Goal: Information Seeking & Learning: Learn about a topic

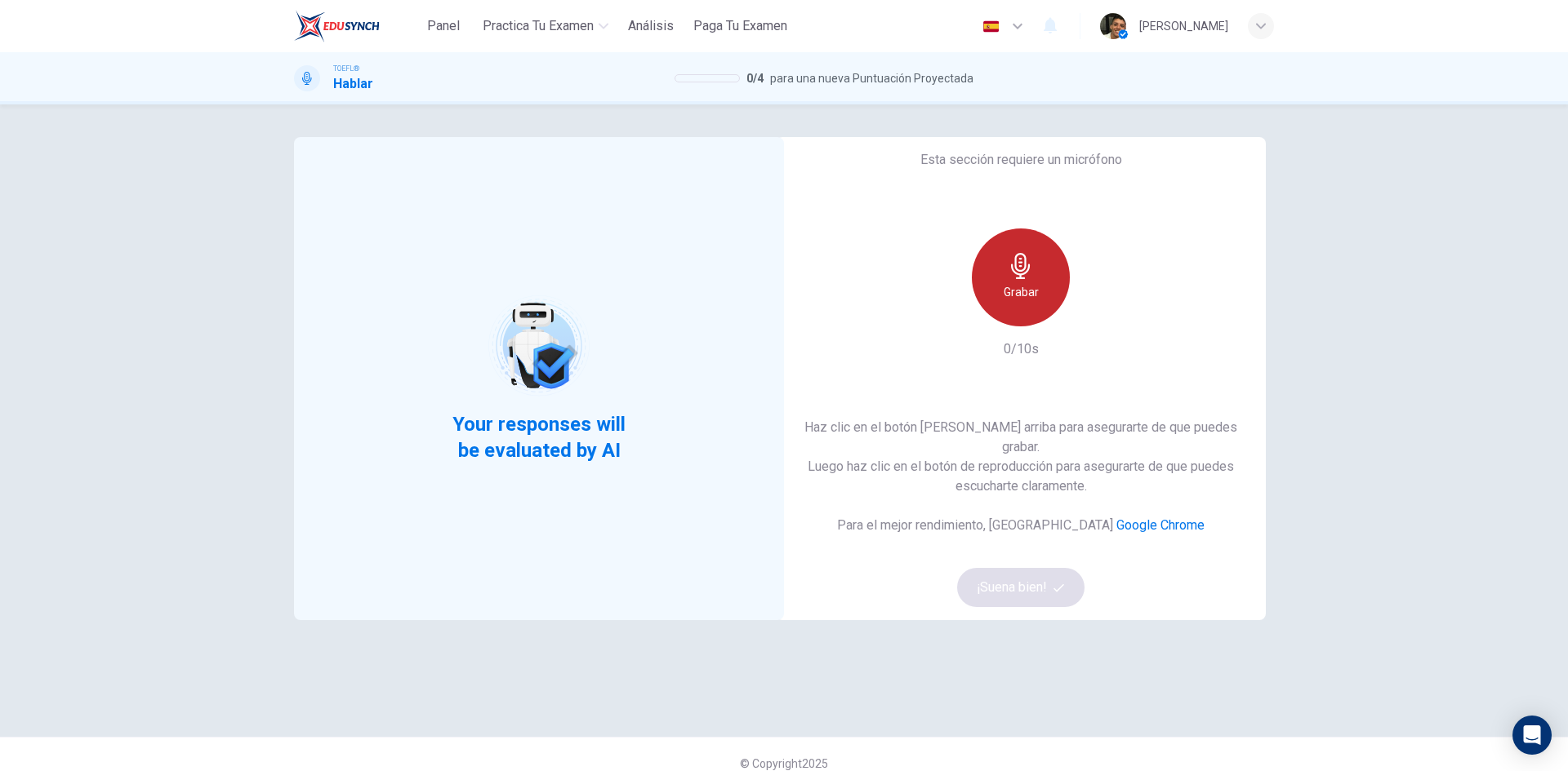
click at [1011, 300] on h6 "Grabar" at bounding box center [1021, 292] width 35 height 20
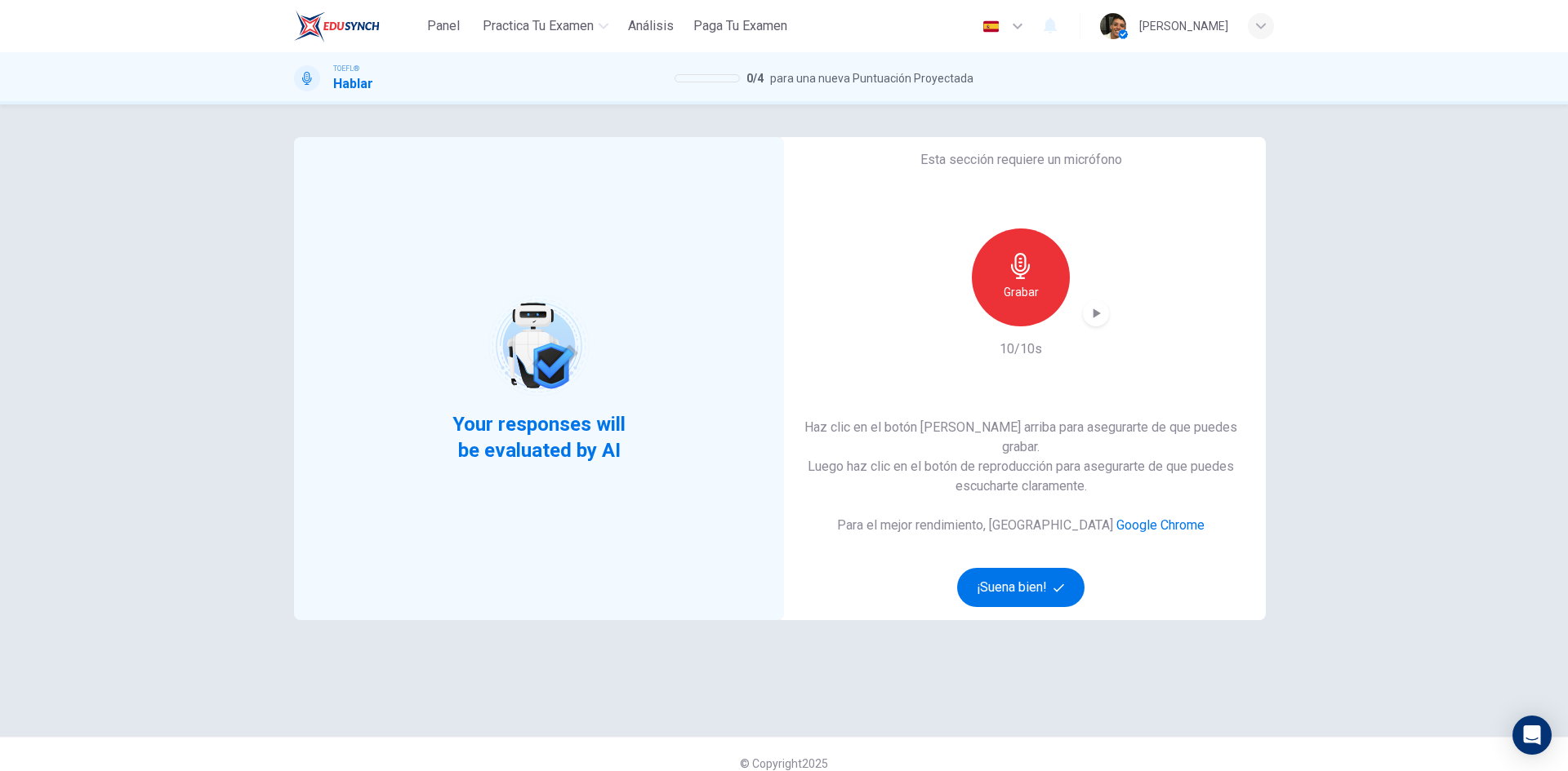
click at [1089, 321] on icon "button" at bounding box center [1095, 313] width 16 height 16
click at [1029, 574] on button "¡Suena bien!" at bounding box center [1020, 587] width 127 height 39
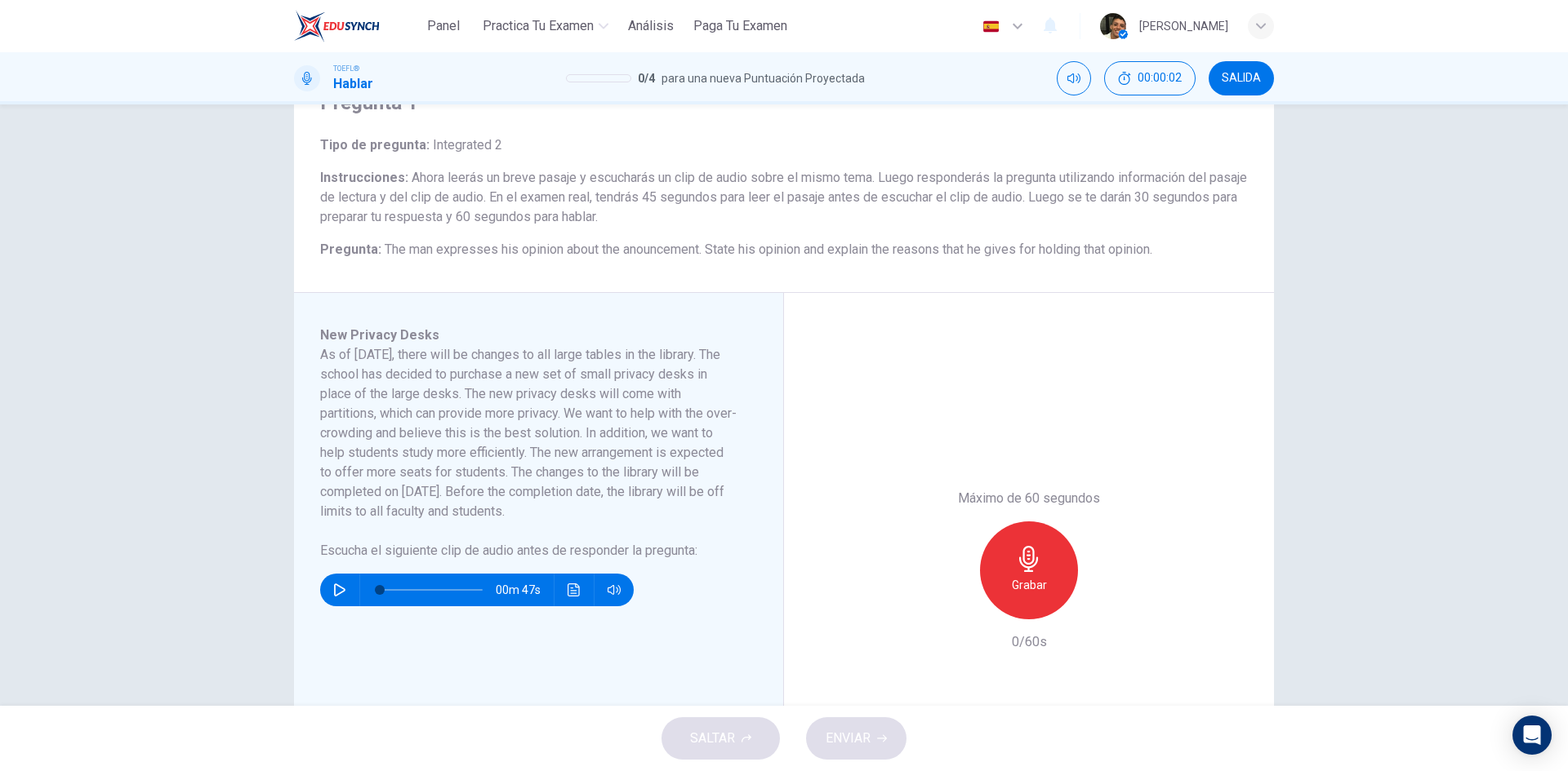
scroll to position [82, 0]
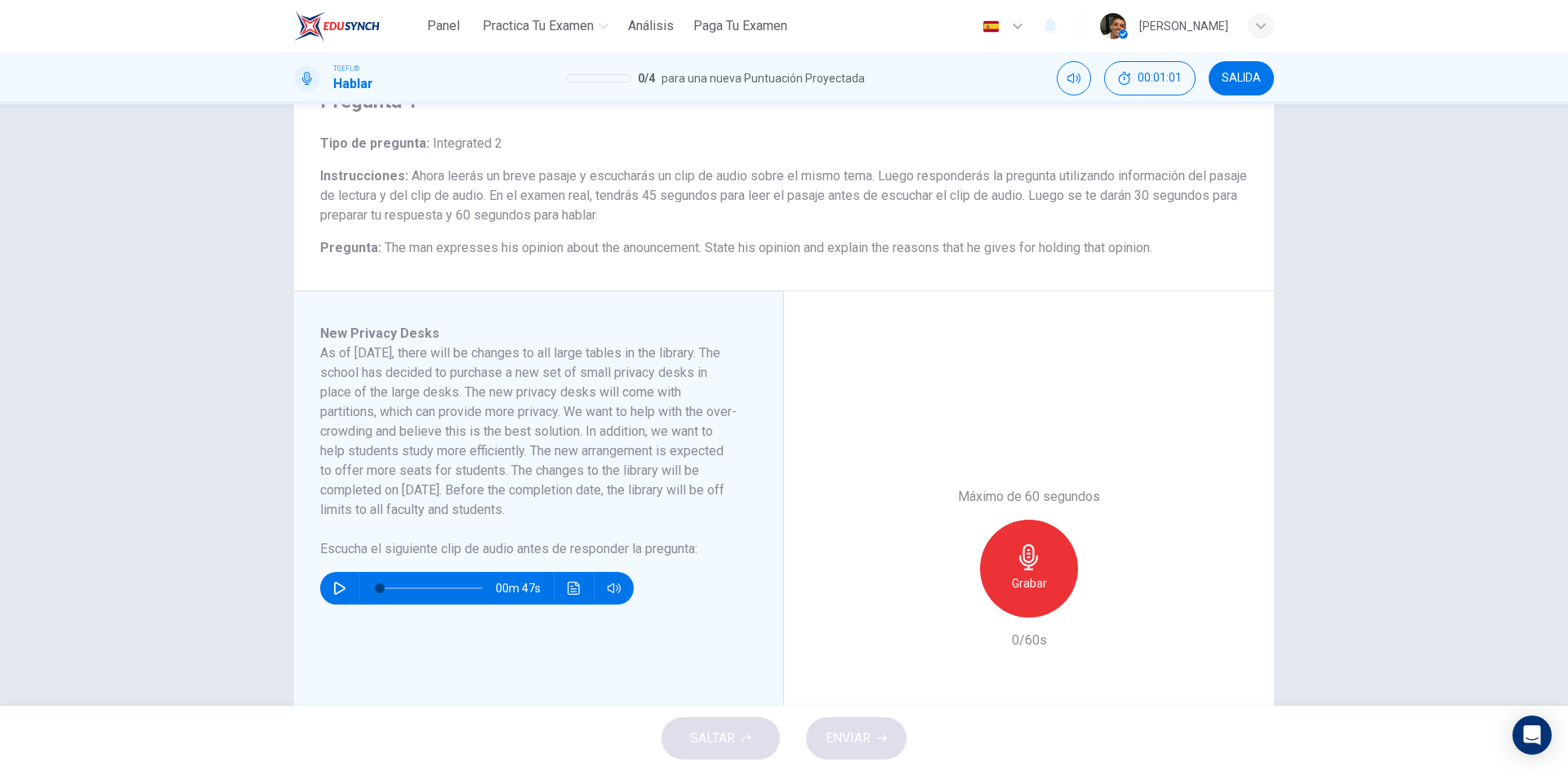
click at [338, 582] on icon "button" at bounding box center [340, 588] width 13 height 13
type input "8"
type input "0"
click at [1021, 568] on icon "button" at bounding box center [1029, 557] width 26 height 26
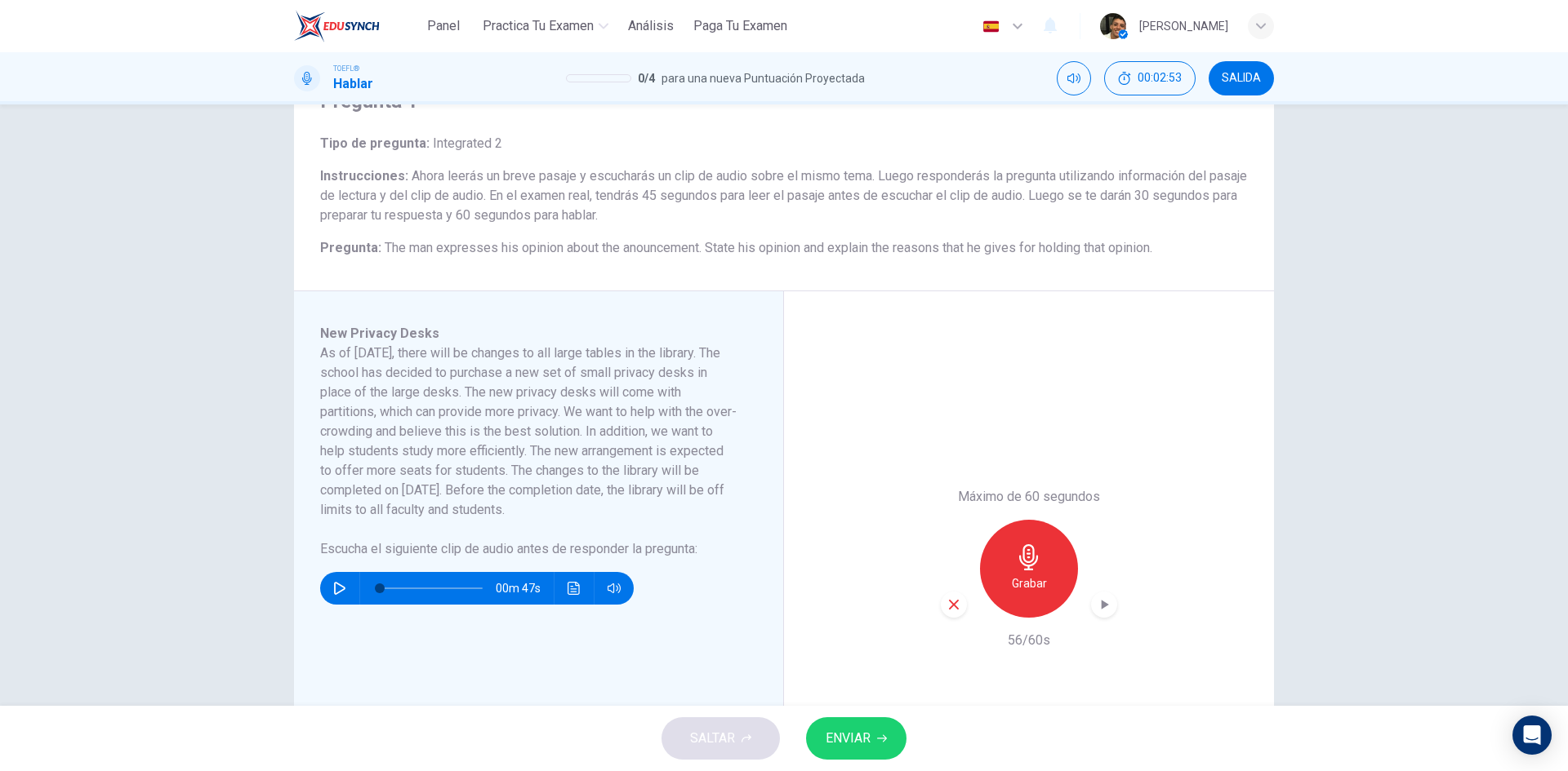
click at [863, 746] on span "ENVIAR" at bounding box center [848, 738] width 45 height 22
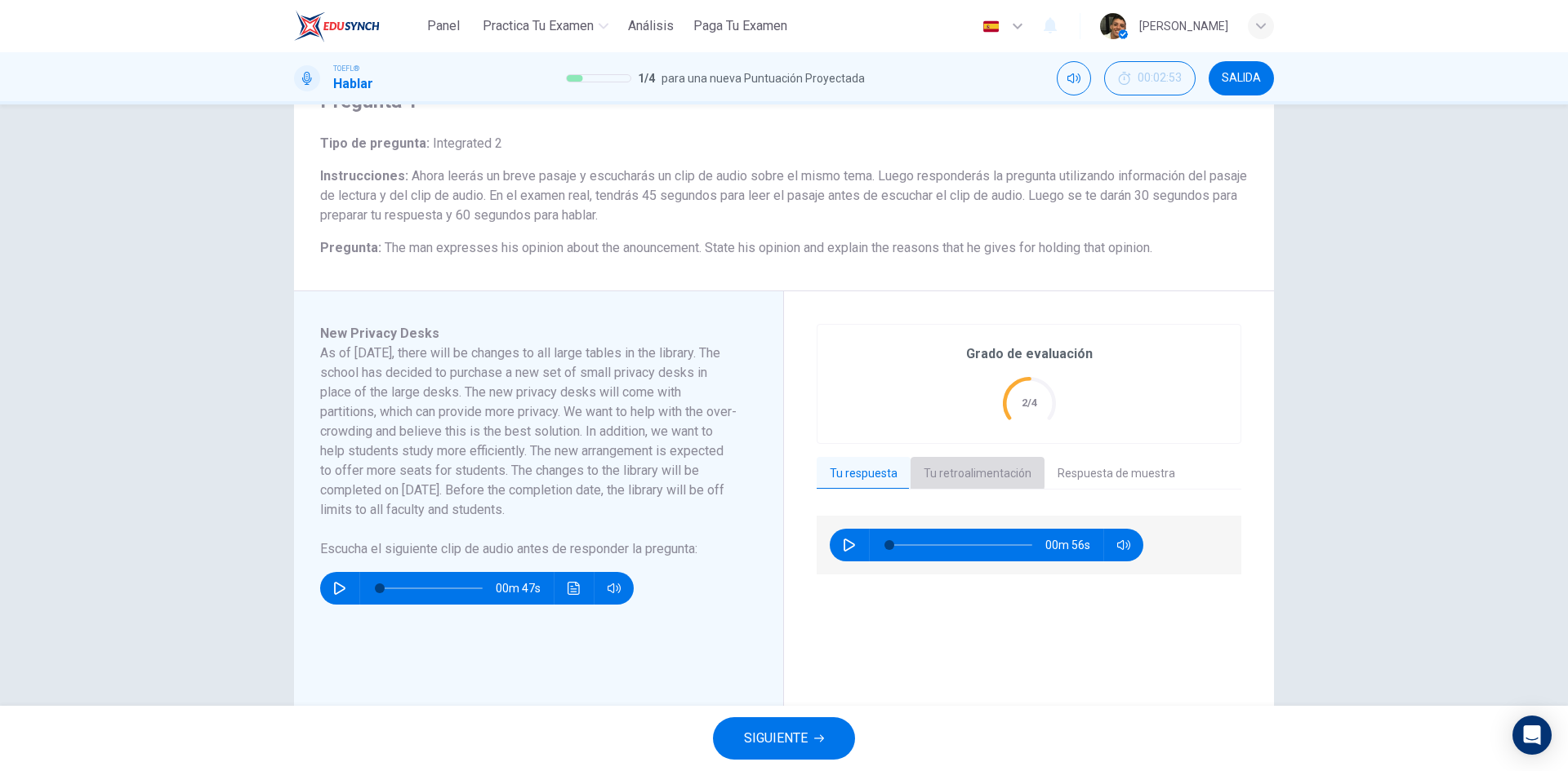
click at [969, 471] on button "Tu retroalimentación" at bounding box center [977, 474] width 134 height 35
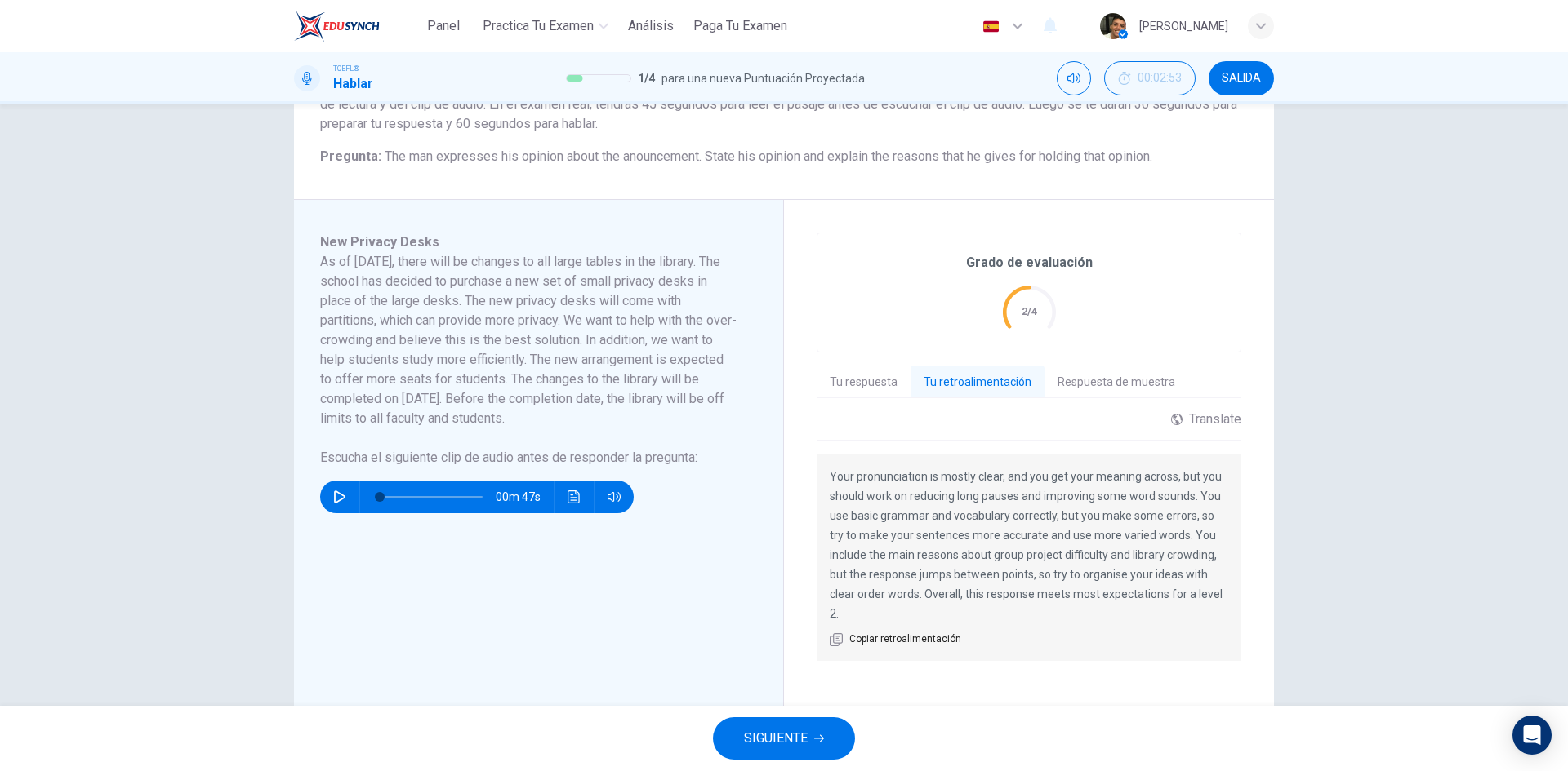
scroll to position [245, 0]
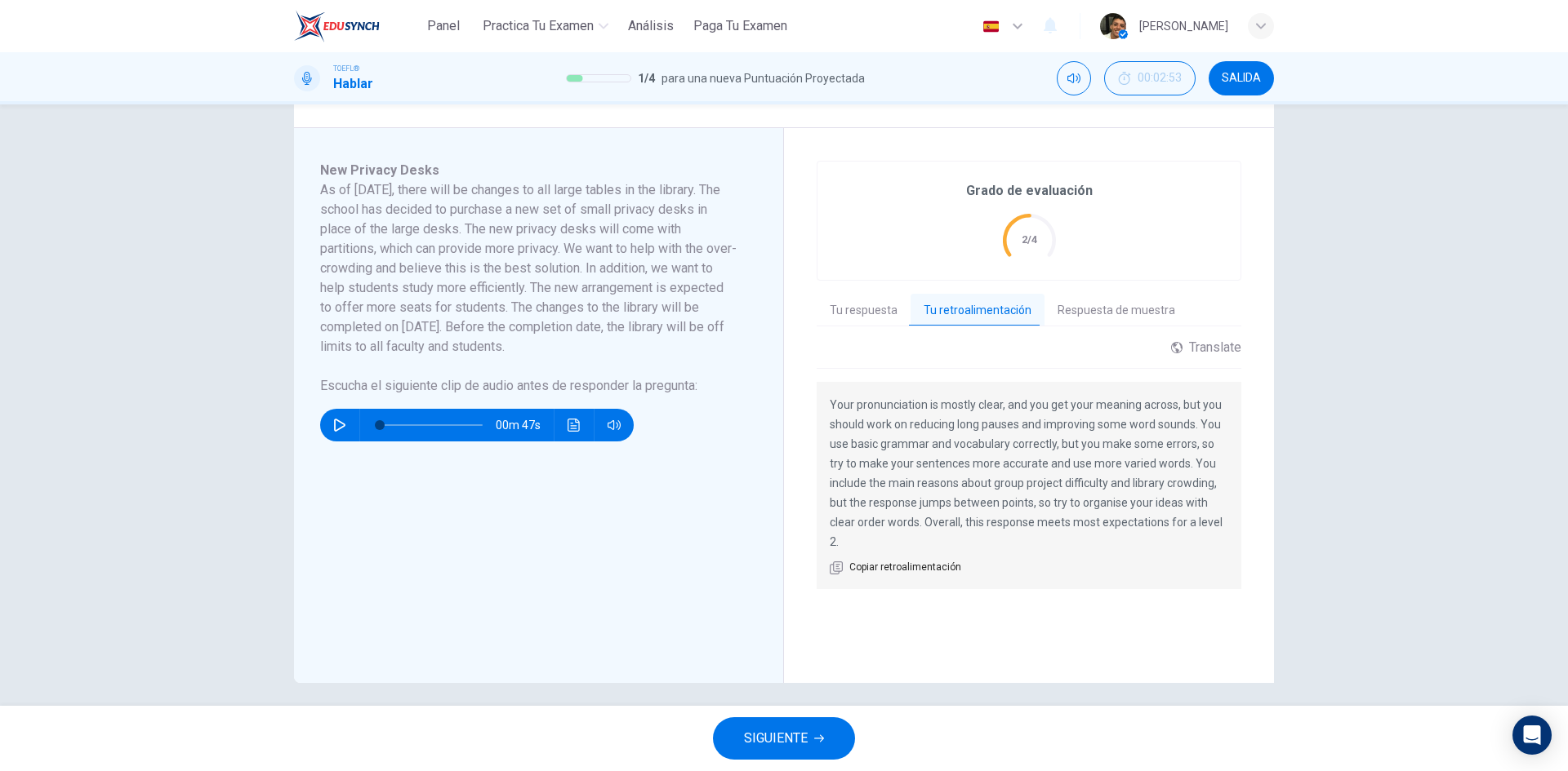
click at [845, 732] on button "SIGUIENTE" at bounding box center [784, 738] width 142 height 42
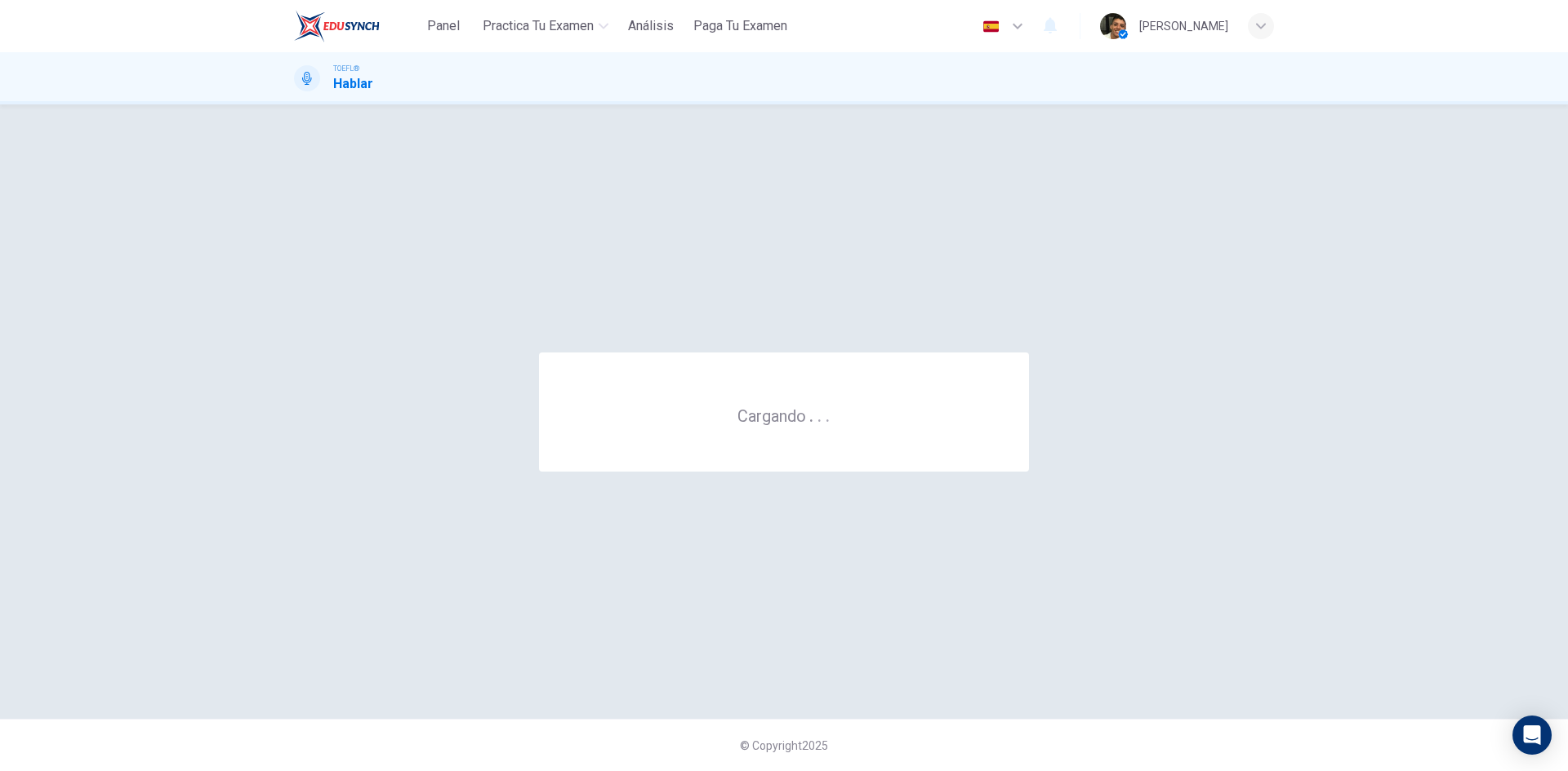
scroll to position [0, 0]
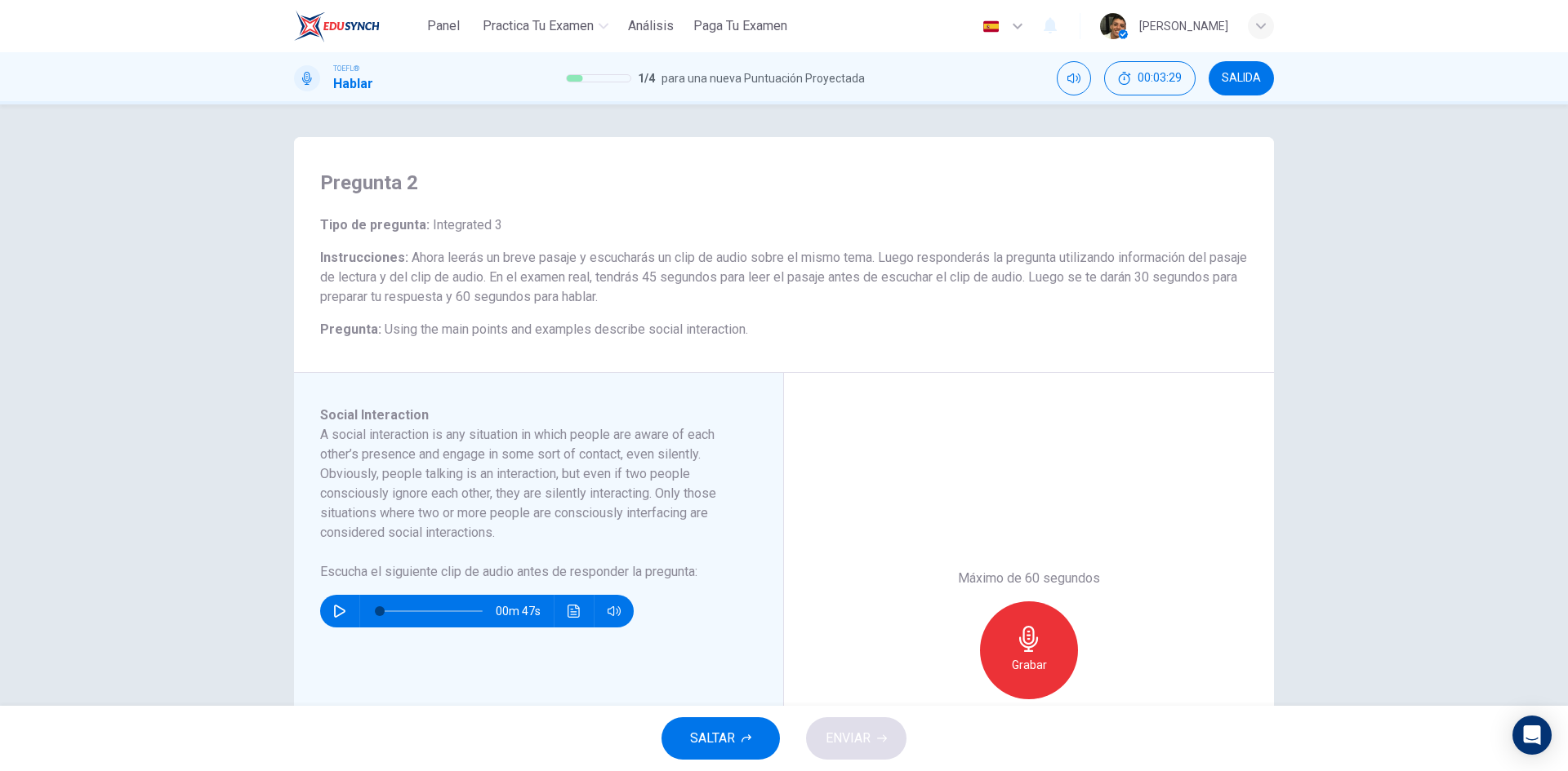
click at [333, 604] on button "button" at bounding box center [340, 611] width 26 height 33
type input "0"
click at [990, 660] on div "Grabar" at bounding box center [1028, 650] width 98 height 98
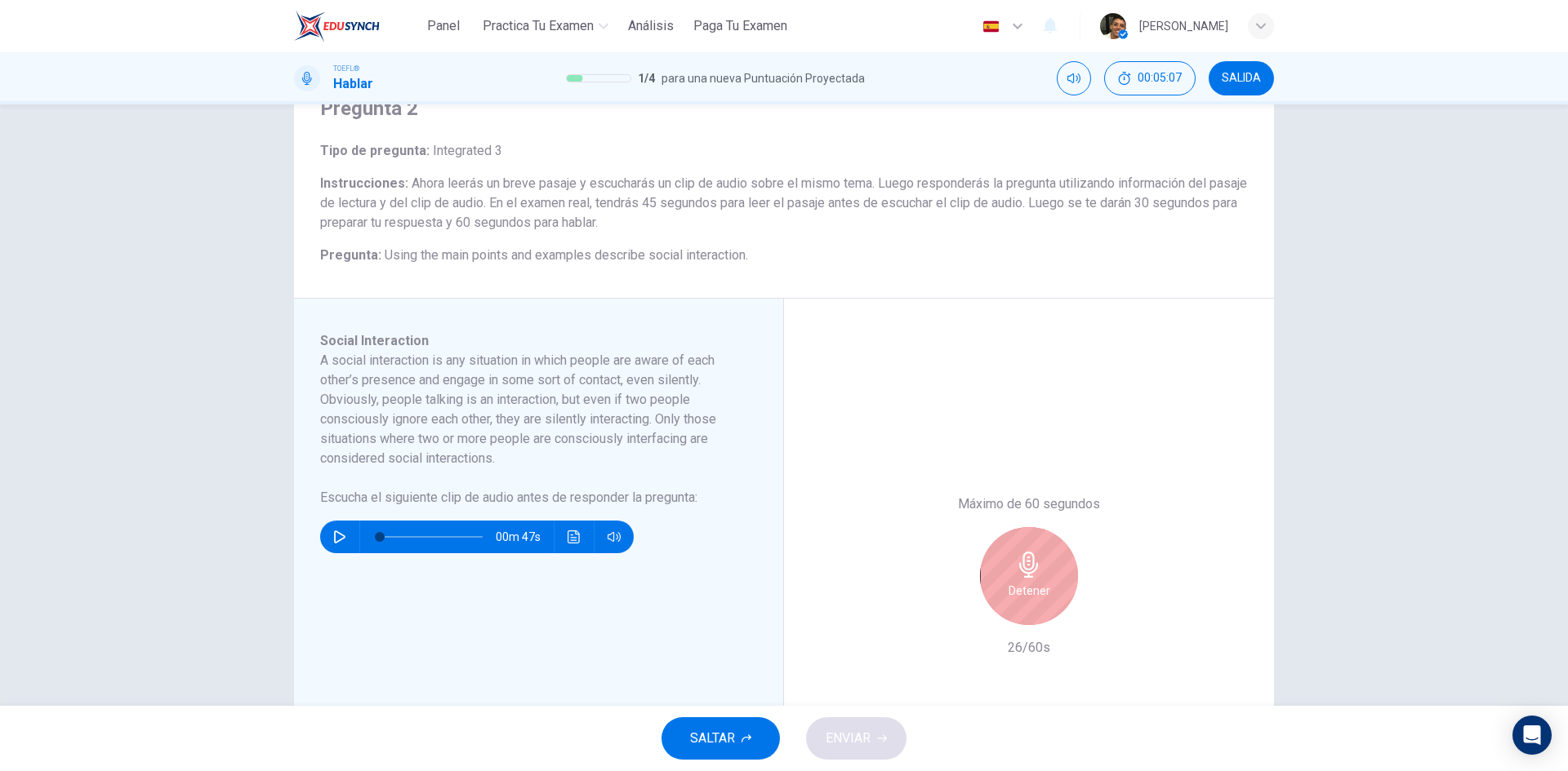
scroll to position [82, 0]
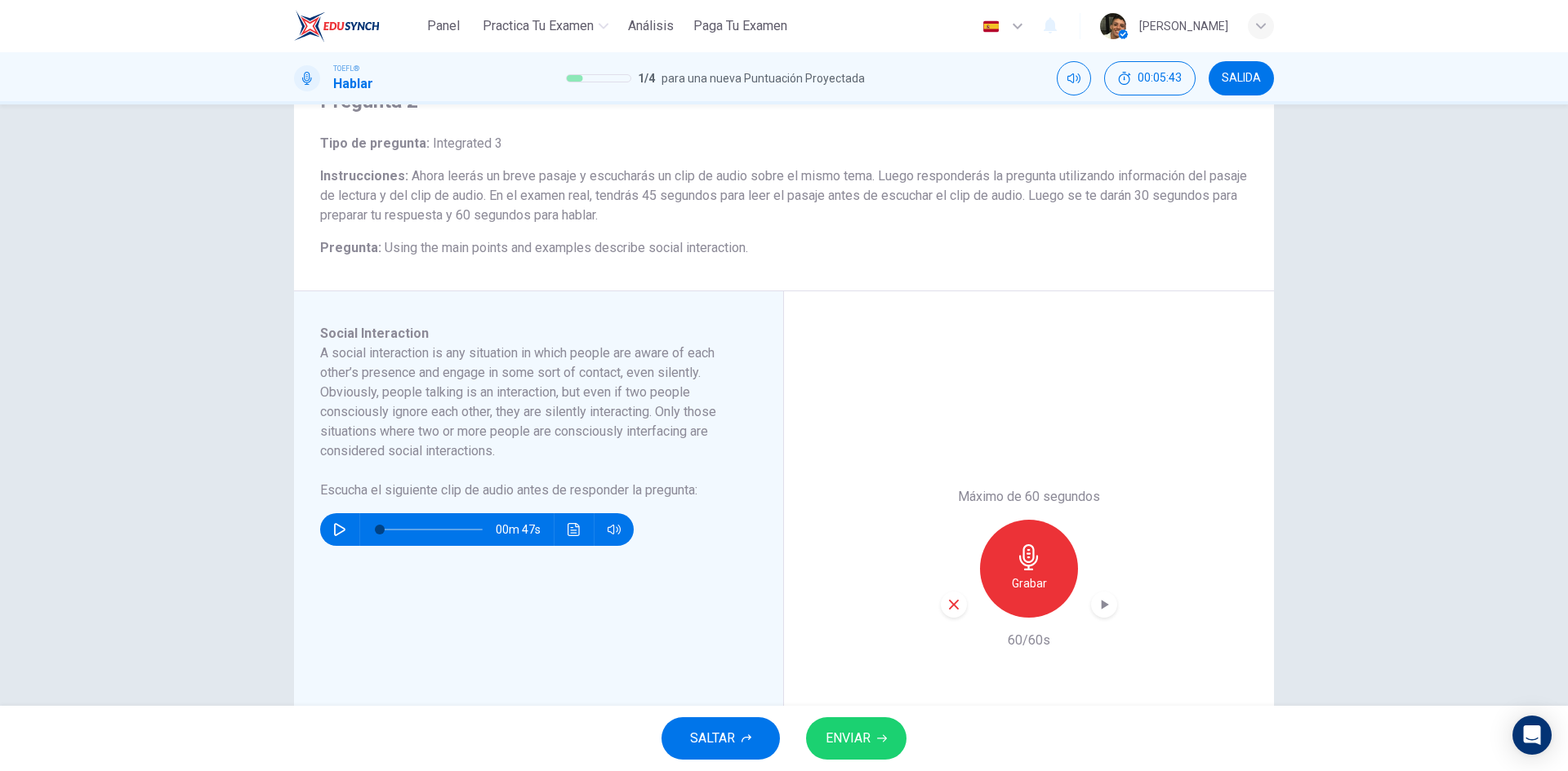
click at [866, 734] on span "ENVIAR" at bounding box center [848, 738] width 45 height 22
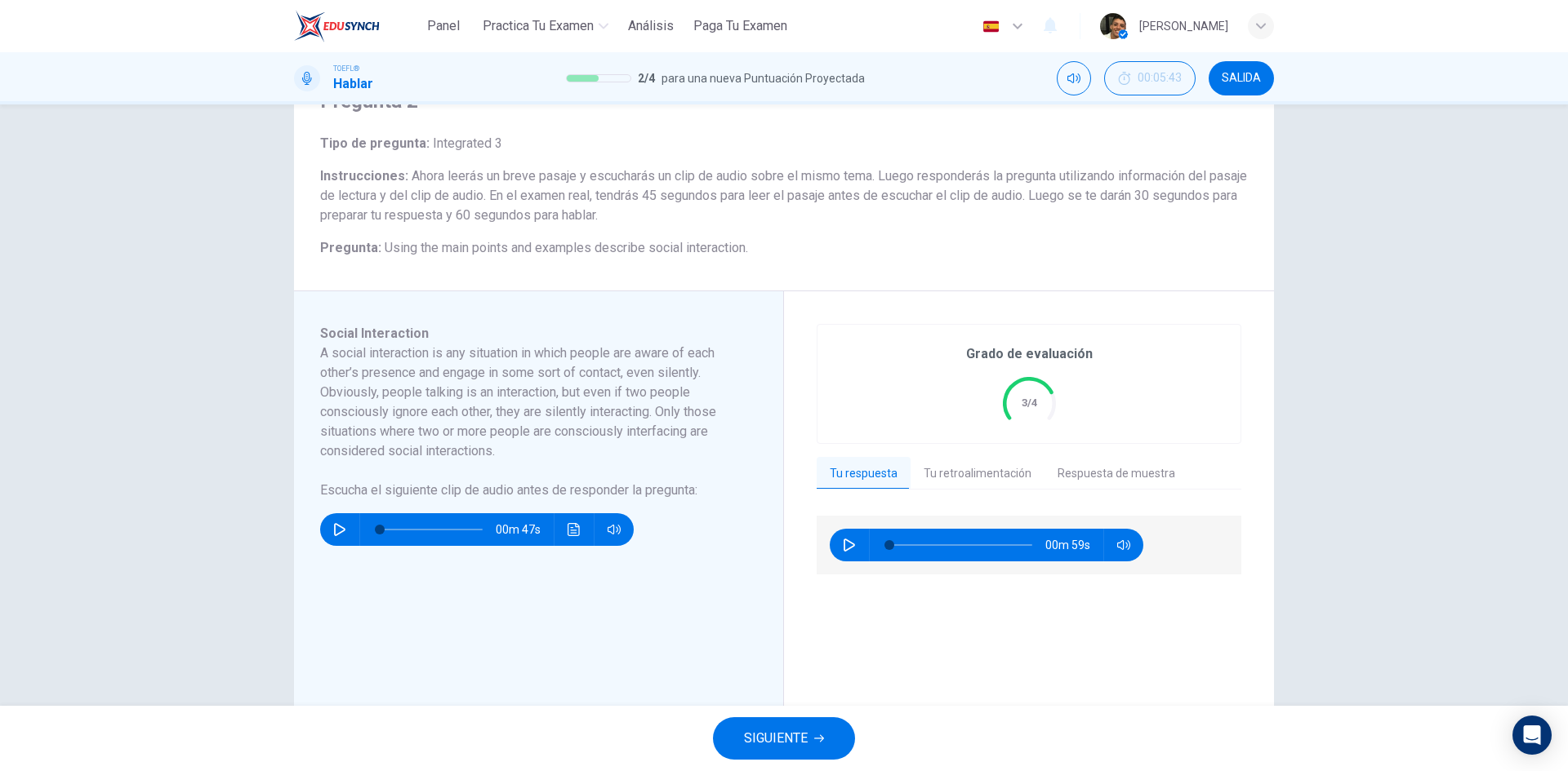
click at [943, 458] on button "Tu retroalimentación" at bounding box center [977, 474] width 134 height 35
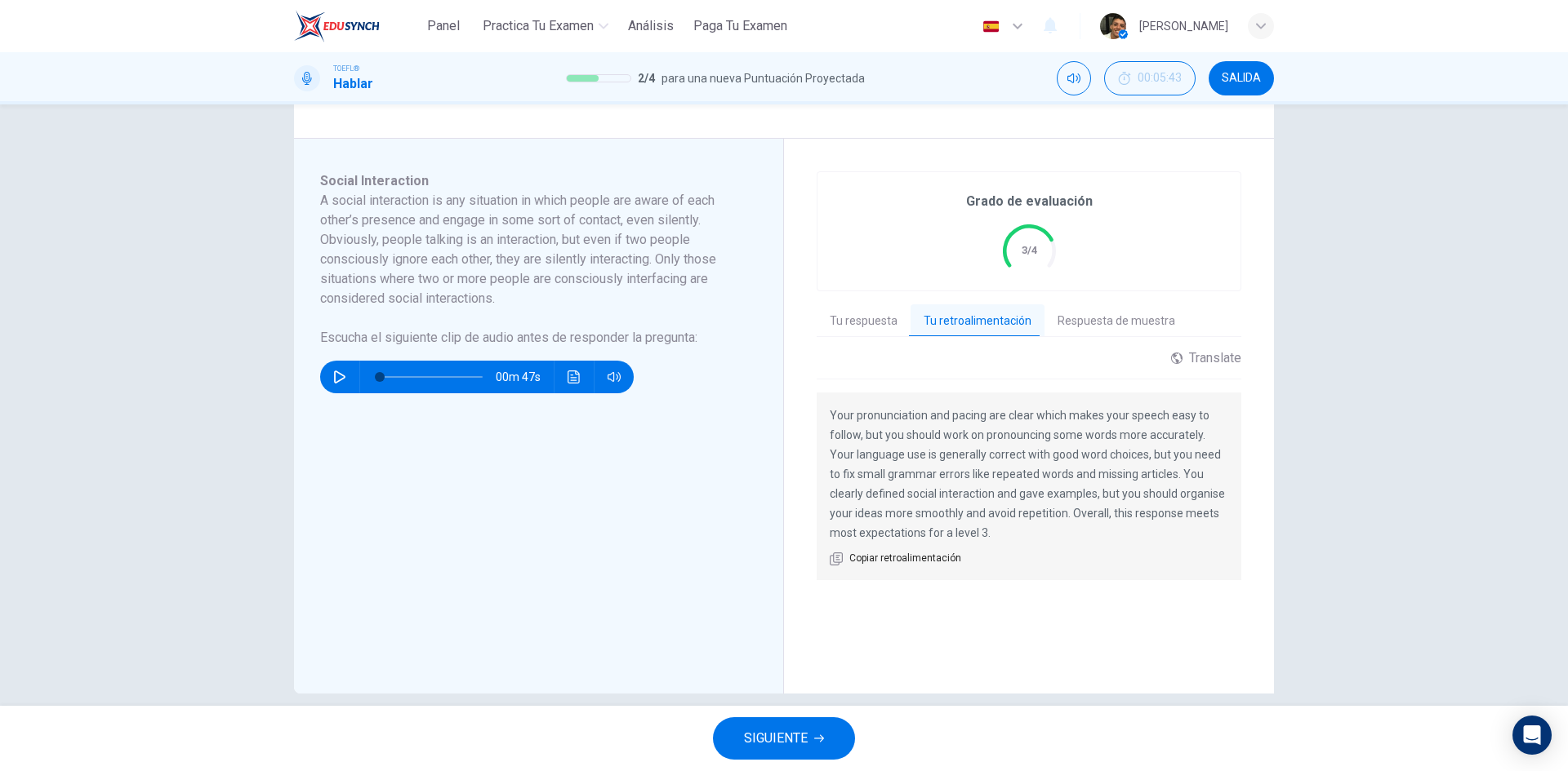
scroll to position [245, 0]
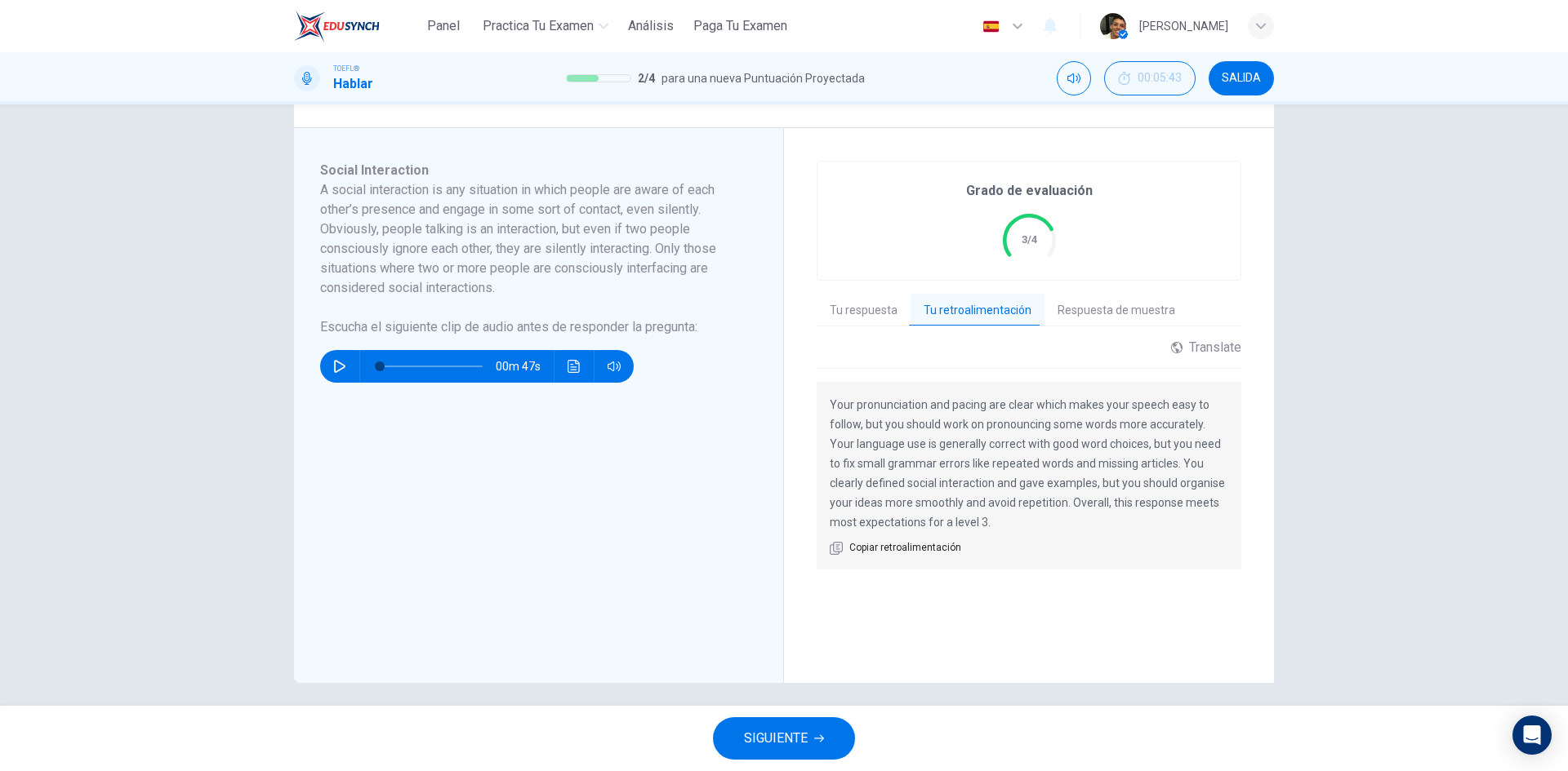
click at [826, 741] on button "SIGUIENTE" at bounding box center [784, 738] width 142 height 42
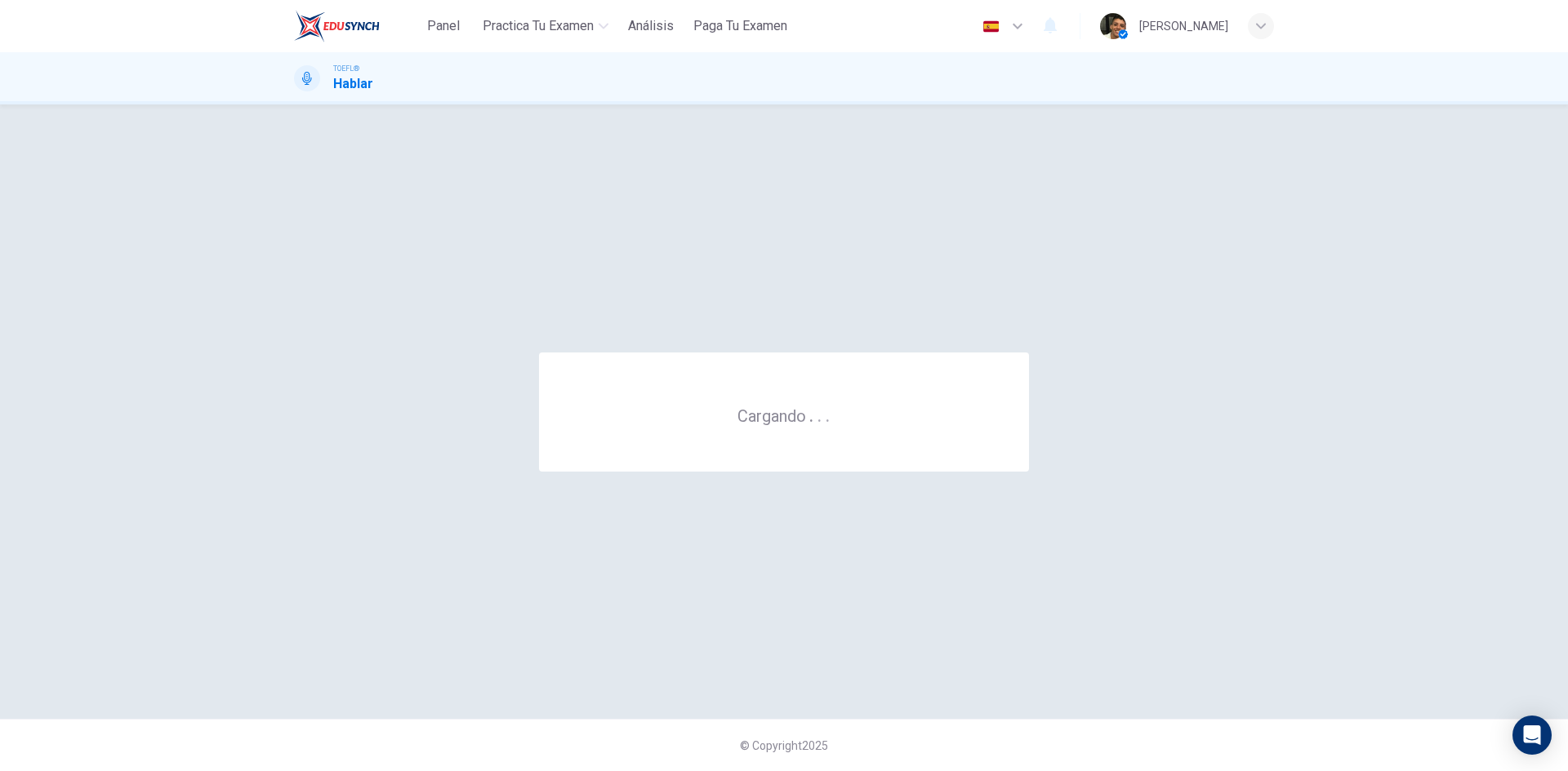
scroll to position [0, 0]
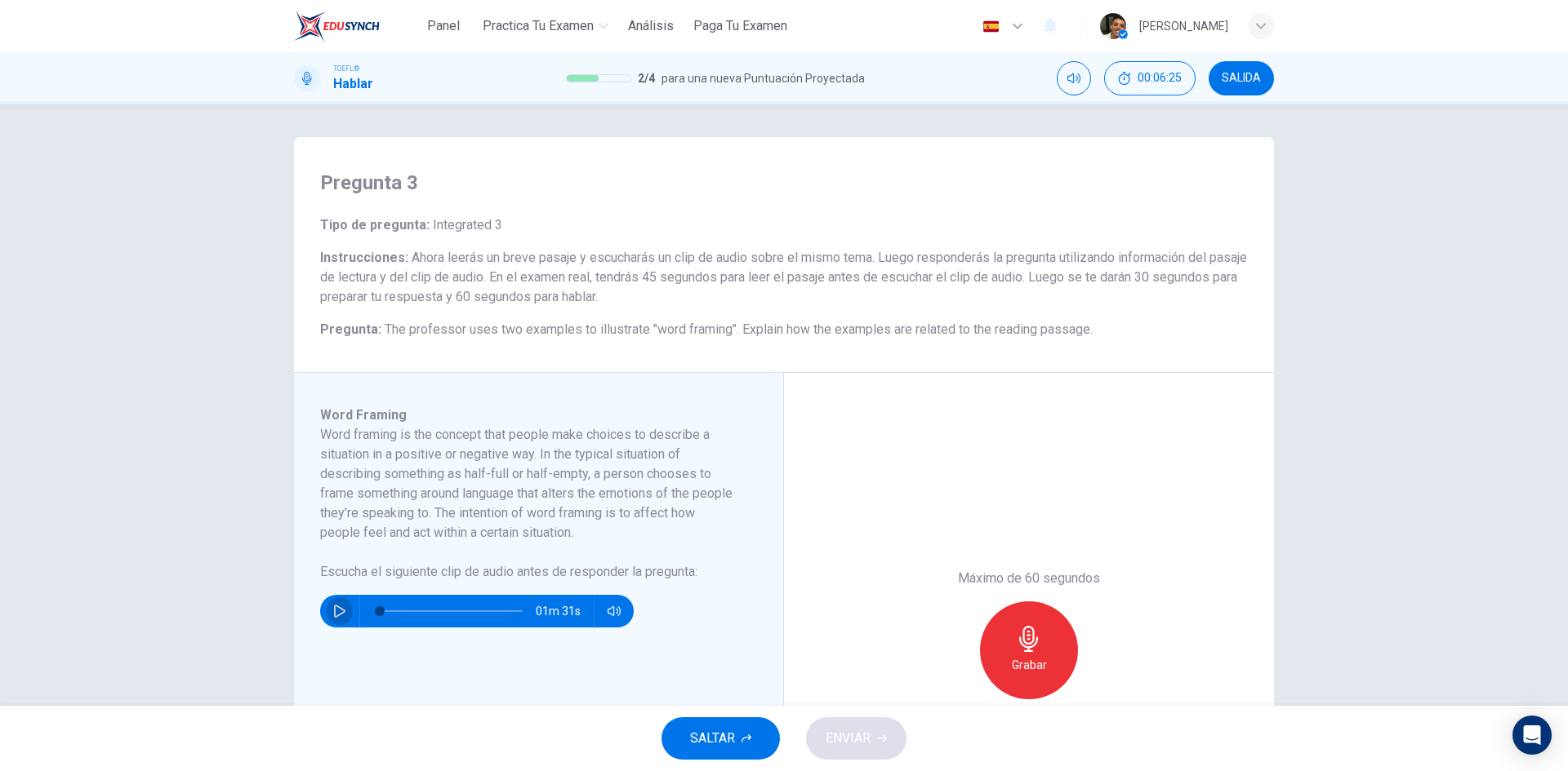
click at [334, 615] on icon "button" at bounding box center [340, 610] width 13 height 13
type input "0"
click at [1025, 648] on icon "button" at bounding box center [1029, 639] width 26 height 26
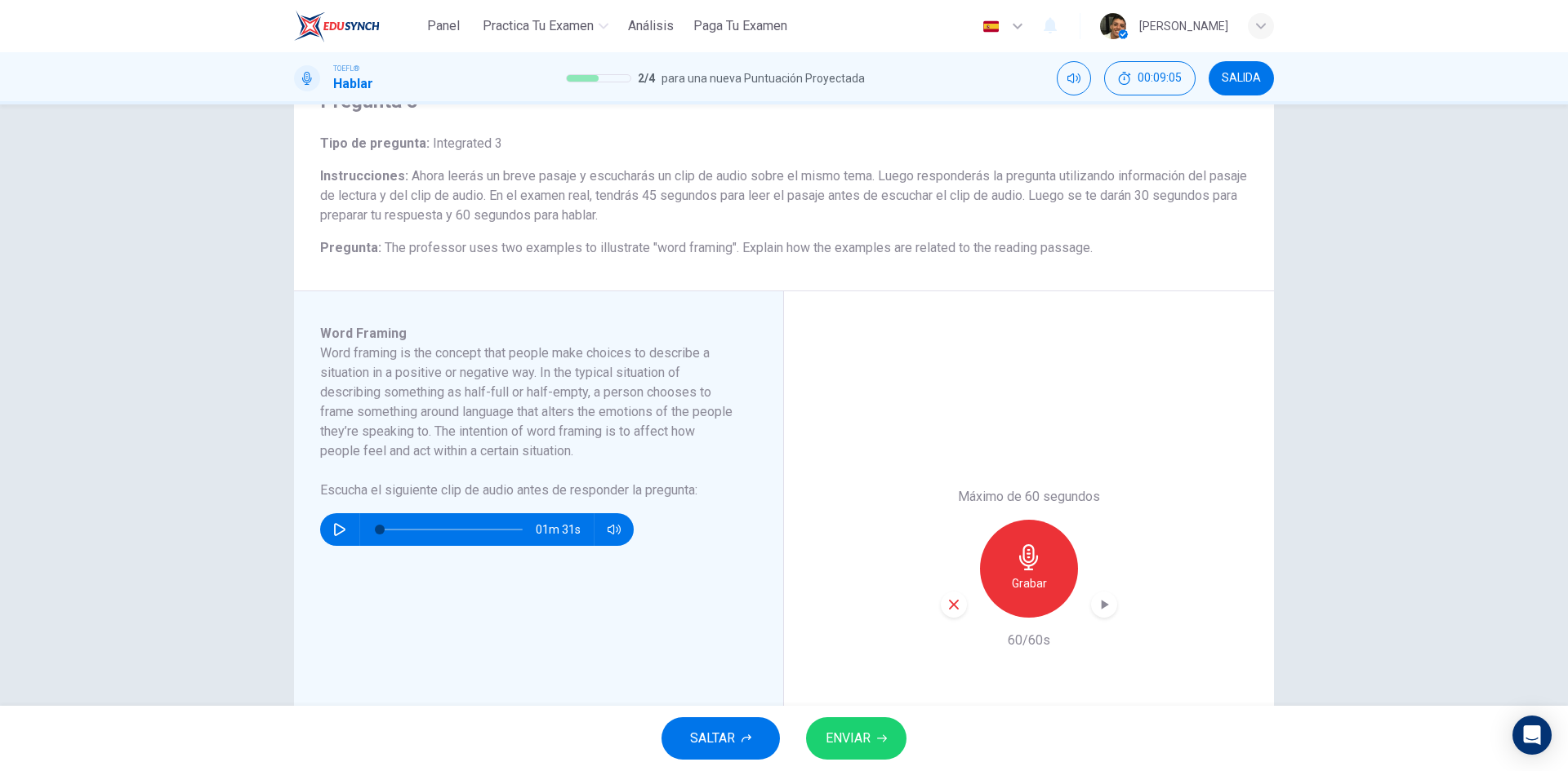
click at [872, 736] on button "ENVIAR" at bounding box center [856, 738] width 100 height 42
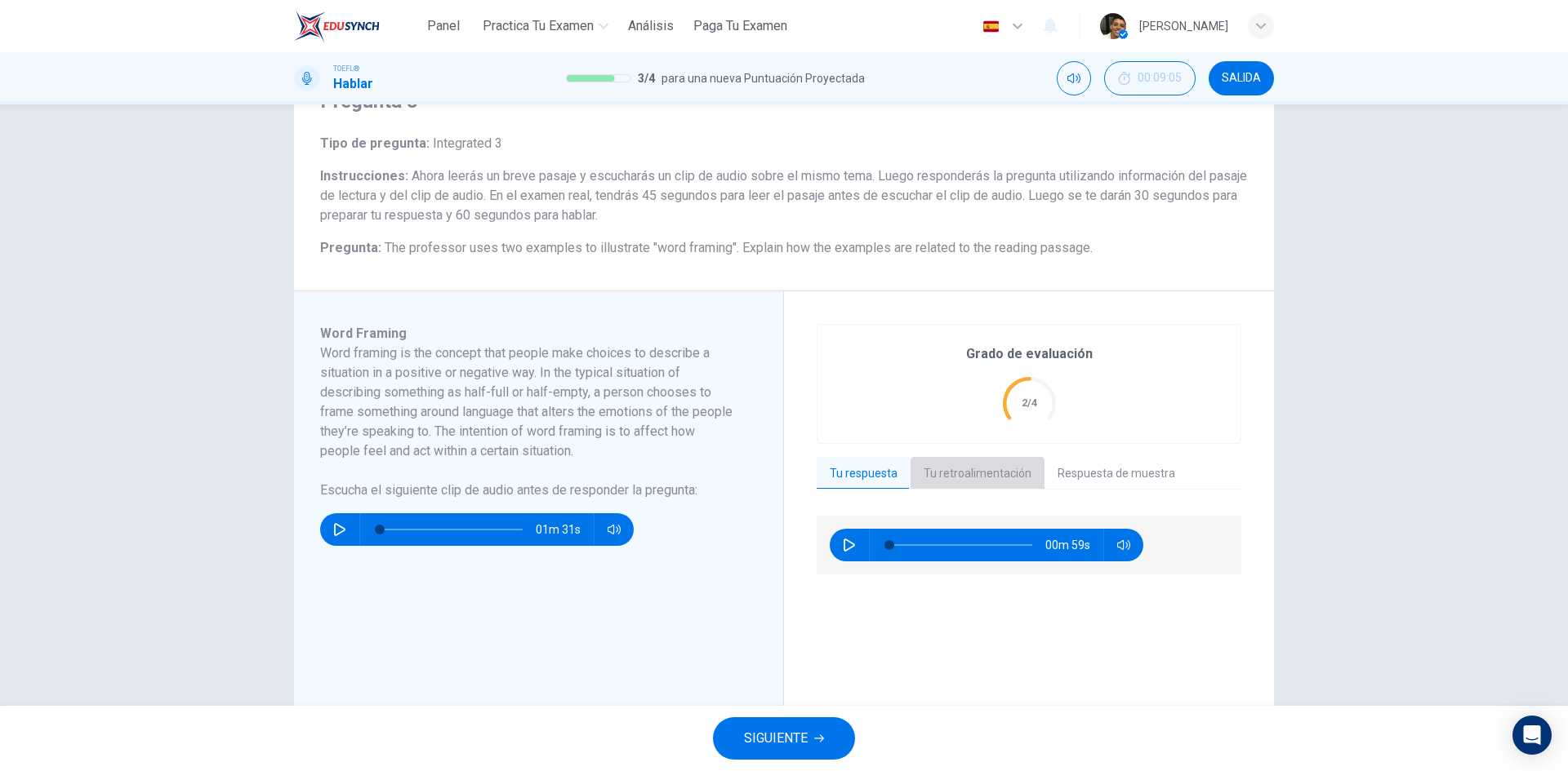
click at [974, 474] on button "Tu retroalimentación" at bounding box center [977, 474] width 134 height 35
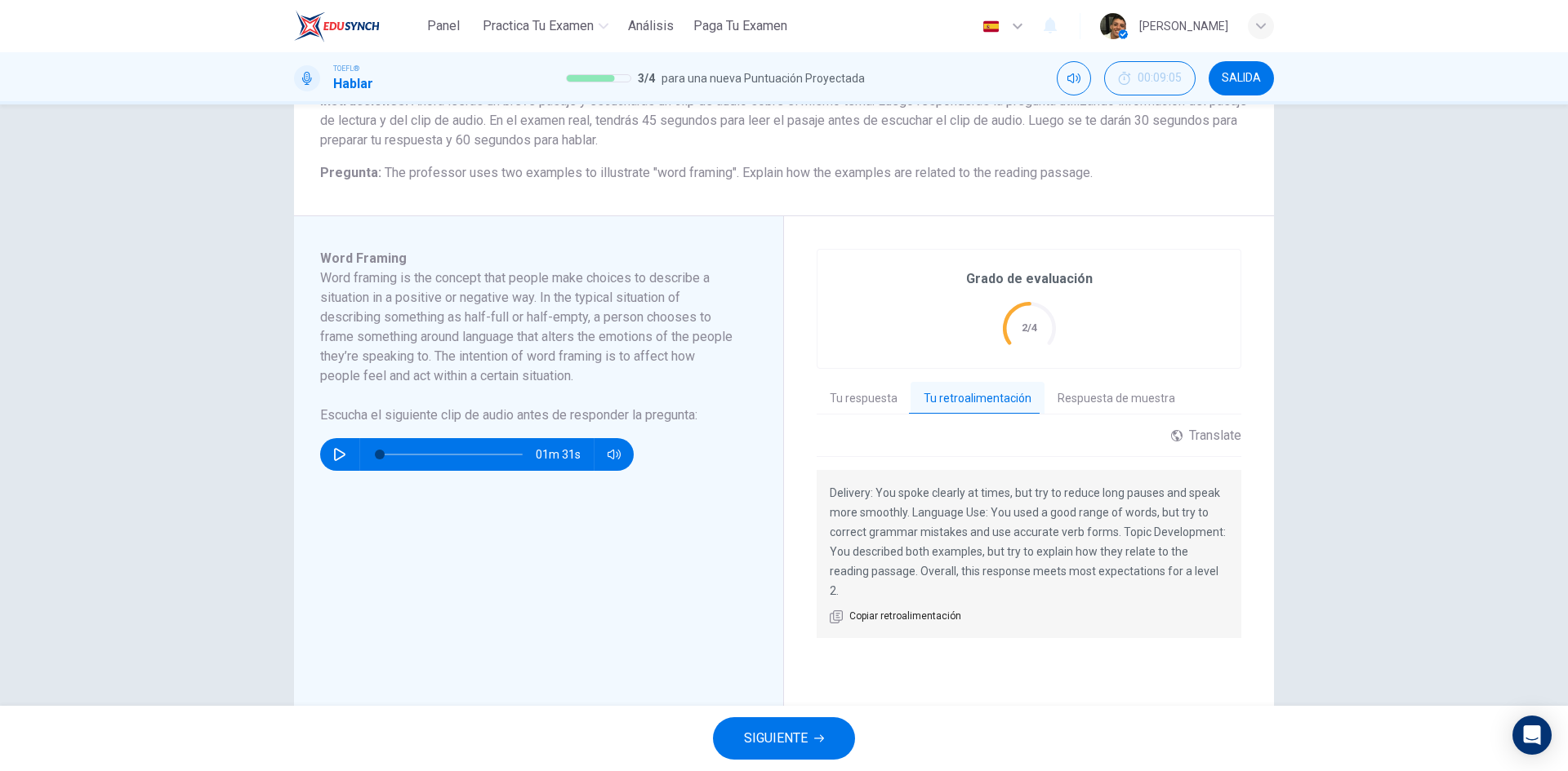
scroll to position [163, 0]
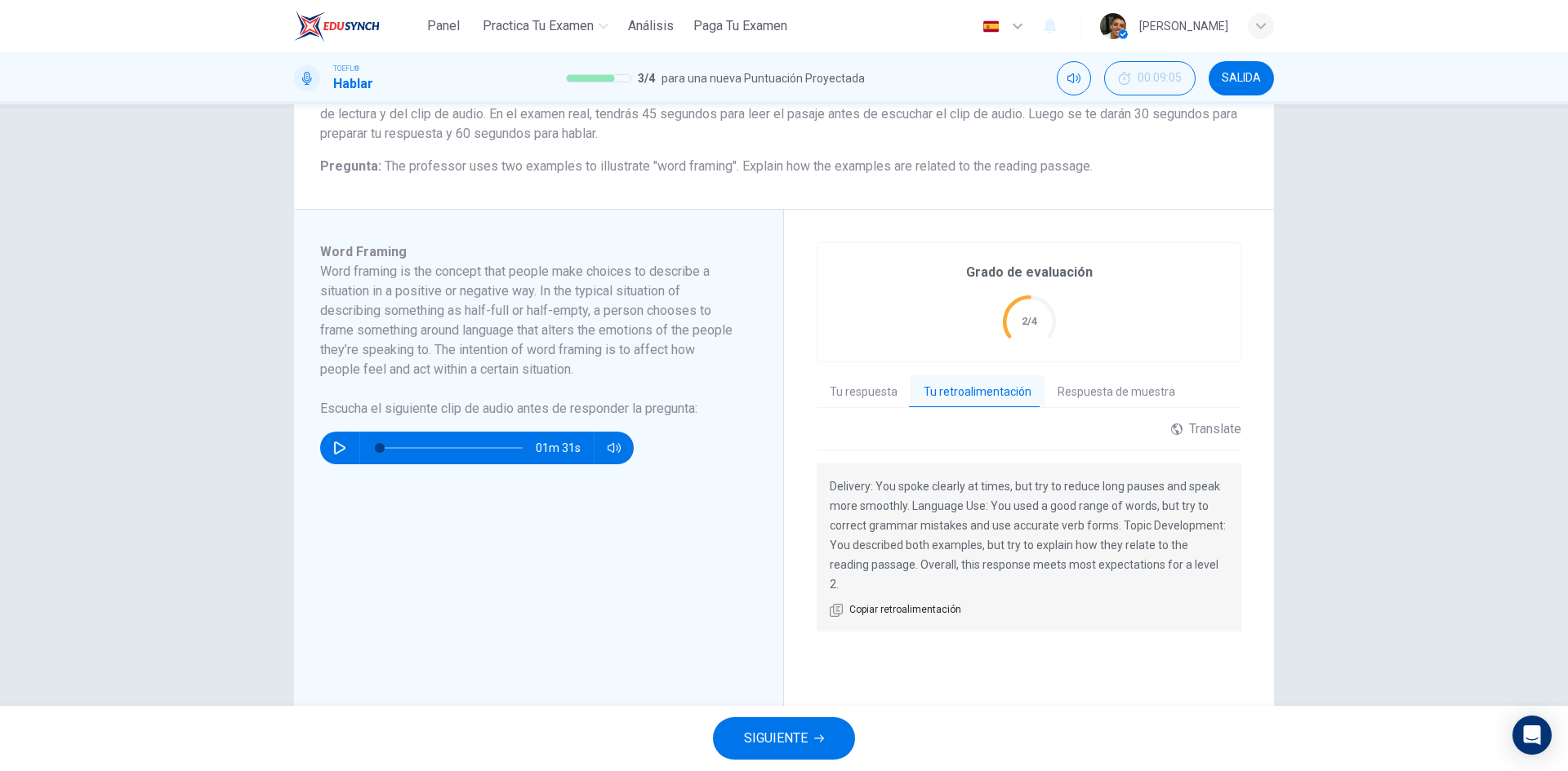
click at [832, 736] on button "SIGUIENTE" at bounding box center [784, 738] width 142 height 42
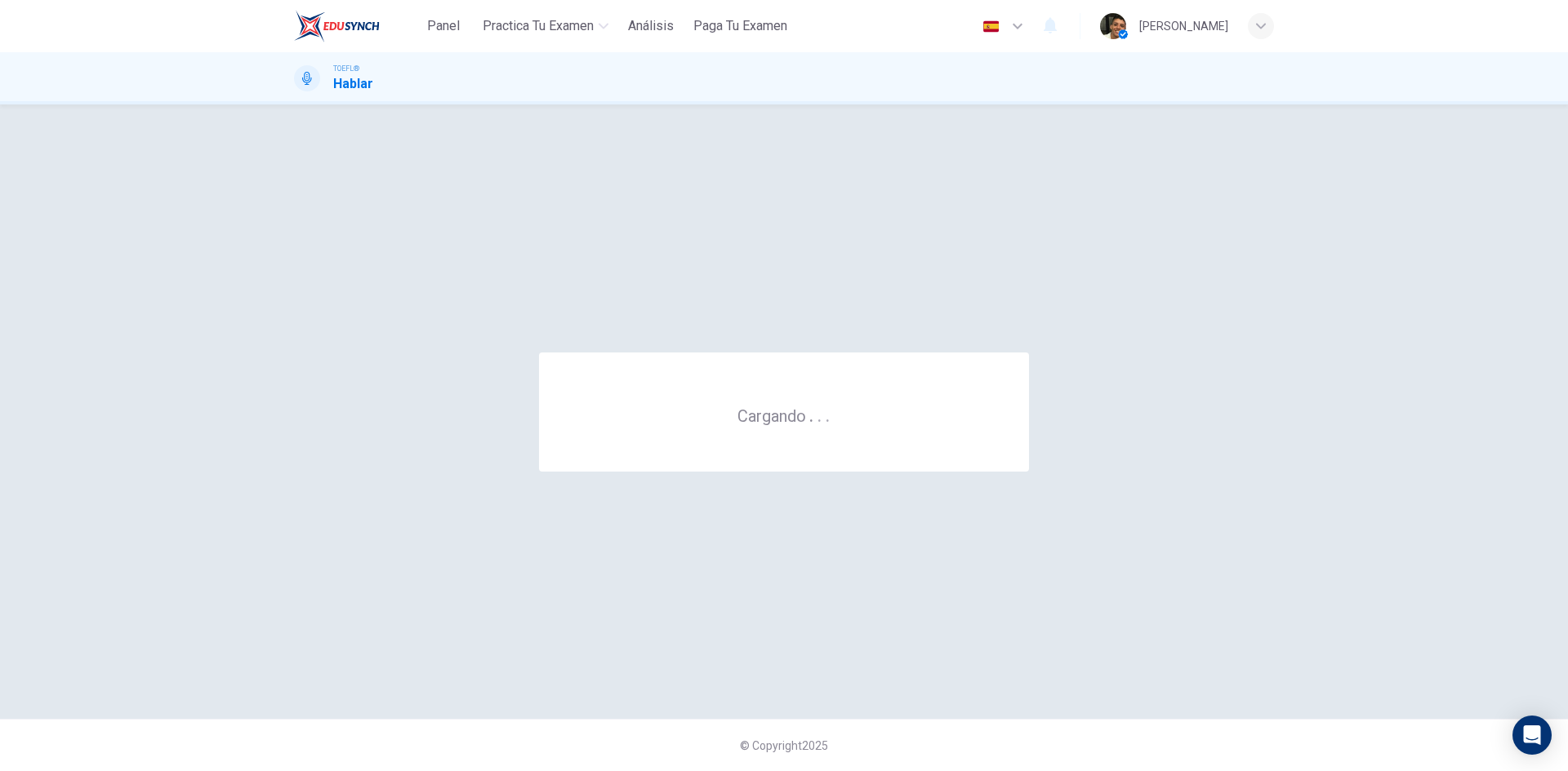
scroll to position [0, 0]
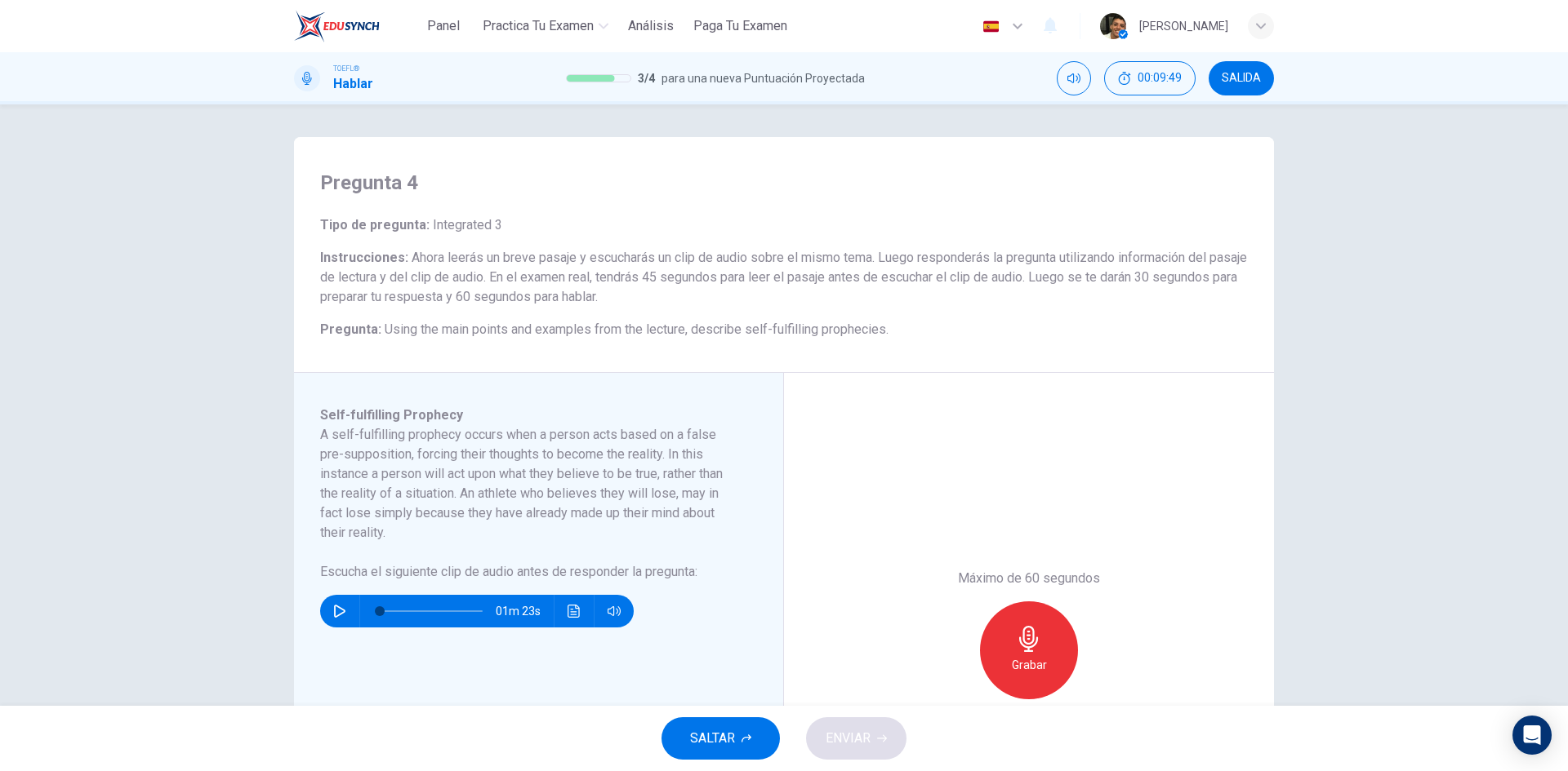
click at [334, 617] on icon "button" at bounding box center [340, 610] width 11 height 13
type input "0"
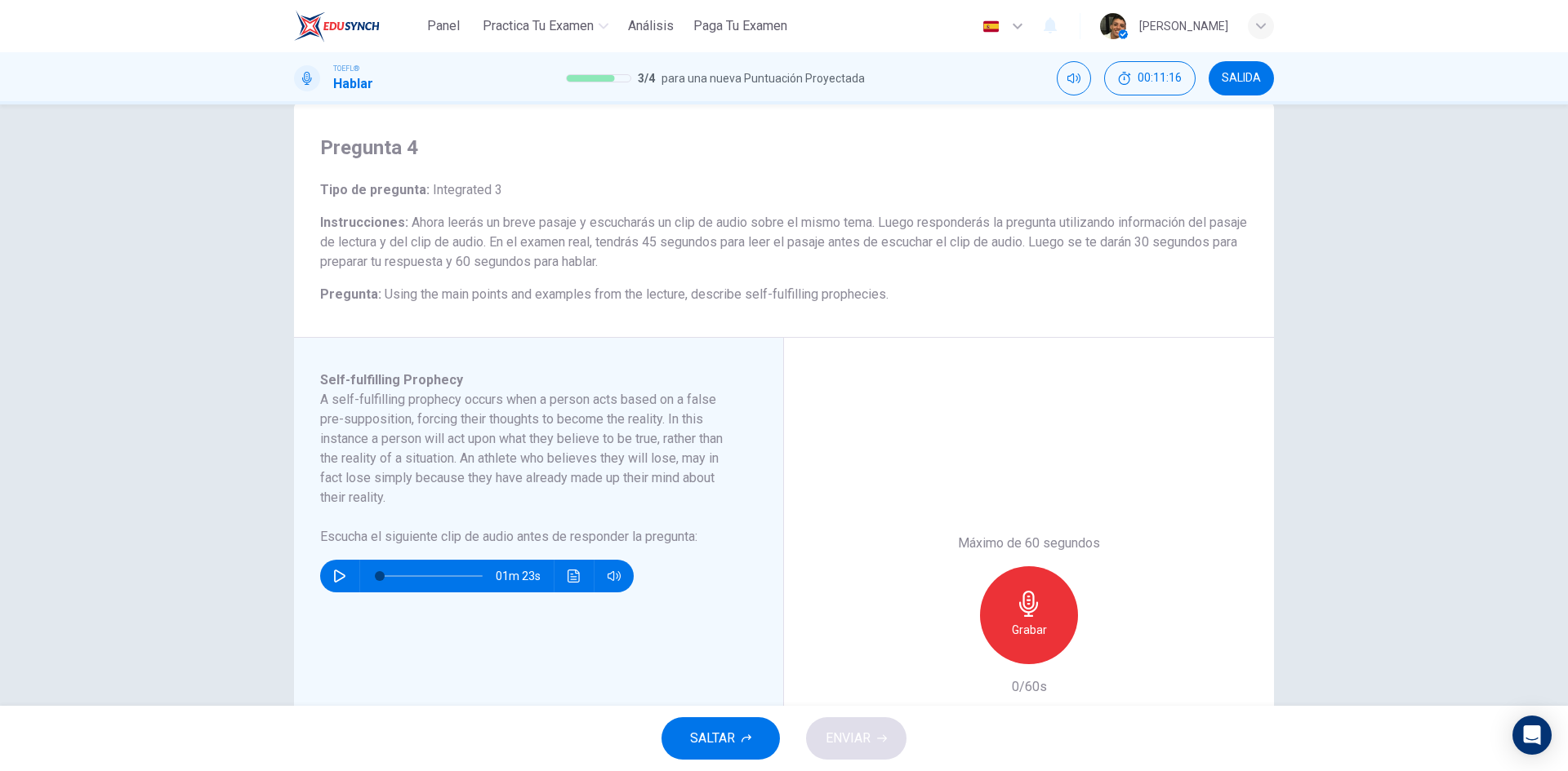
scroll to position [82, 0]
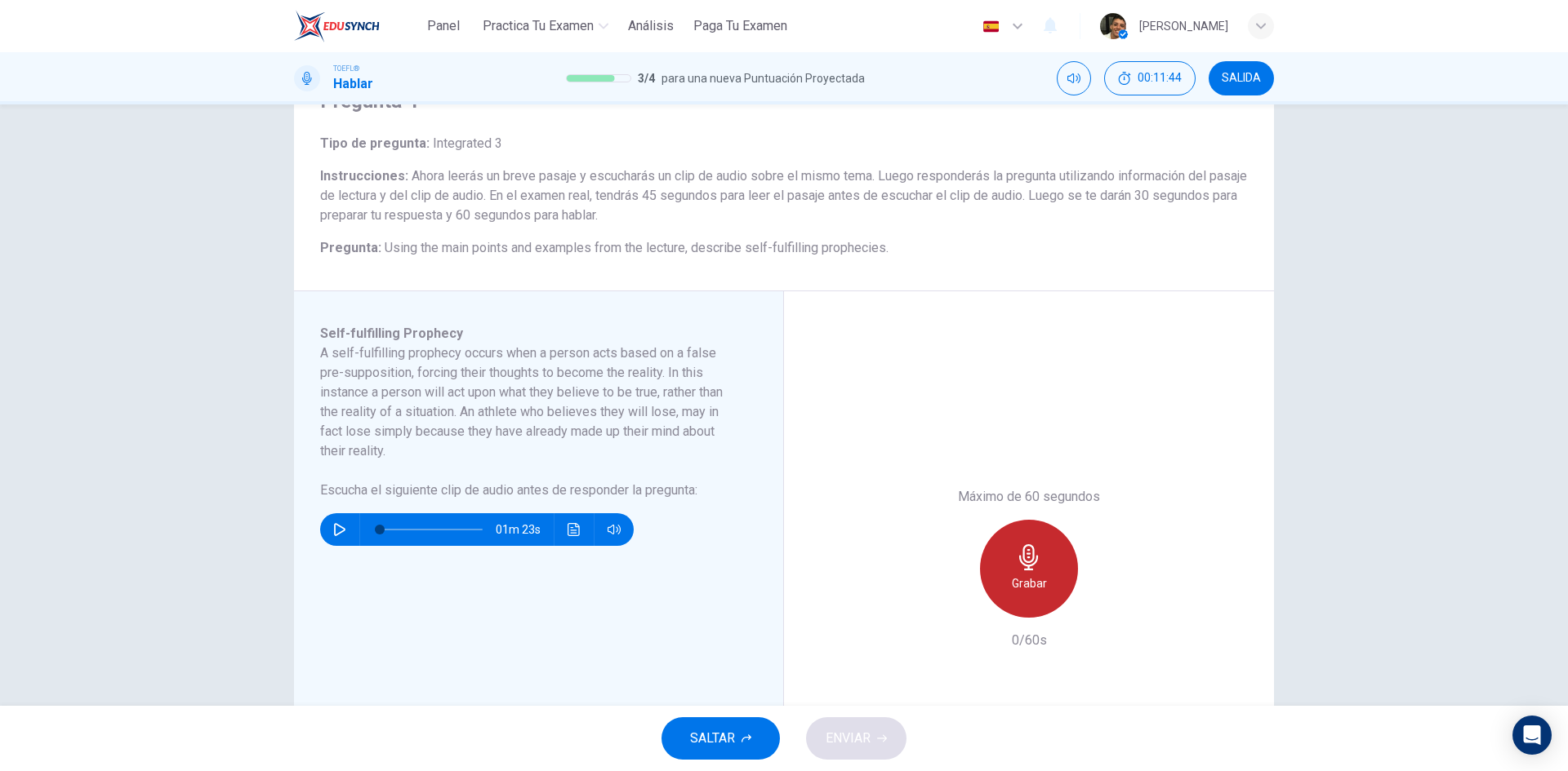
click at [1017, 575] on h6 "Grabar" at bounding box center [1029, 583] width 35 height 20
click at [865, 751] on button "ENVIAR" at bounding box center [856, 738] width 100 height 42
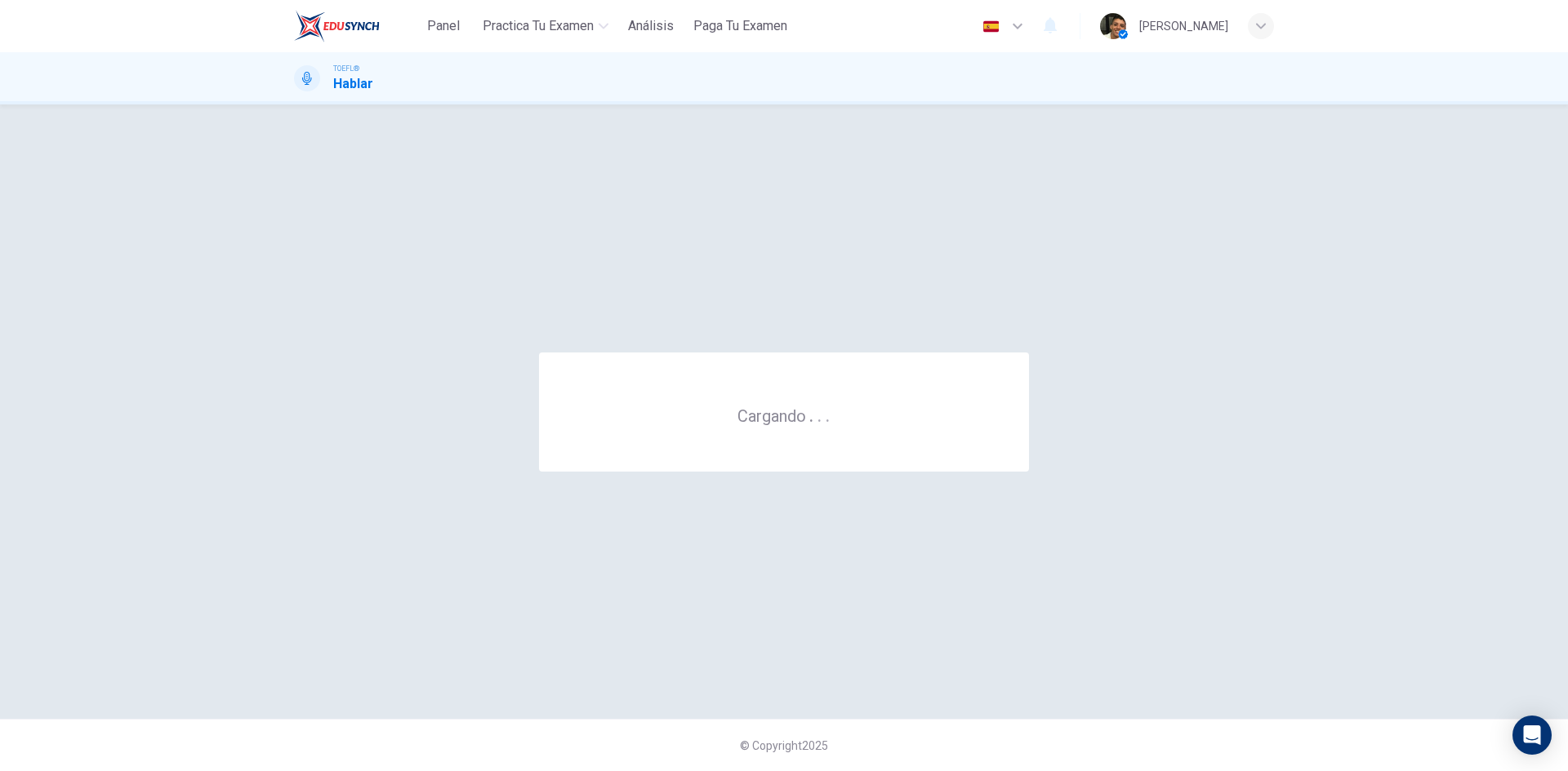
scroll to position [0, 0]
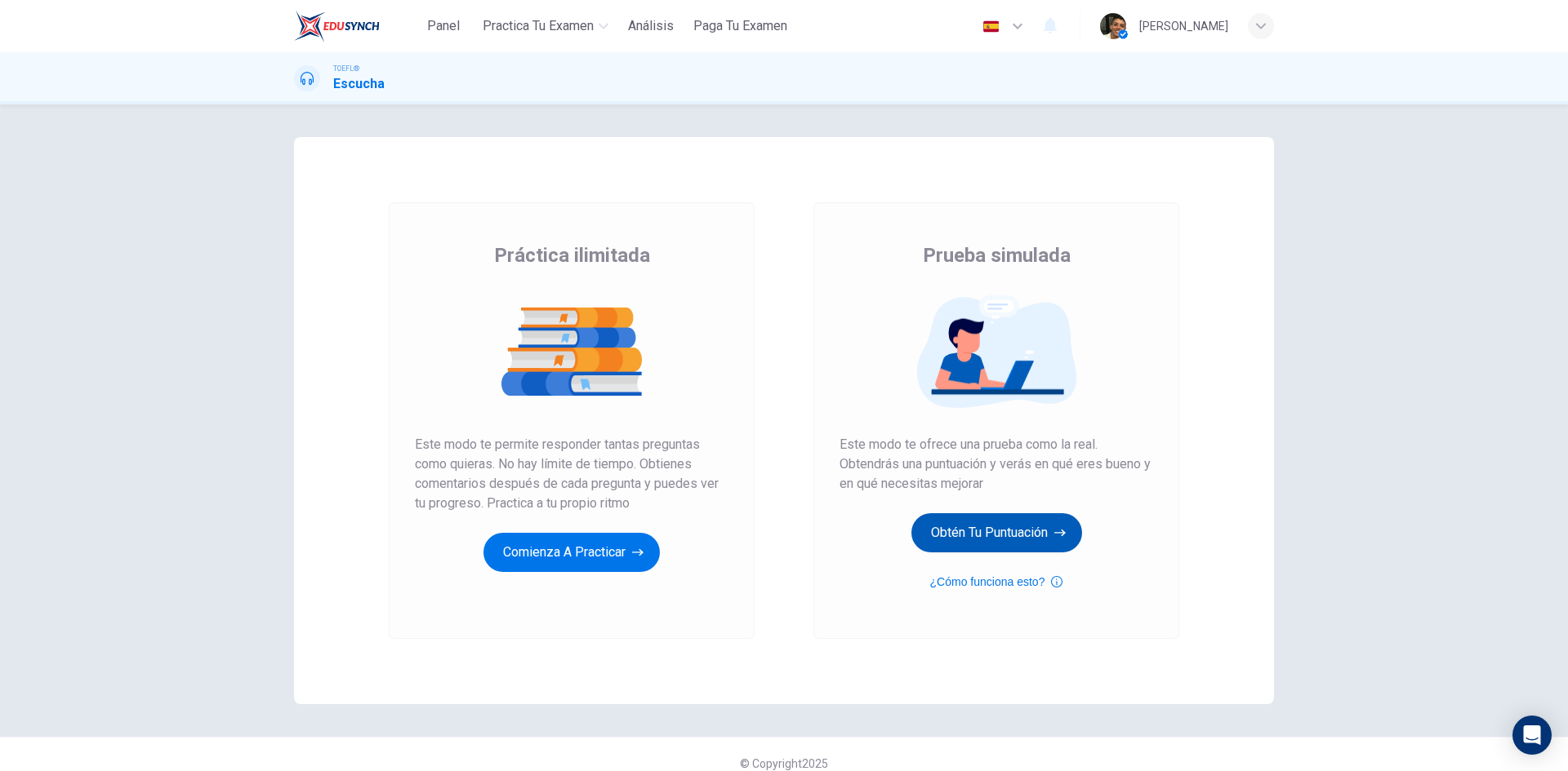
click at [1012, 537] on button "Obtén tu puntuación" at bounding box center [997, 533] width 171 height 39
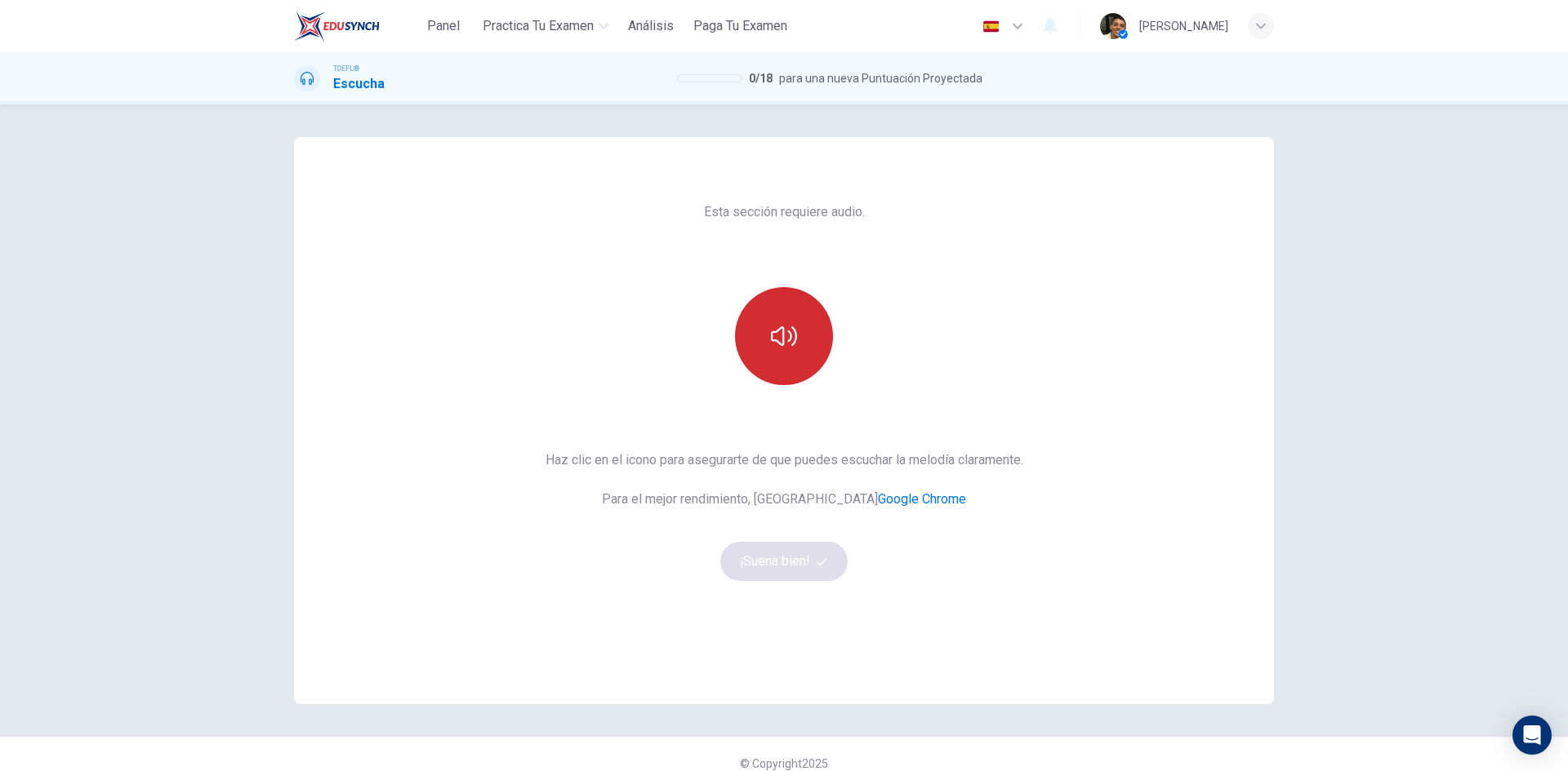
click at [765, 358] on button "button" at bounding box center [784, 336] width 98 height 98
click at [822, 547] on button "¡Suena bien!" at bounding box center [784, 561] width 127 height 39
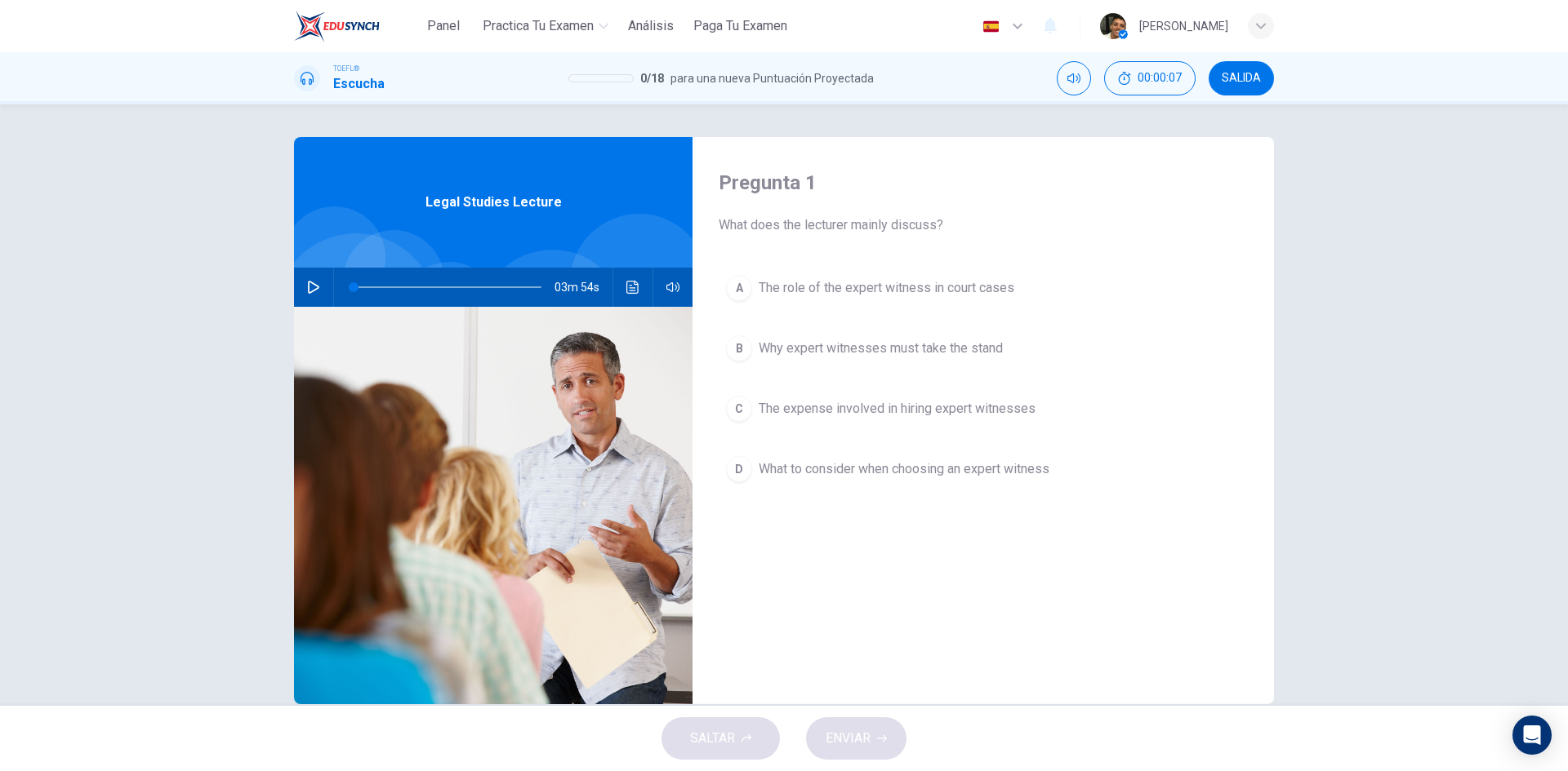
click at [313, 288] on icon "button" at bounding box center [313, 287] width 13 height 13
type input "0"
click at [917, 479] on button "D What to consider when choosing an expert witness" at bounding box center [983, 469] width 529 height 41
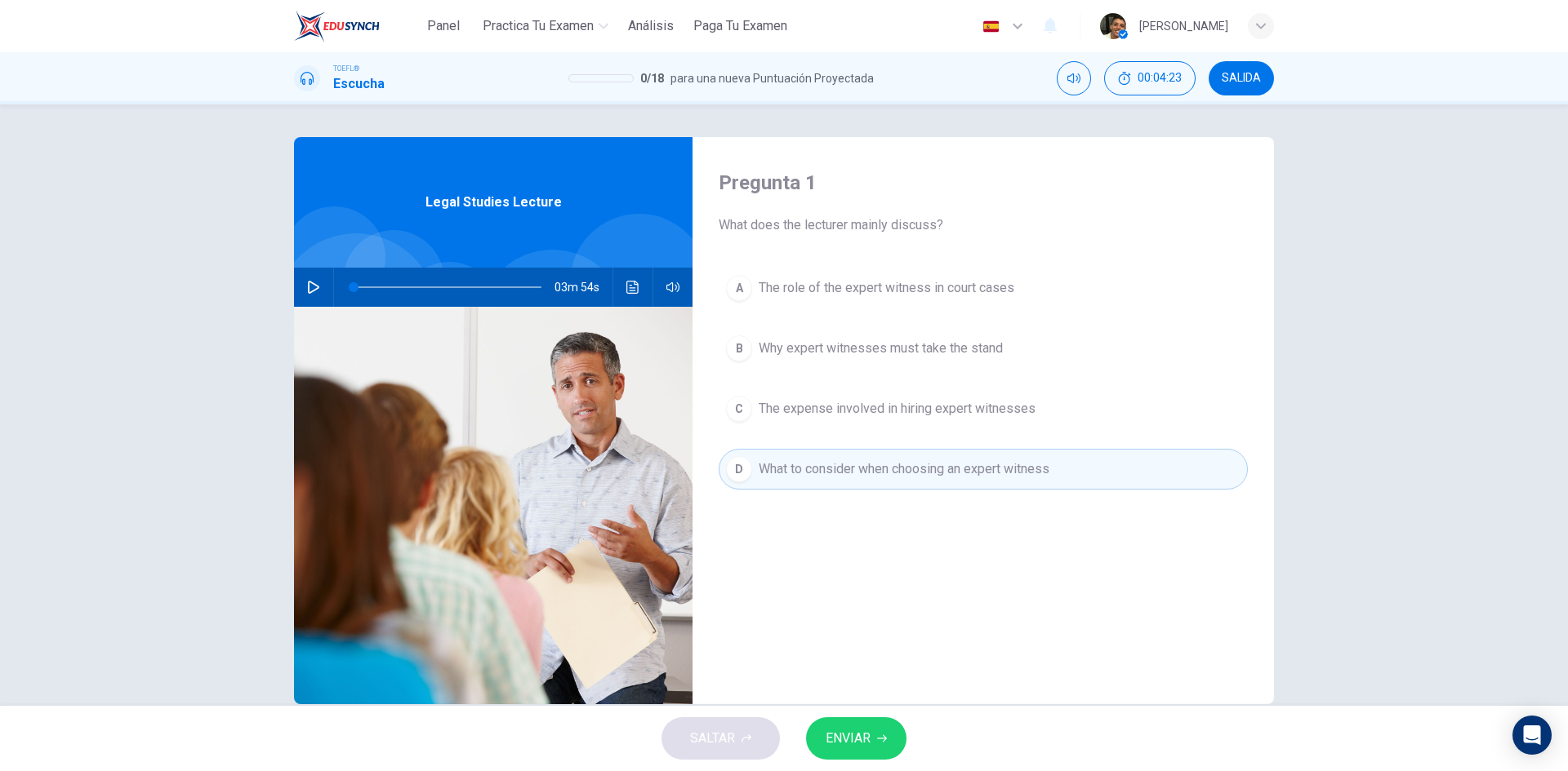
click at [852, 724] on button "ENVIAR" at bounding box center [856, 738] width 100 height 42
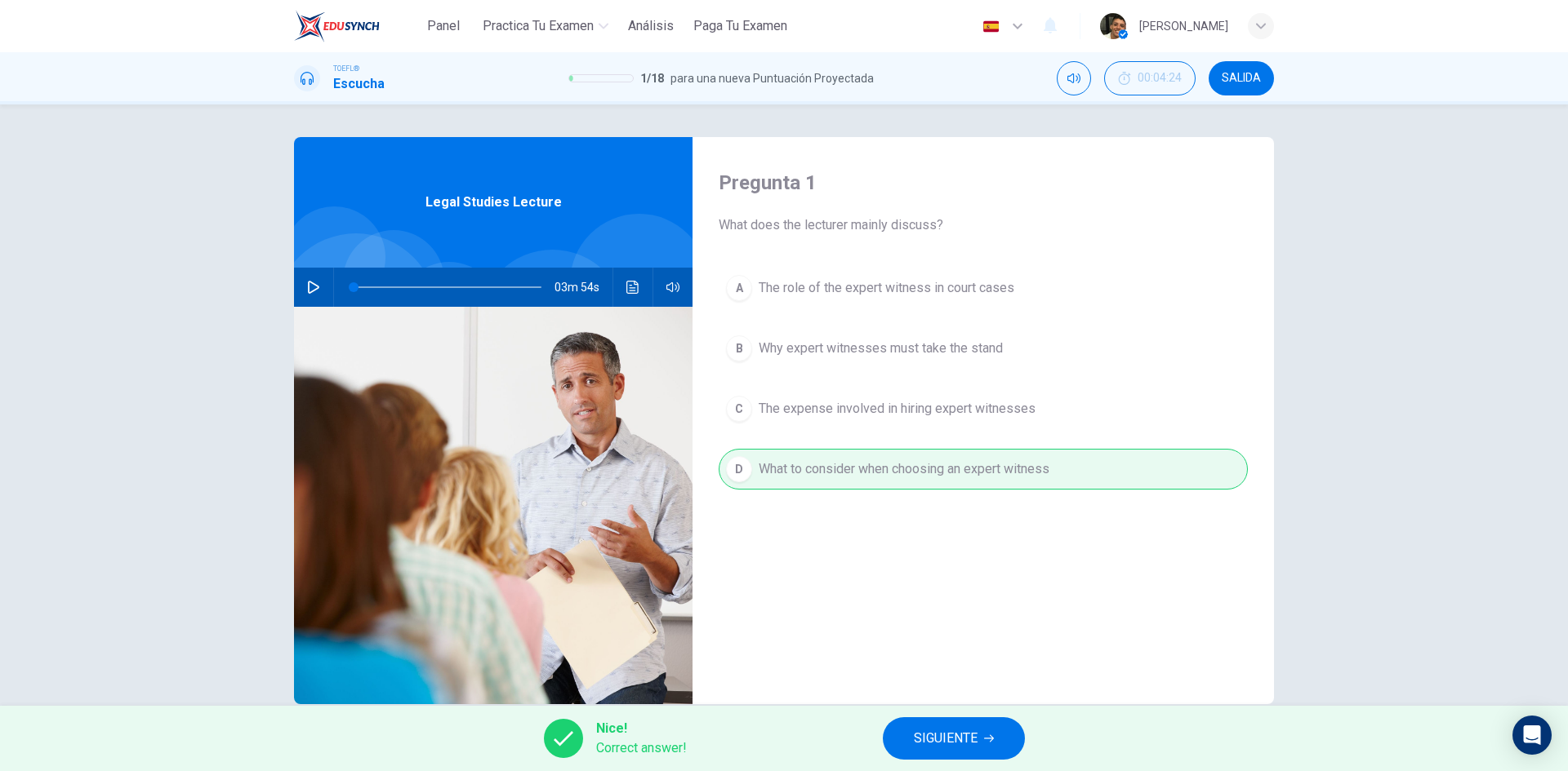
click at [946, 752] on button "SIGUIENTE" at bounding box center [954, 738] width 142 height 42
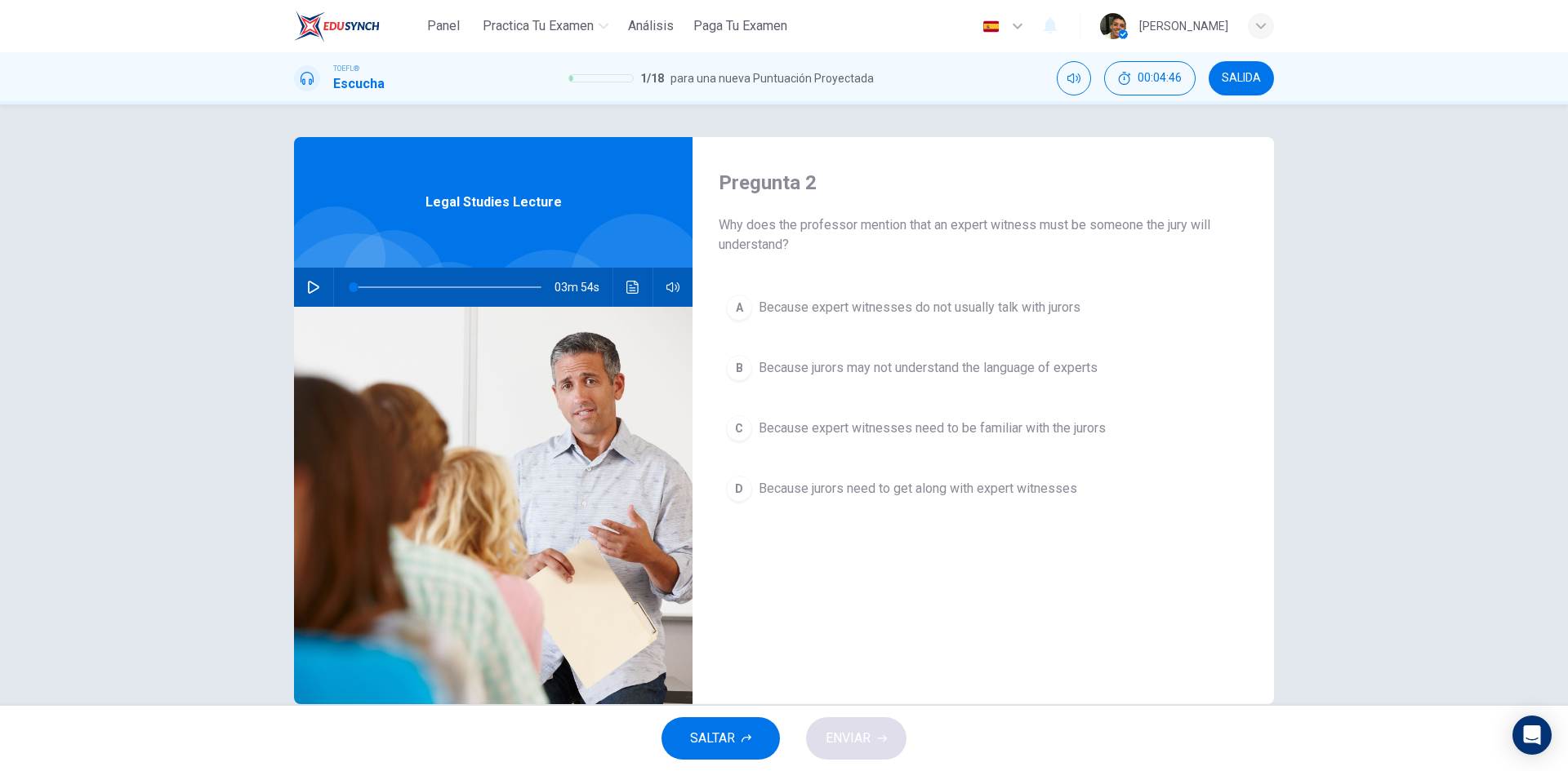
click at [892, 378] on button "B Because jurors may not understand the language of experts" at bounding box center [983, 368] width 529 height 41
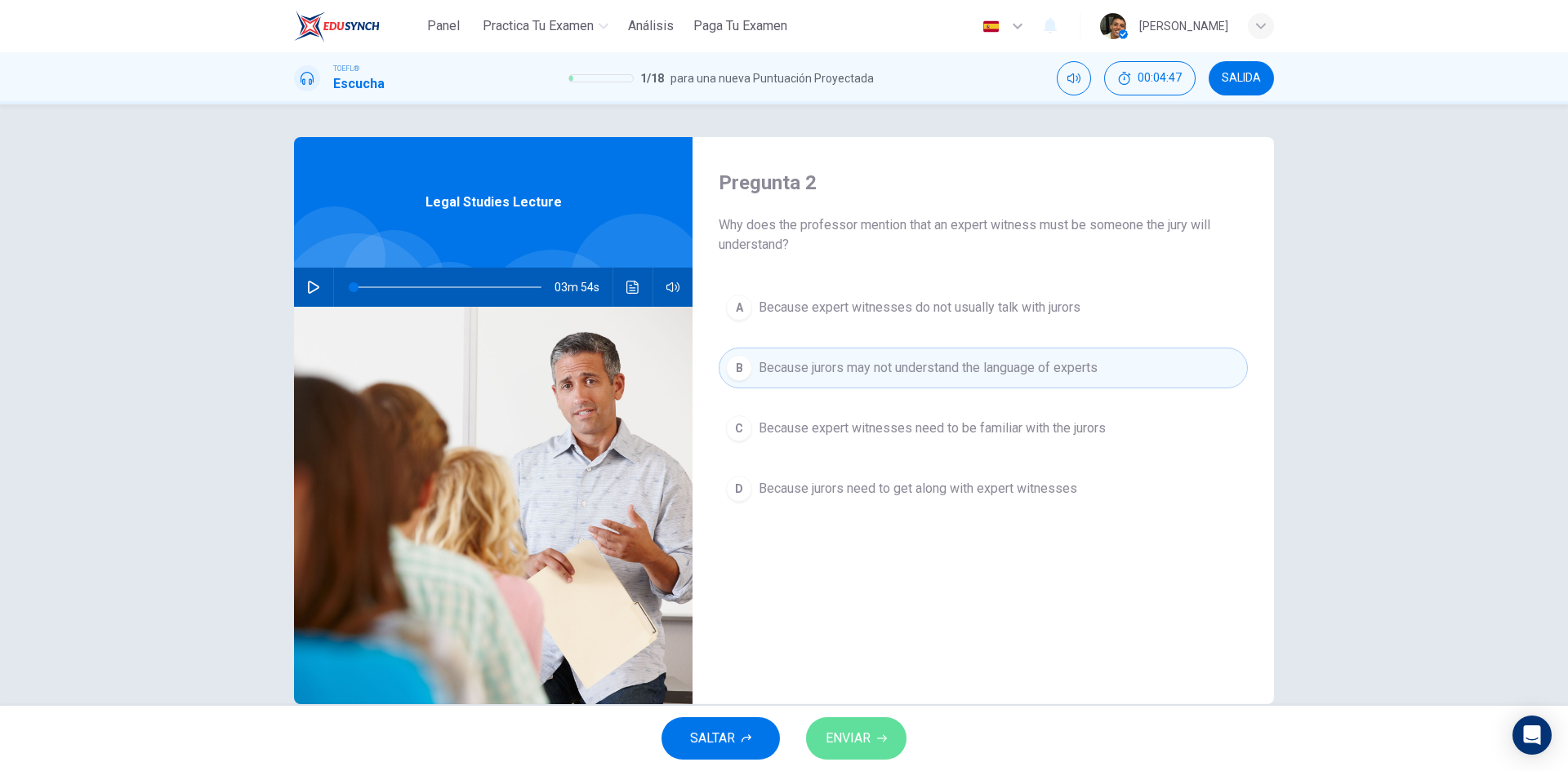
click at [863, 724] on button "ENVIAR" at bounding box center [856, 738] width 100 height 42
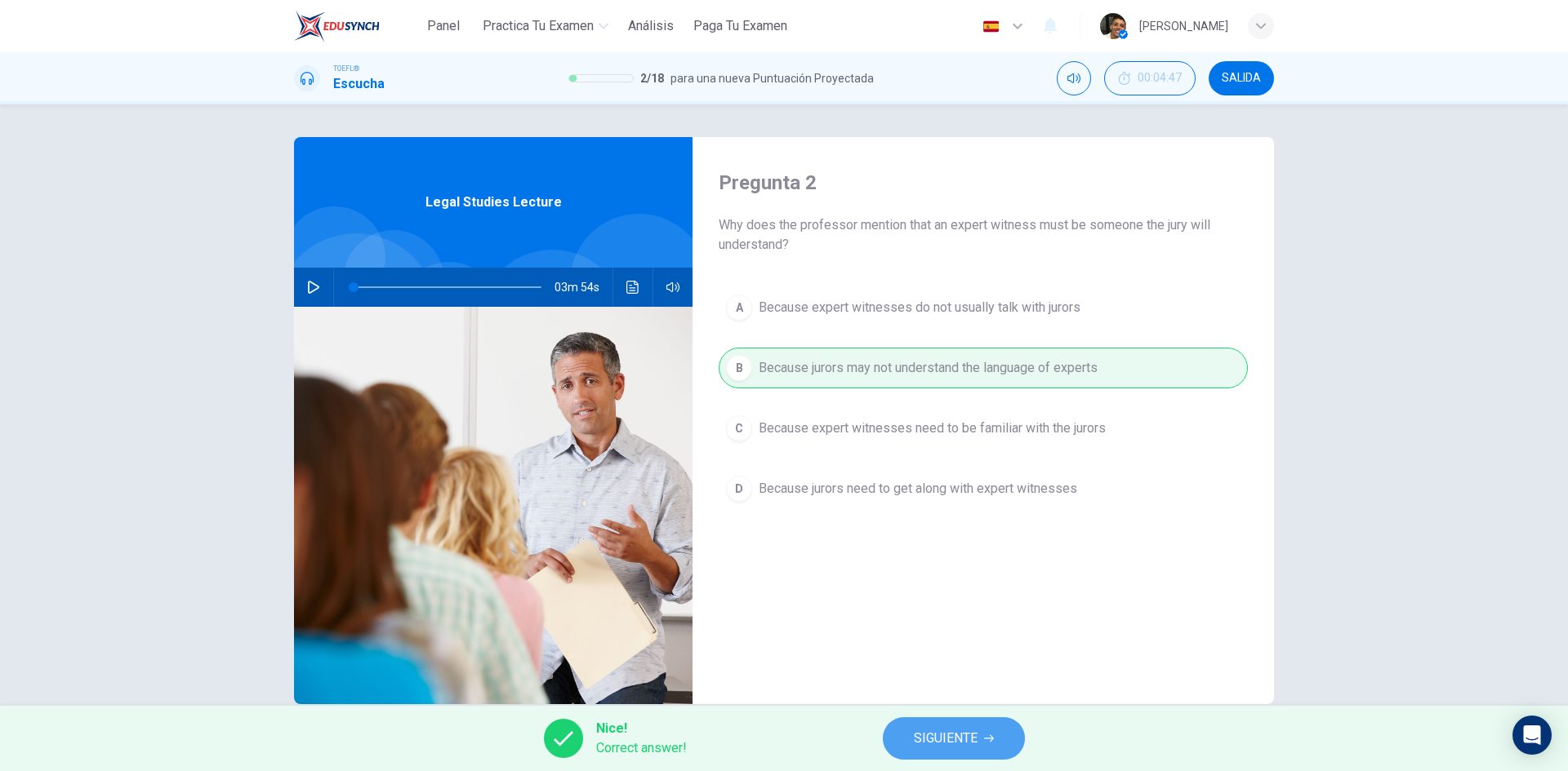
click at [981, 756] on button "SIGUIENTE" at bounding box center [954, 738] width 142 height 42
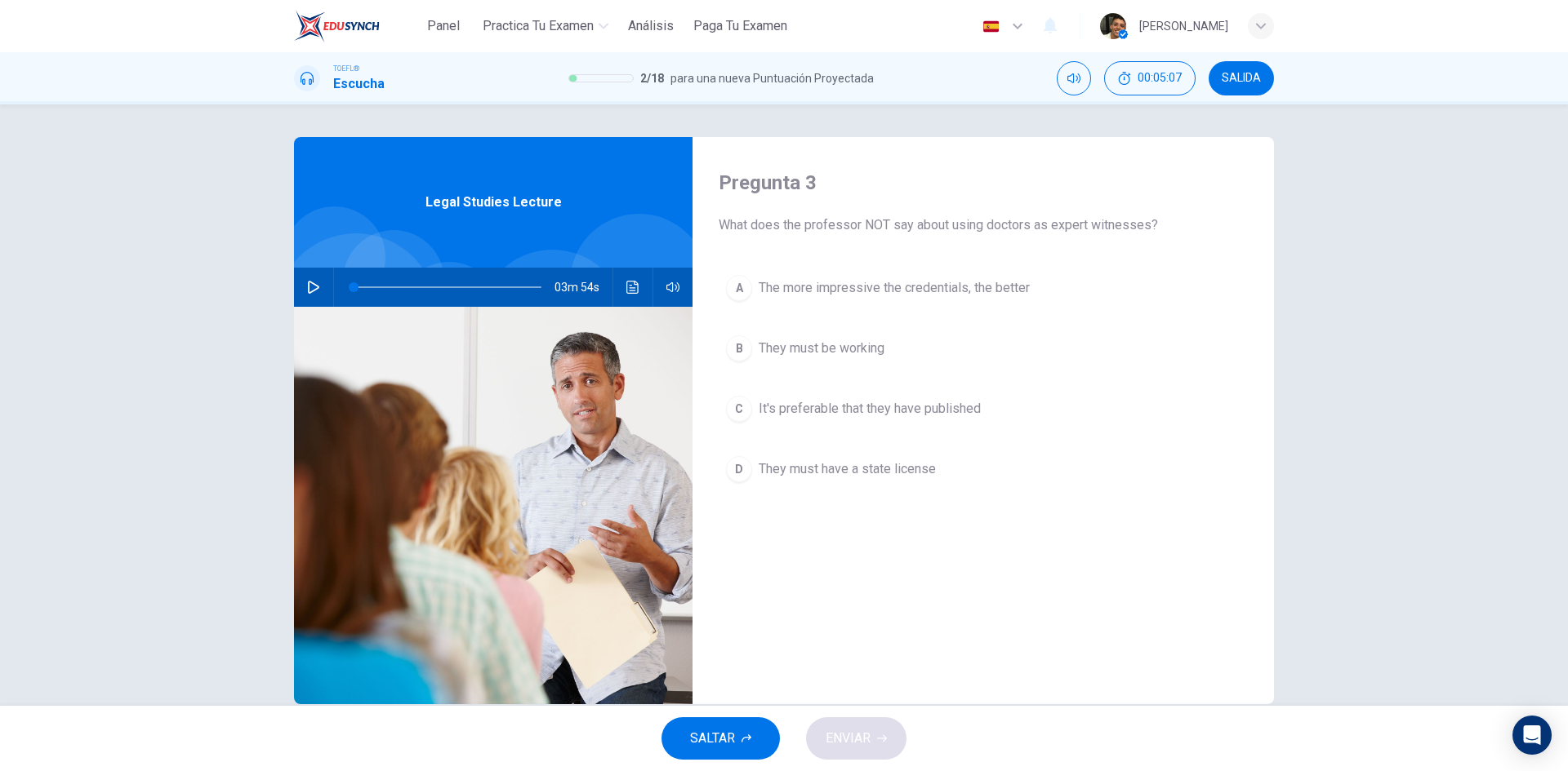
click at [904, 289] on span "The more impressive the credentials, the better" at bounding box center [894, 288] width 271 height 20
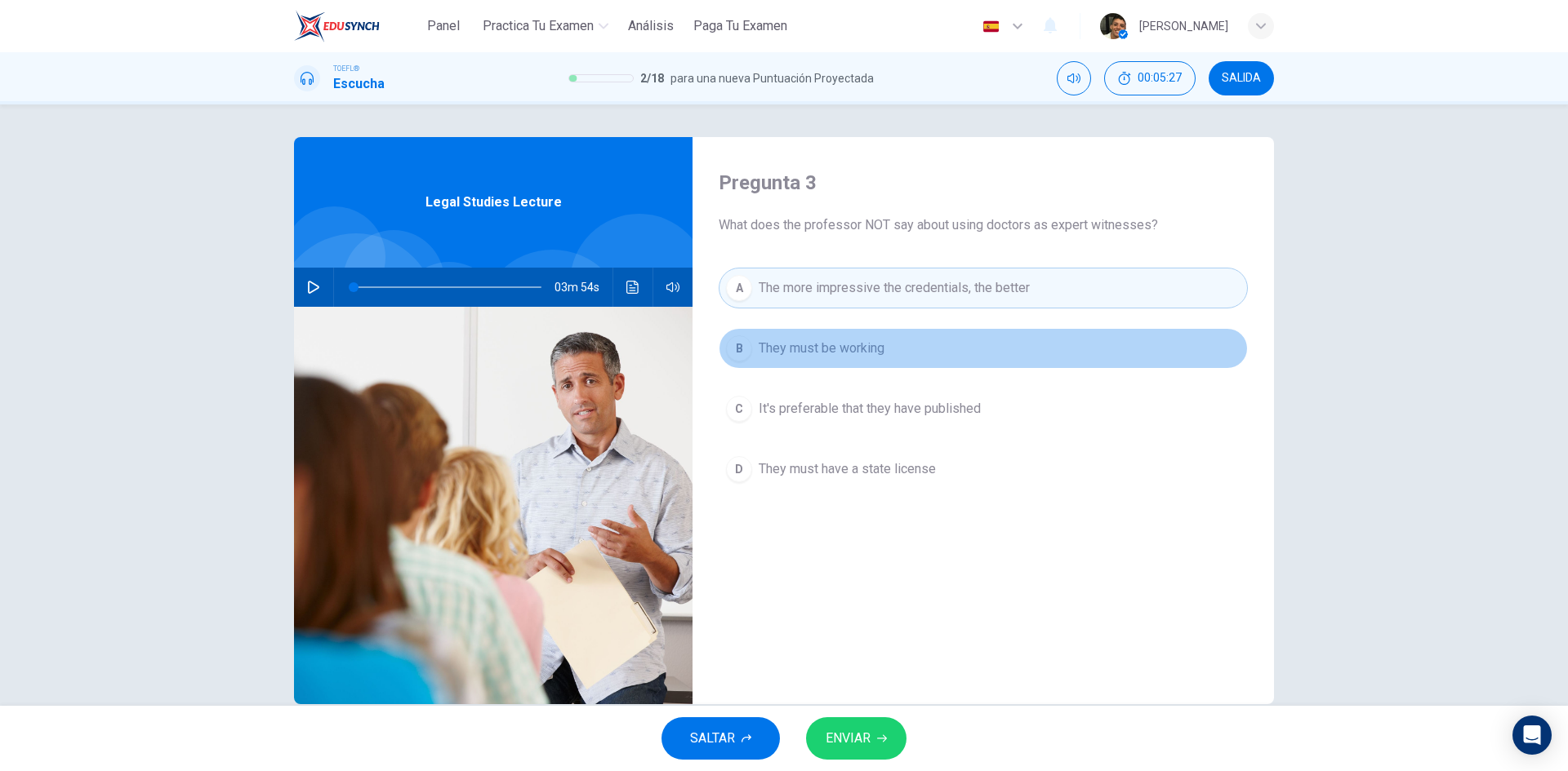
click at [858, 357] on span "They must be working" at bounding box center [822, 348] width 126 height 20
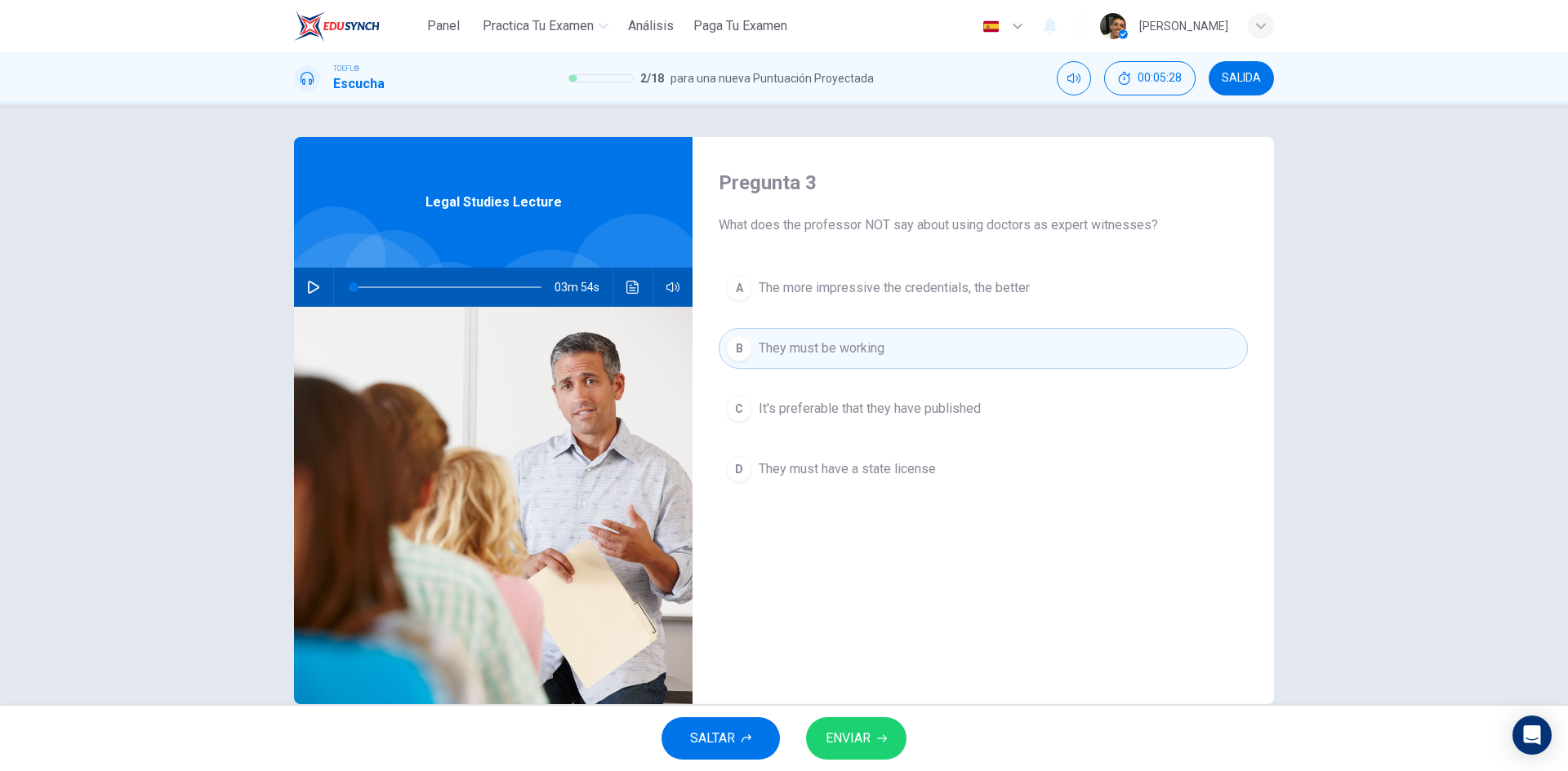
click at [841, 410] on span "It's preferable that they have published" at bounding box center [869, 408] width 222 height 20
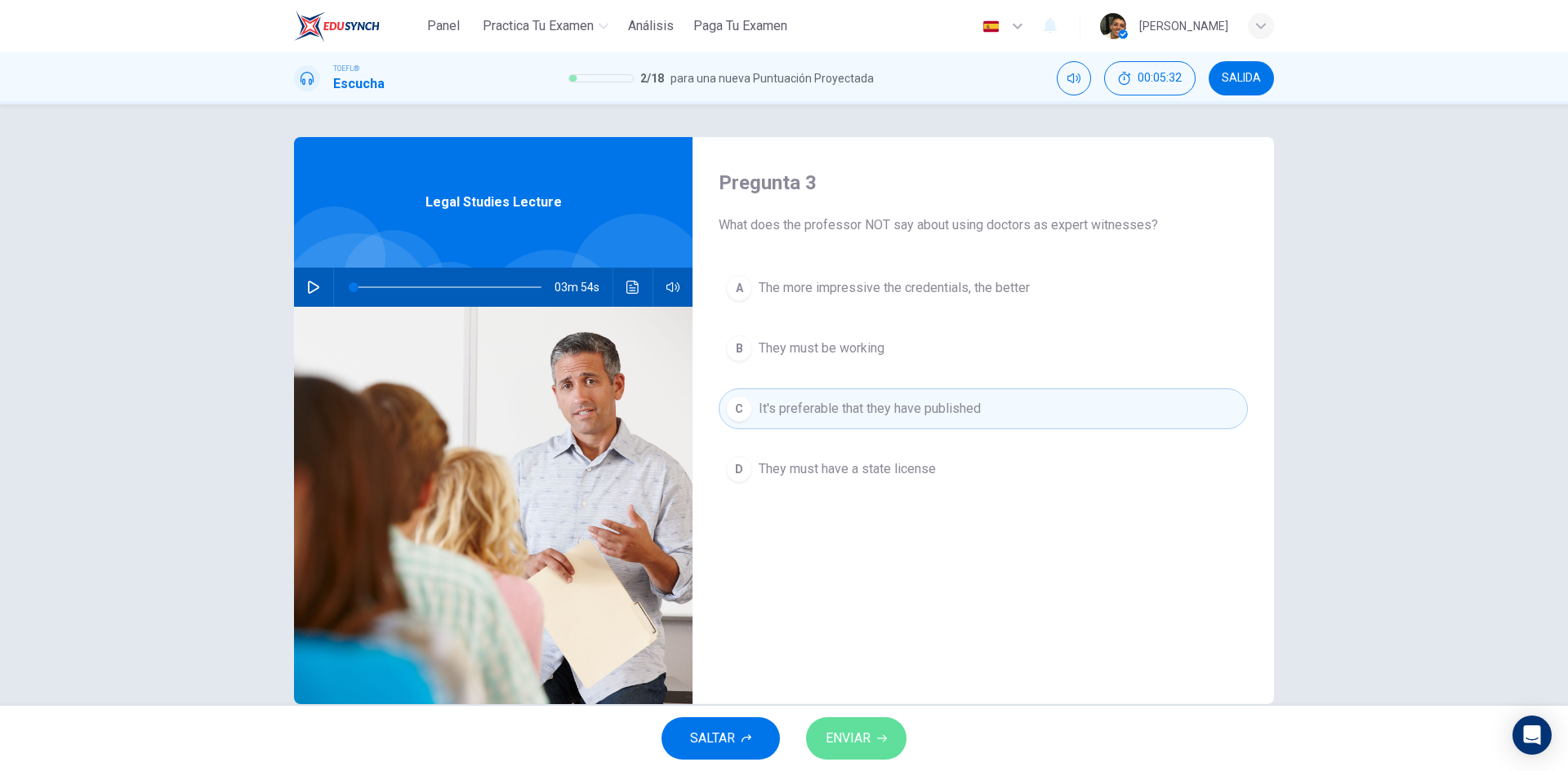
click at [879, 731] on button "ENVIAR" at bounding box center [856, 738] width 100 height 42
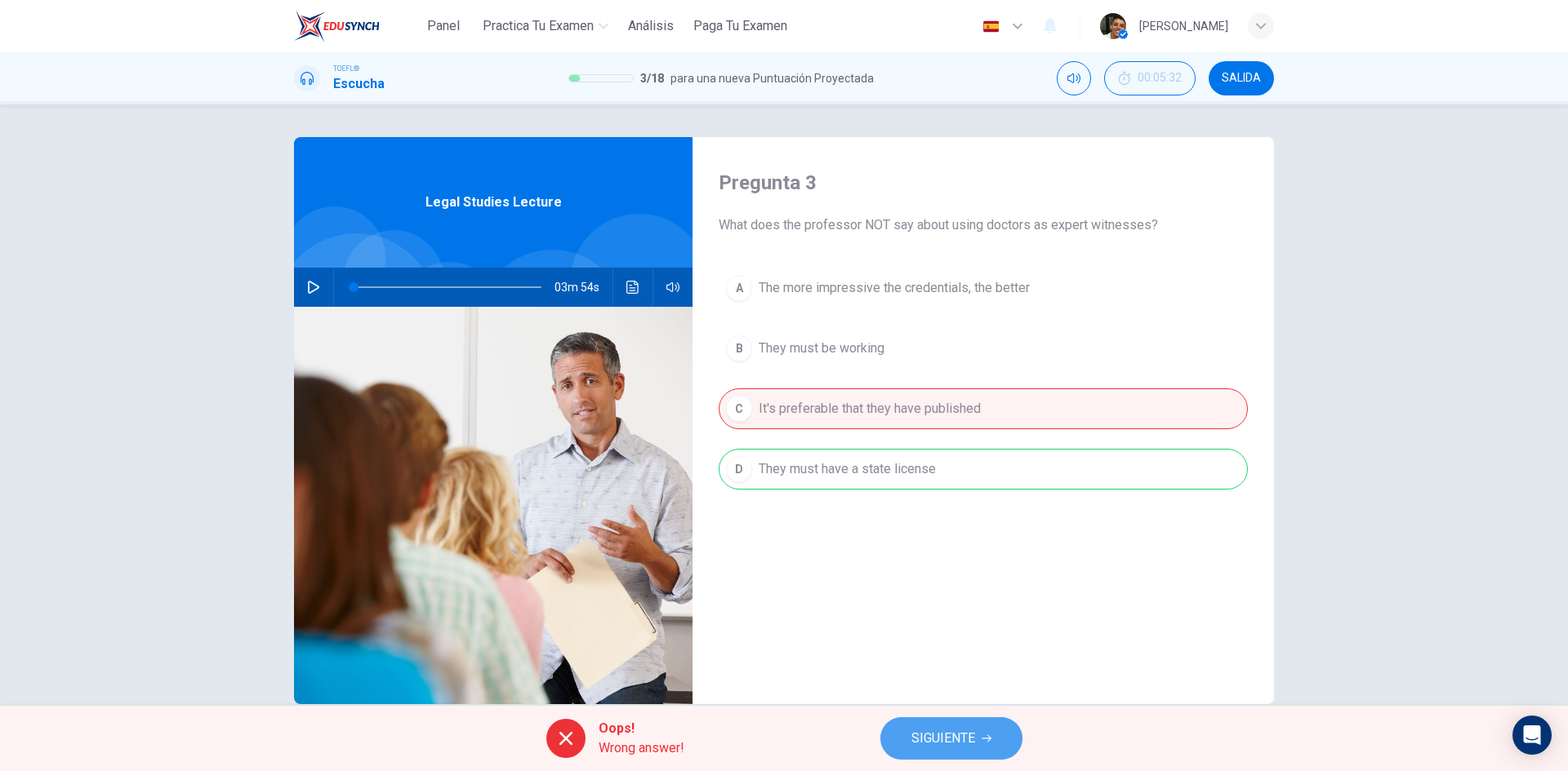
click at [914, 734] on span "SIGUIENTE" at bounding box center [943, 738] width 64 height 22
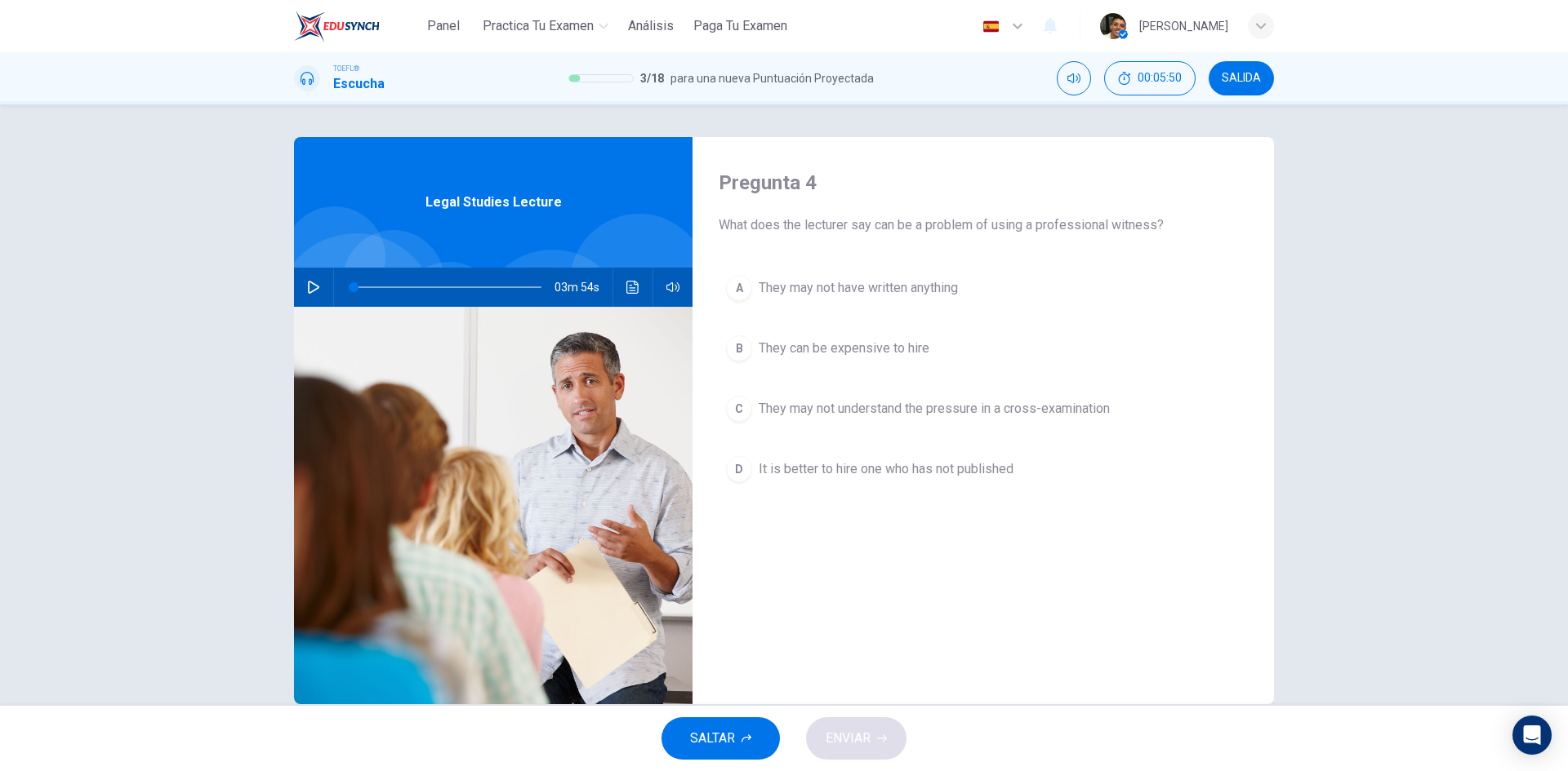
click at [881, 346] on span "They can be expensive to hire" at bounding box center [844, 348] width 171 height 20
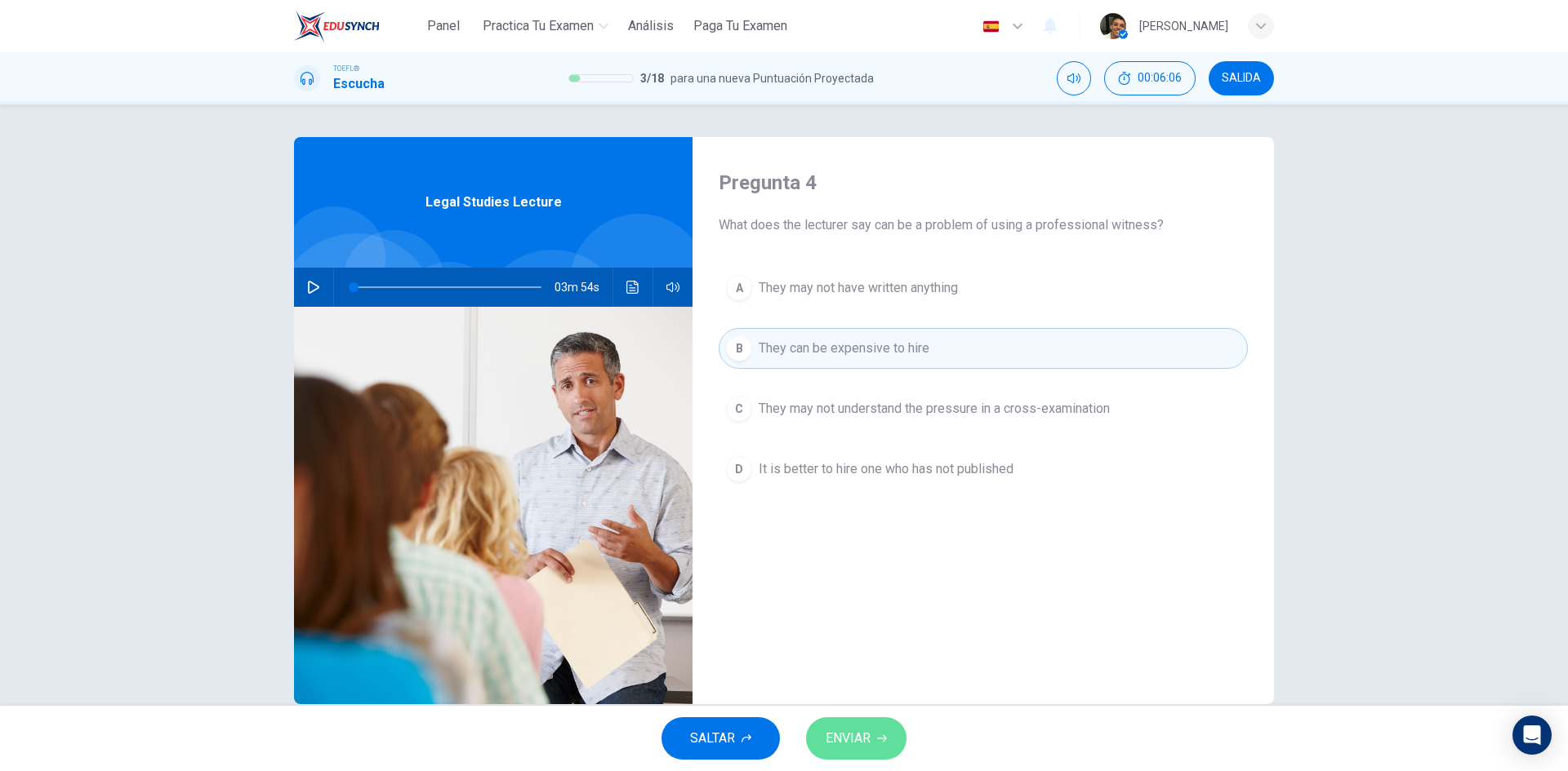
click at [884, 726] on button "ENVIAR" at bounding box center [856, 738] width 100 height 42
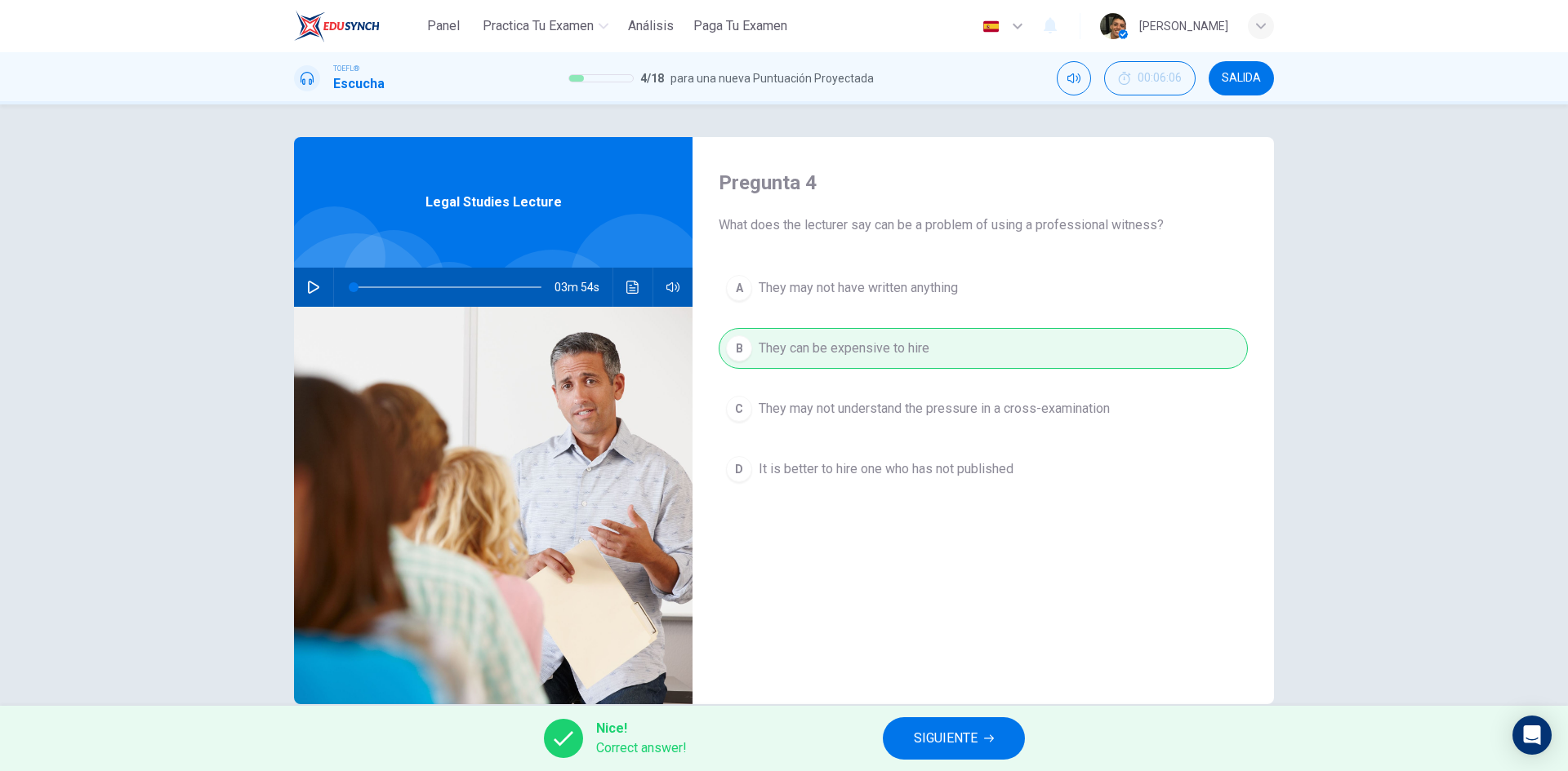
click at [917, 751] on button "SIGUIENTE" at bounding box center [954, 738] width 142 height 42
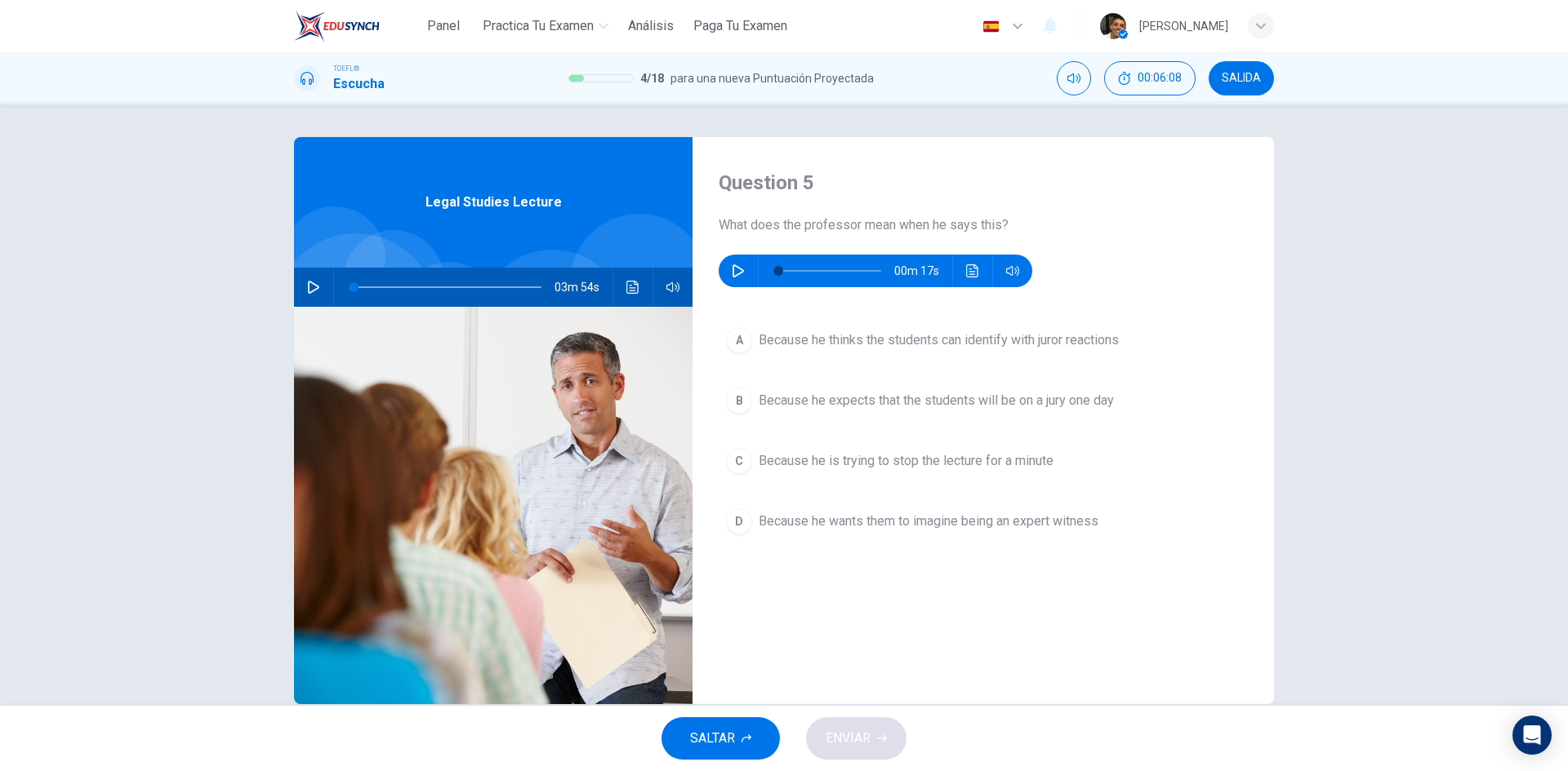
click at [725, 260] on button "button" at bounding box center [738, 271] width 26 height 33
type input "0"
click at [785, 322] on button "A Because he thinks the students can identify with juror reactions" at bounding box center [983, 340] width 529 height 41
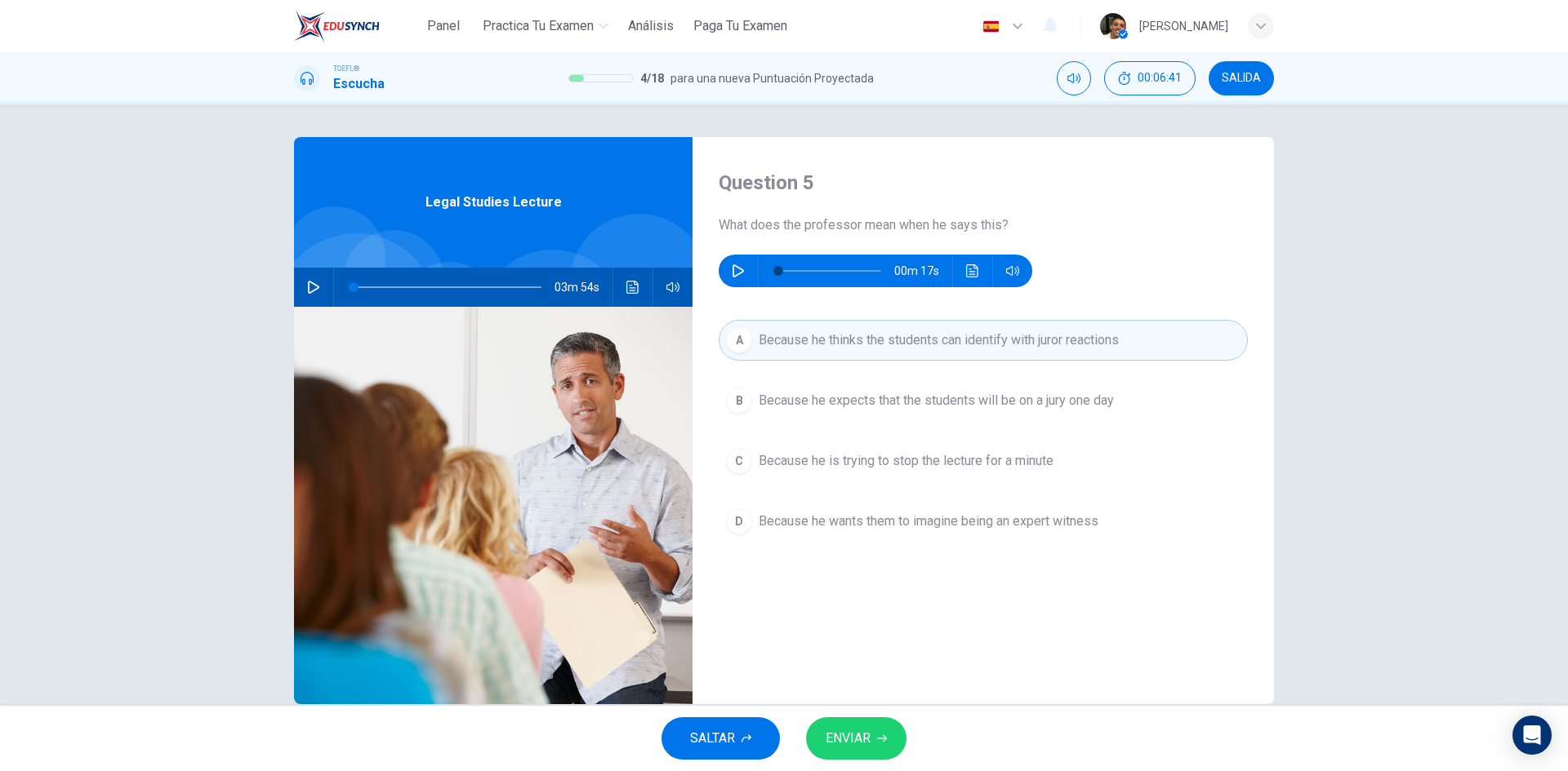
click at [847, 740] on span "ENVIAR" at bounding box center [848, 738] width 45 height 22
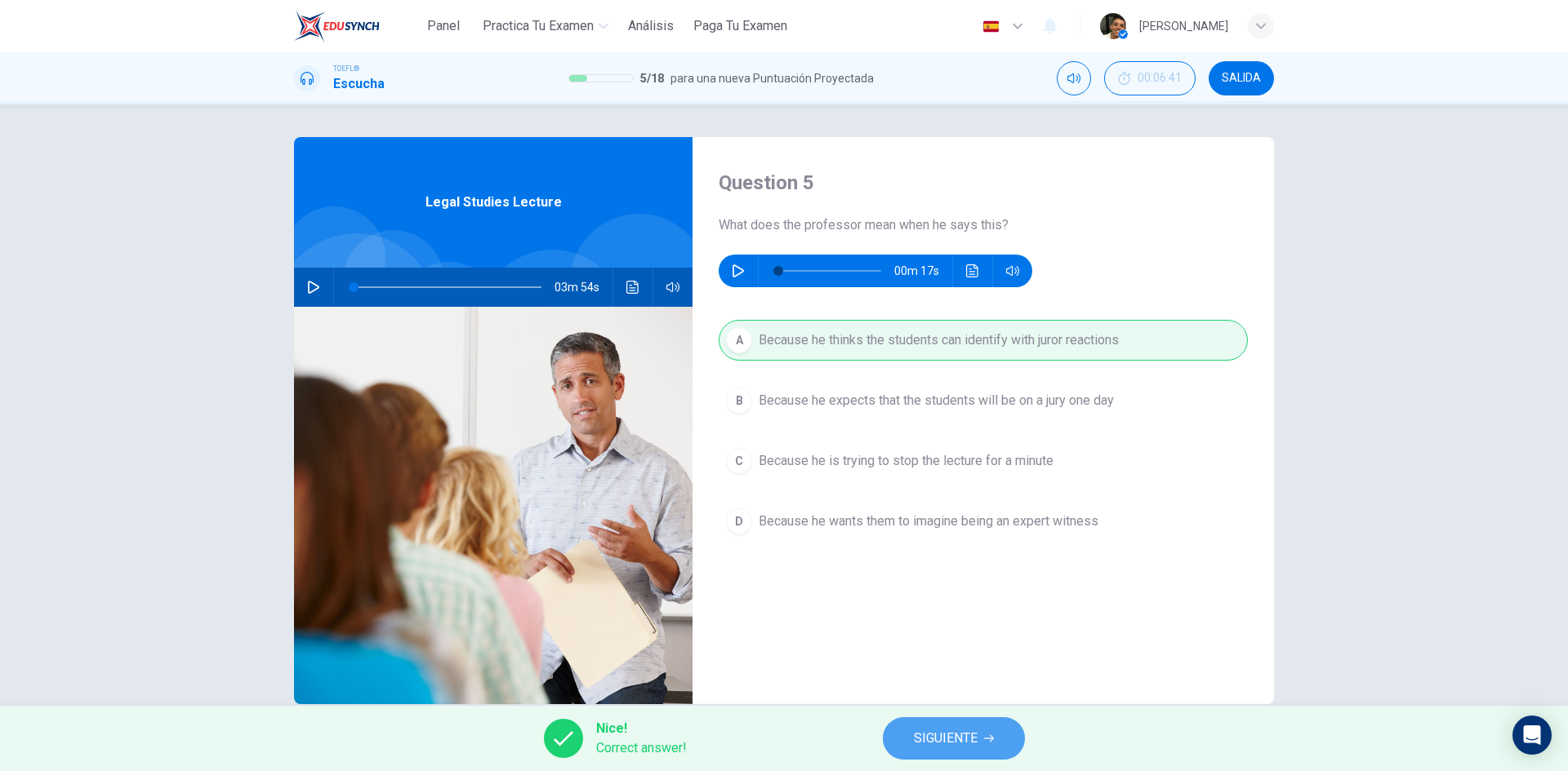
click at [916, 740] on span "SIGUIENTE" at bounding box center [946, 738] width 64 height 22
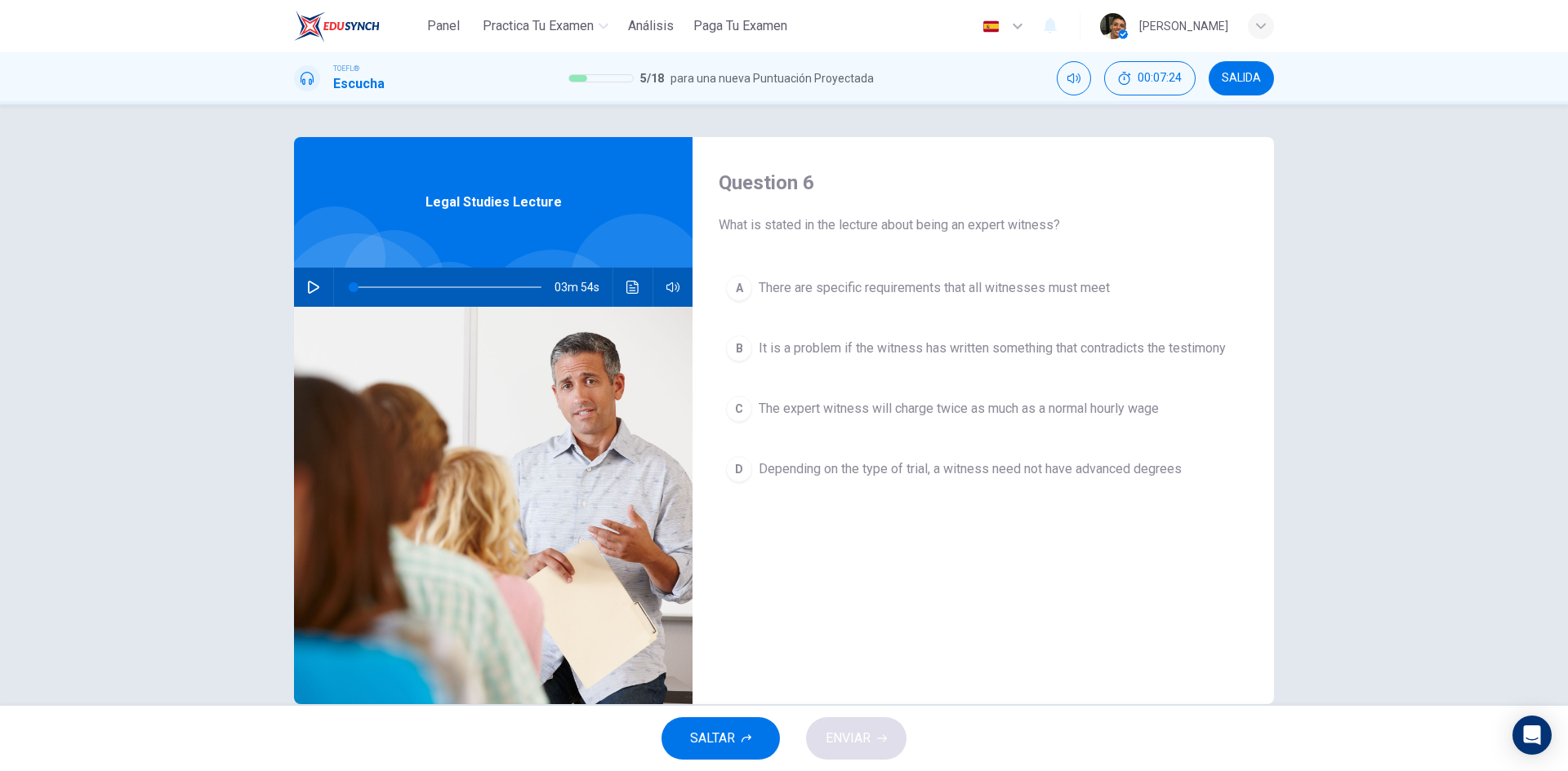
click at [876, 344] on span "It is a problem if the witness has written something that contradicts the testi…" at bounding box center [992, 348] width 467 height 20
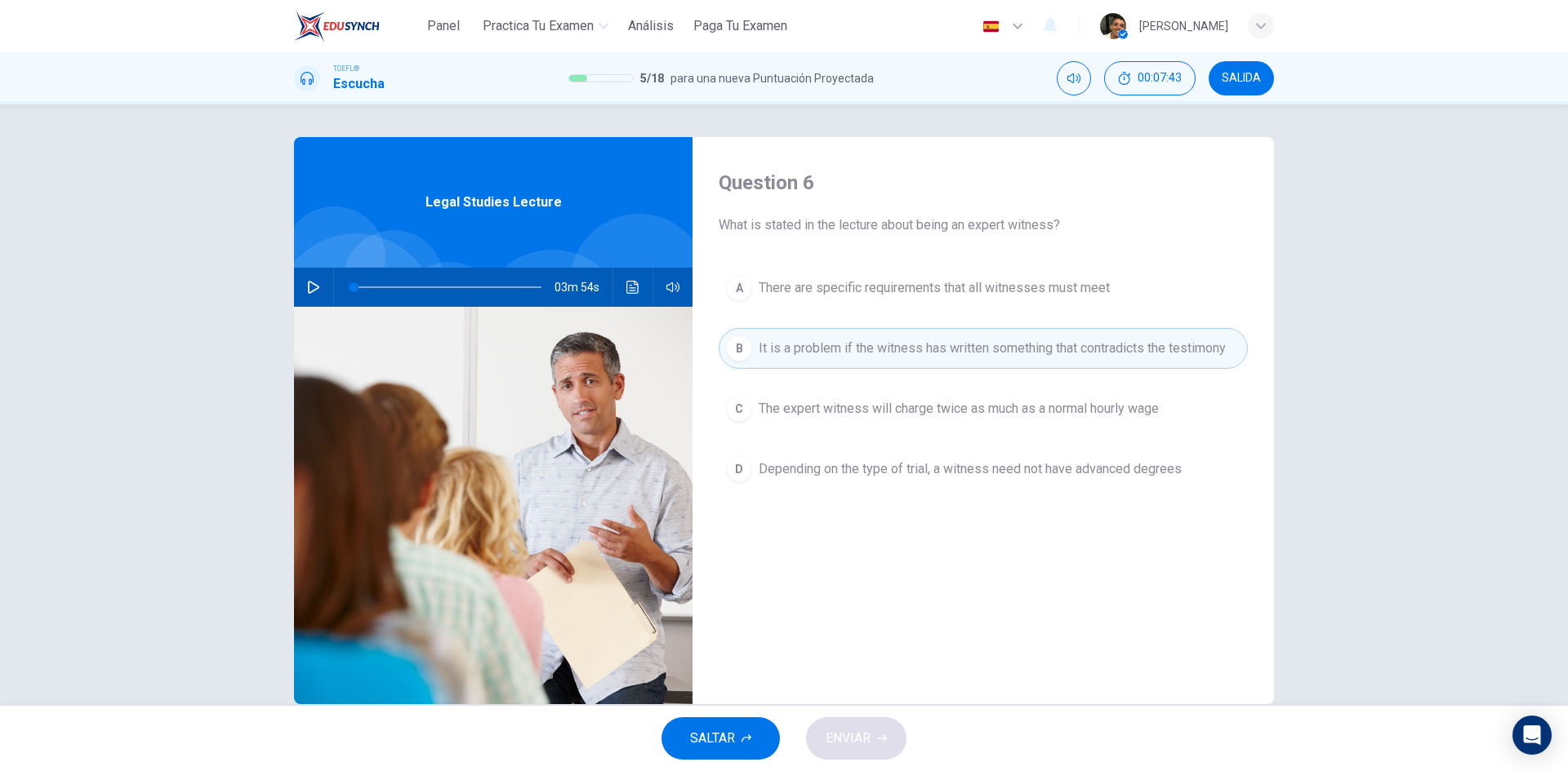
click at [1098, 281] on span "There are specific requirements that all witnesses must meet" at bounding box center [934, 288] width 351 height 20
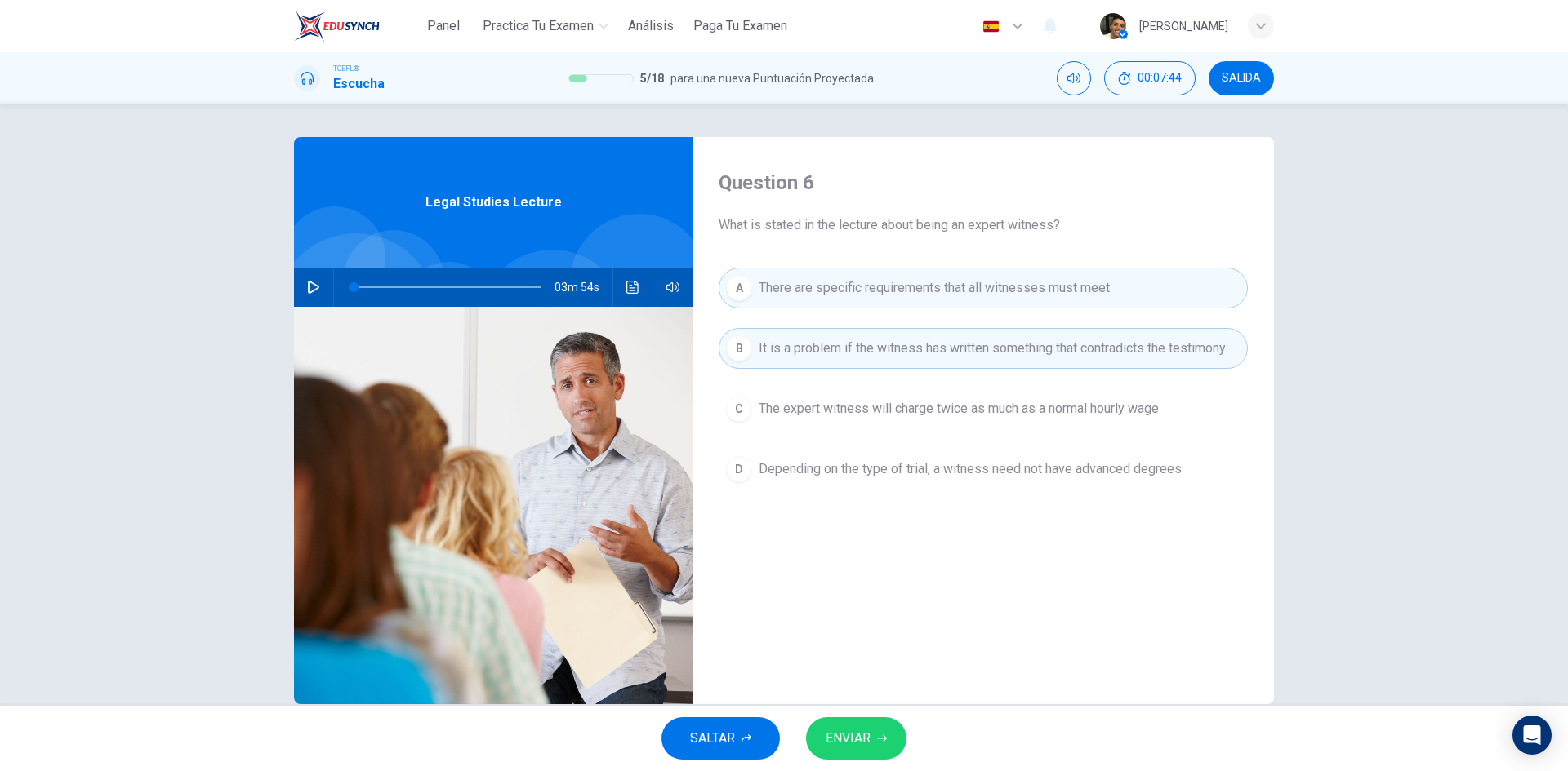
click at [873, 723] on button "ENVIAR" at bounding box center [856, 738] width 100 height 42
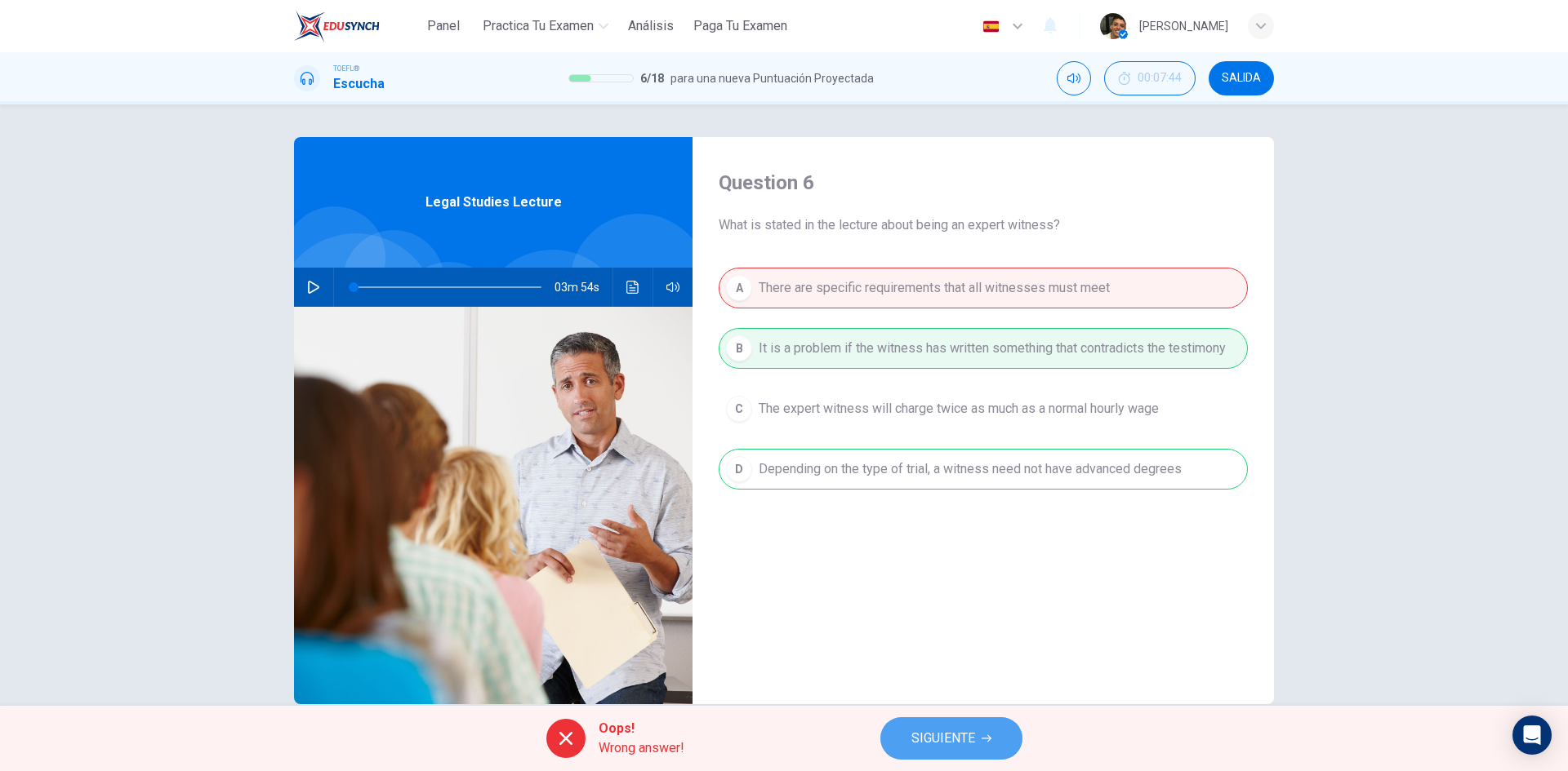
click at [929, 739] on span "SIGUIENTE" at bounding box center [943, 738] width 64 height 22
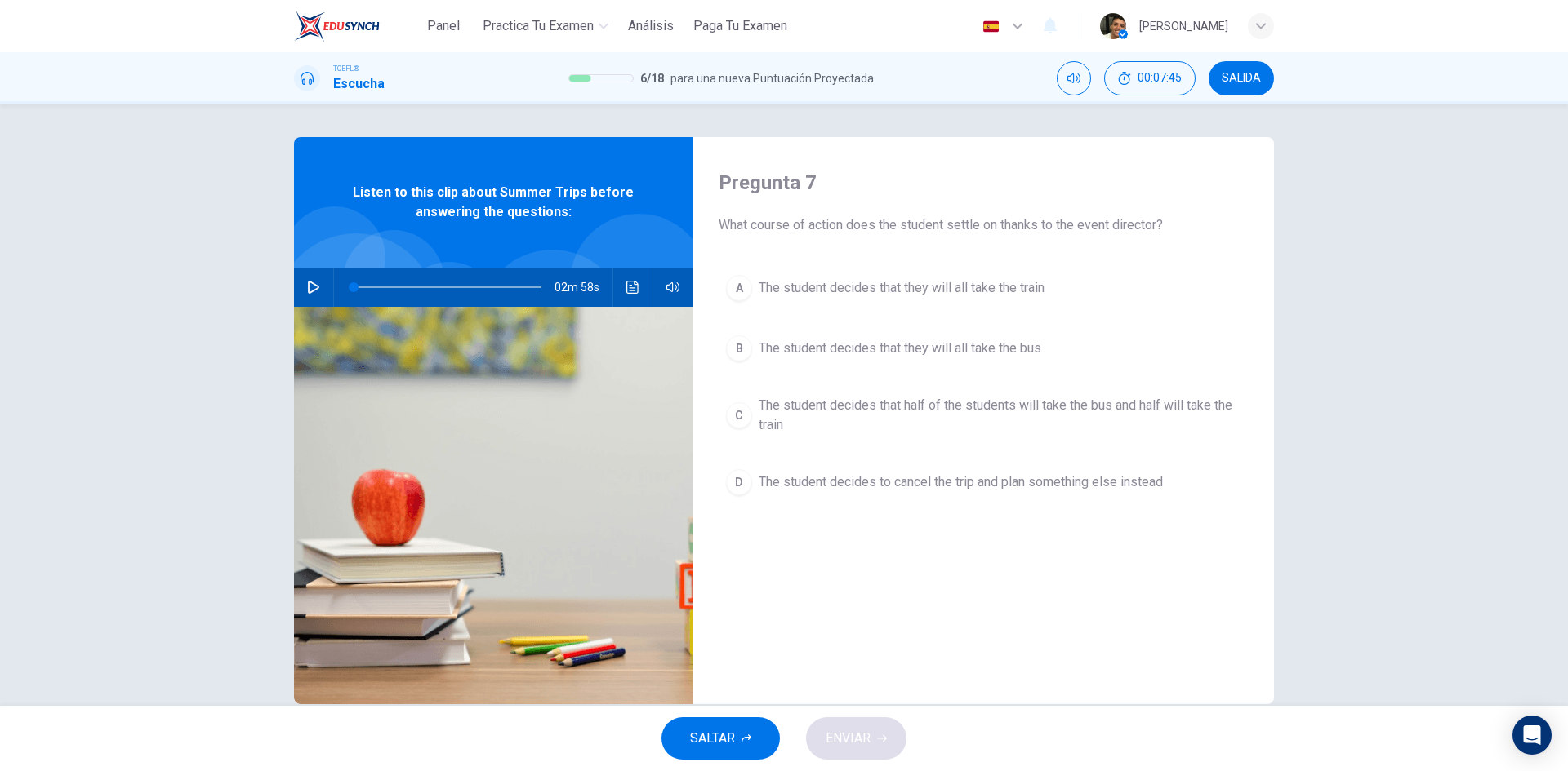
click at [323, 288] on div "02m 58s" at bounding box center [492, 287] width 398 height 39
click at [317, 289] on button "button" at bounding box center [314, 287] width 26 height 39
click at [308, 289] on icon "button" at bounding box center [313, 287] width 9 height 9
click at [314, 293] on icon "button" at bounding box center [313, 287] width 13 height 13
type input "0"
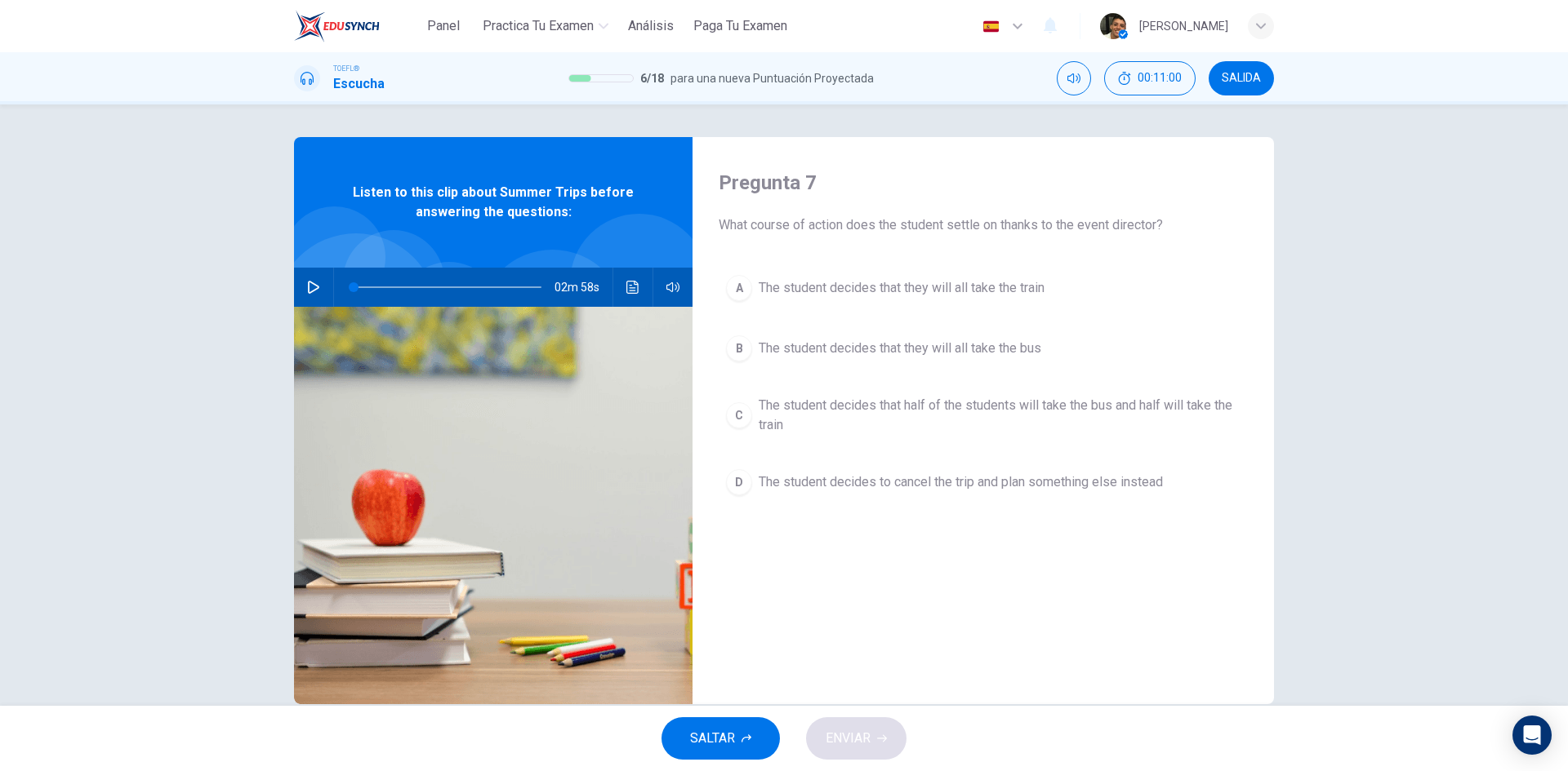
click at [968, 411] on span "The student decides that half of the students will take the bus and half will t…" at bounding box center [1000, 414] width 482 height 39
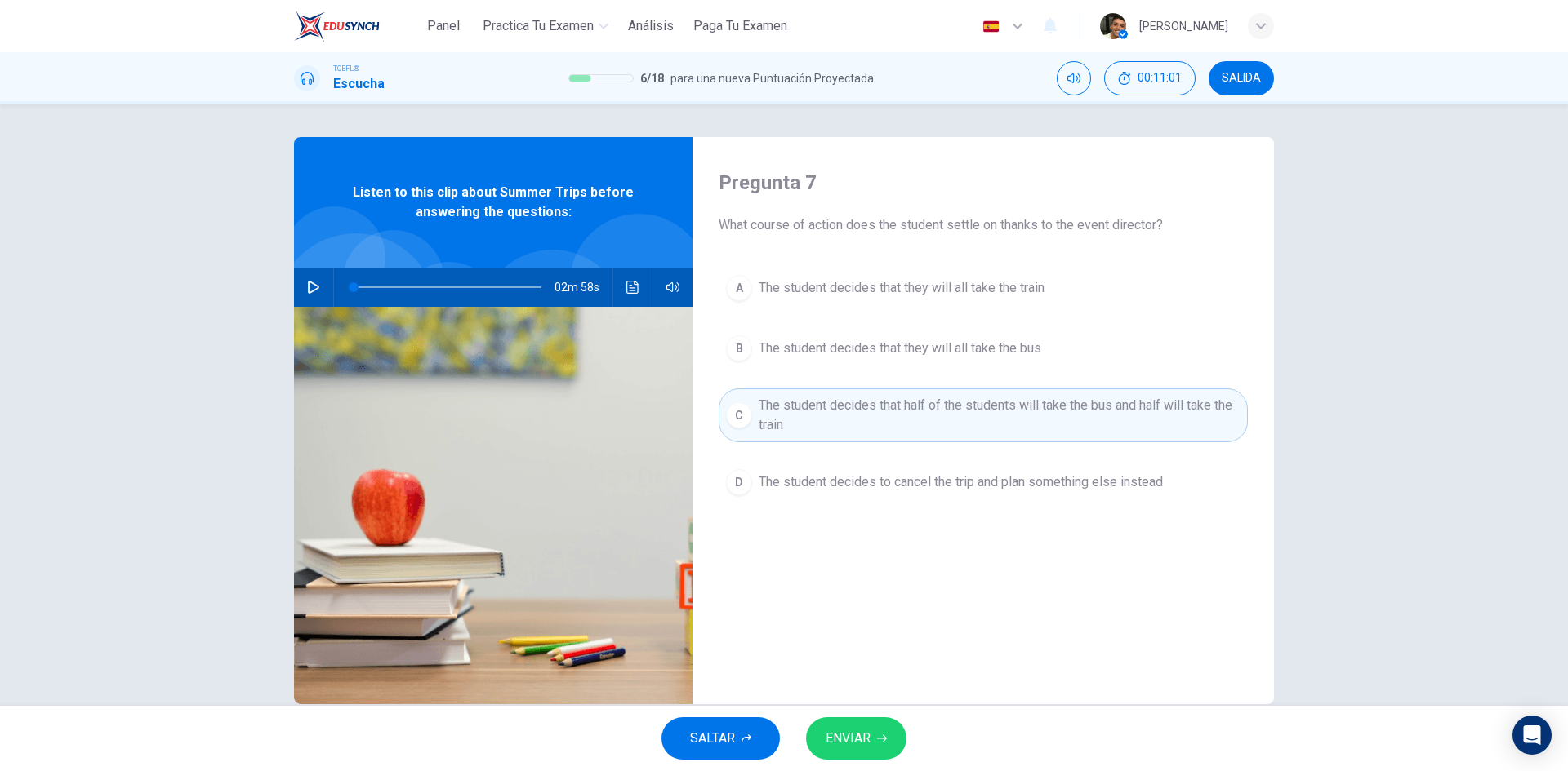
click at [867, 733] on span "ENVIAR" at bounding box center [848, 738] width 45 height 22
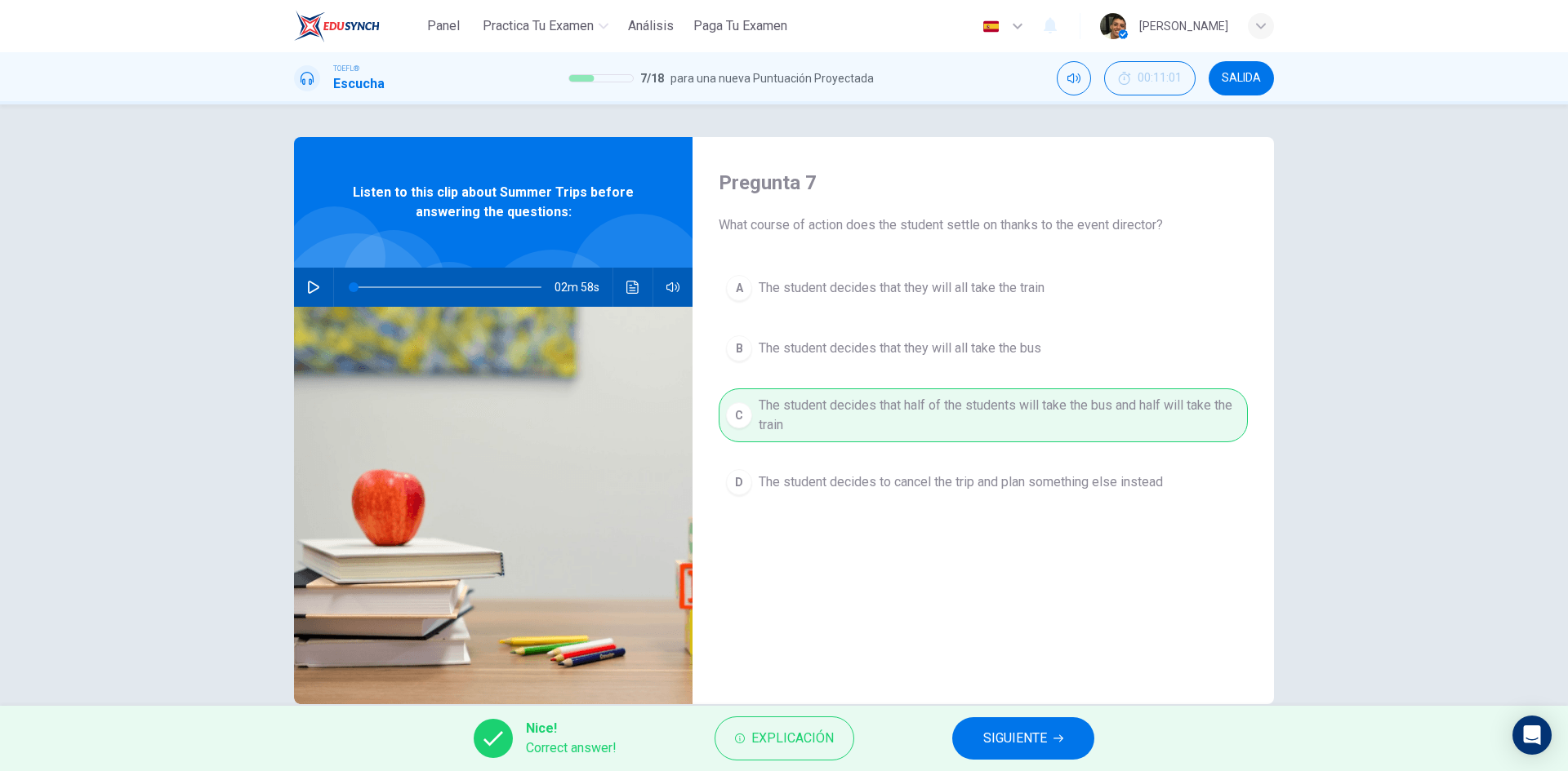
click at [981, 728] on button "SIGUIENTE" at bounding box center [1023, 738] width 142 height 42
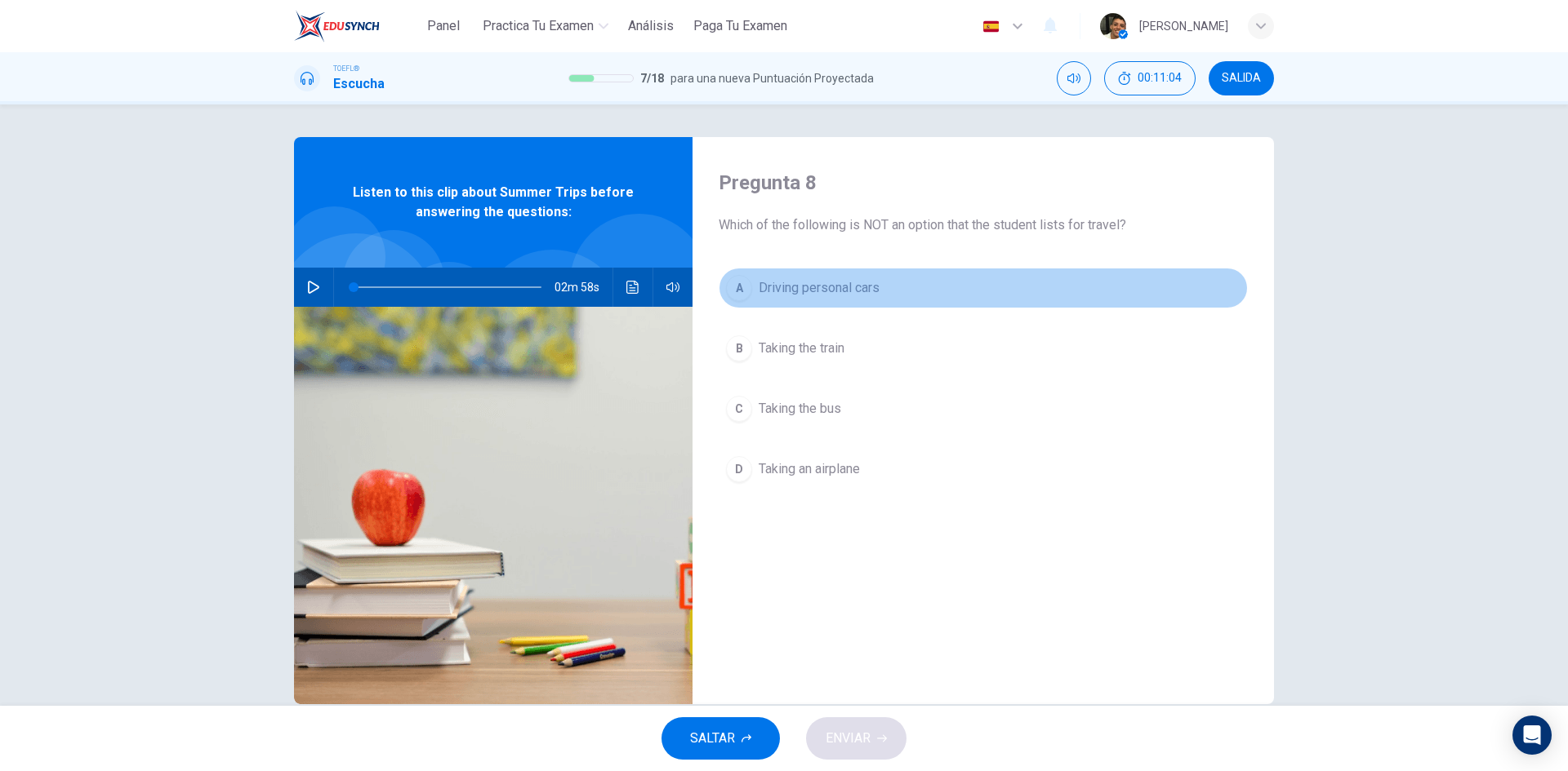
click at [784, 288] on span "Driving personal cars" at bounding box center [819, 288] width 121 height 20
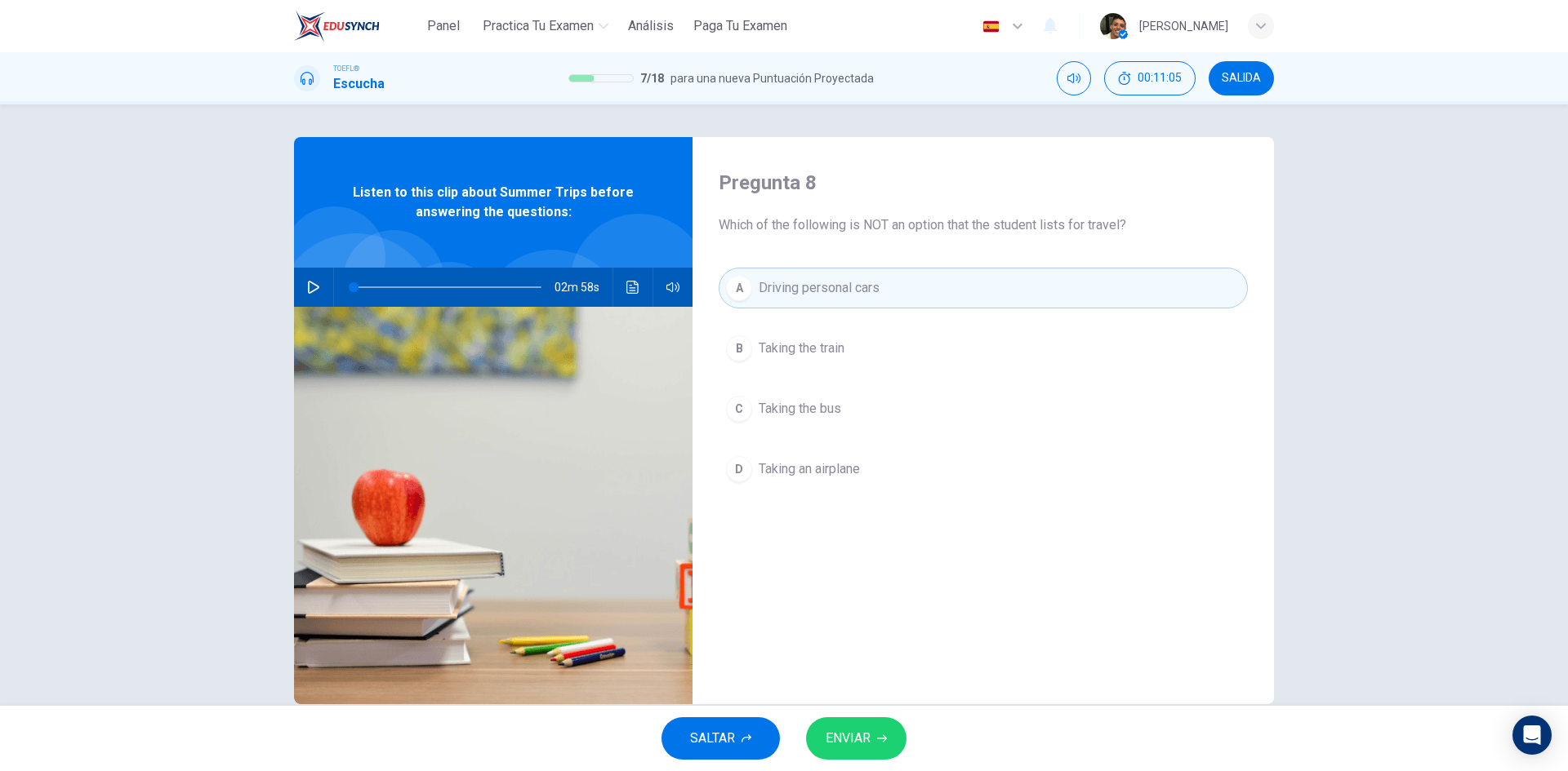
click at [846, 737] on span "ENVIAR" at bounding box center [848, 738] width 45 height 22
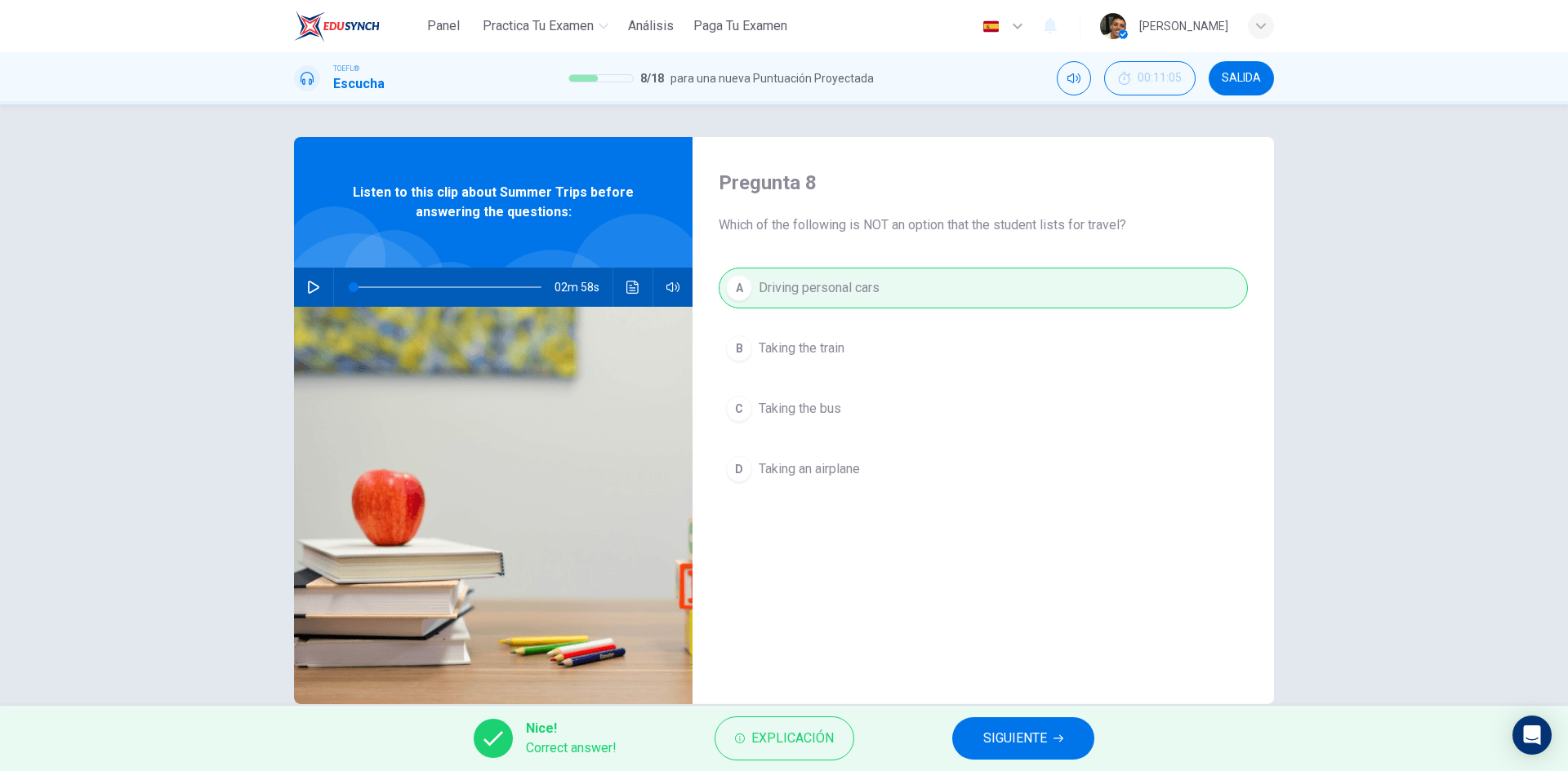
click at [992, 732] on span "SIGUIENTE" at bounding box center [1015, 738] width 64 height 22
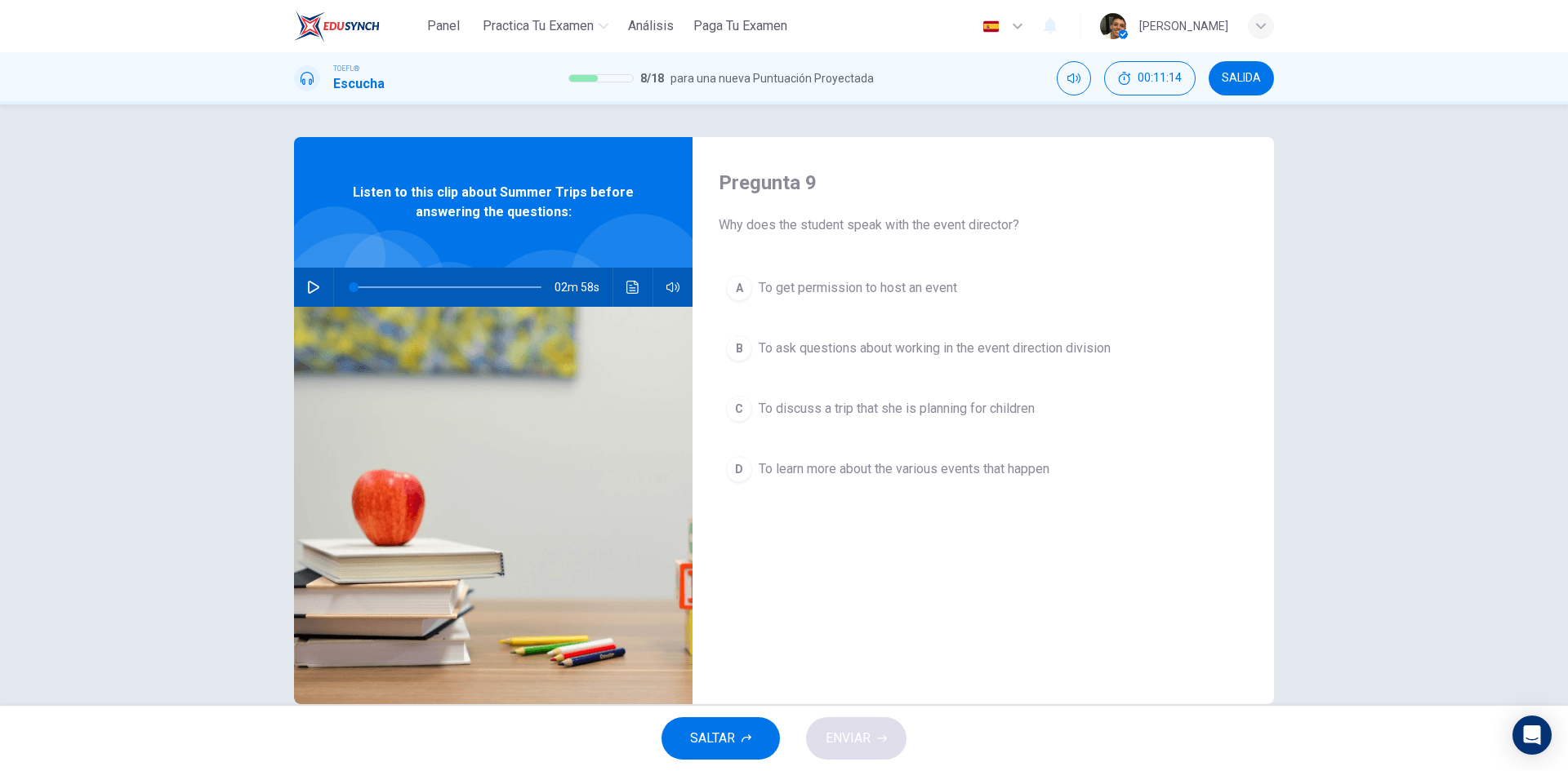
click at [961, 411] on span "To discuss a trip that she is planning for children" at bounding box center [896, 408] width 276 height 20
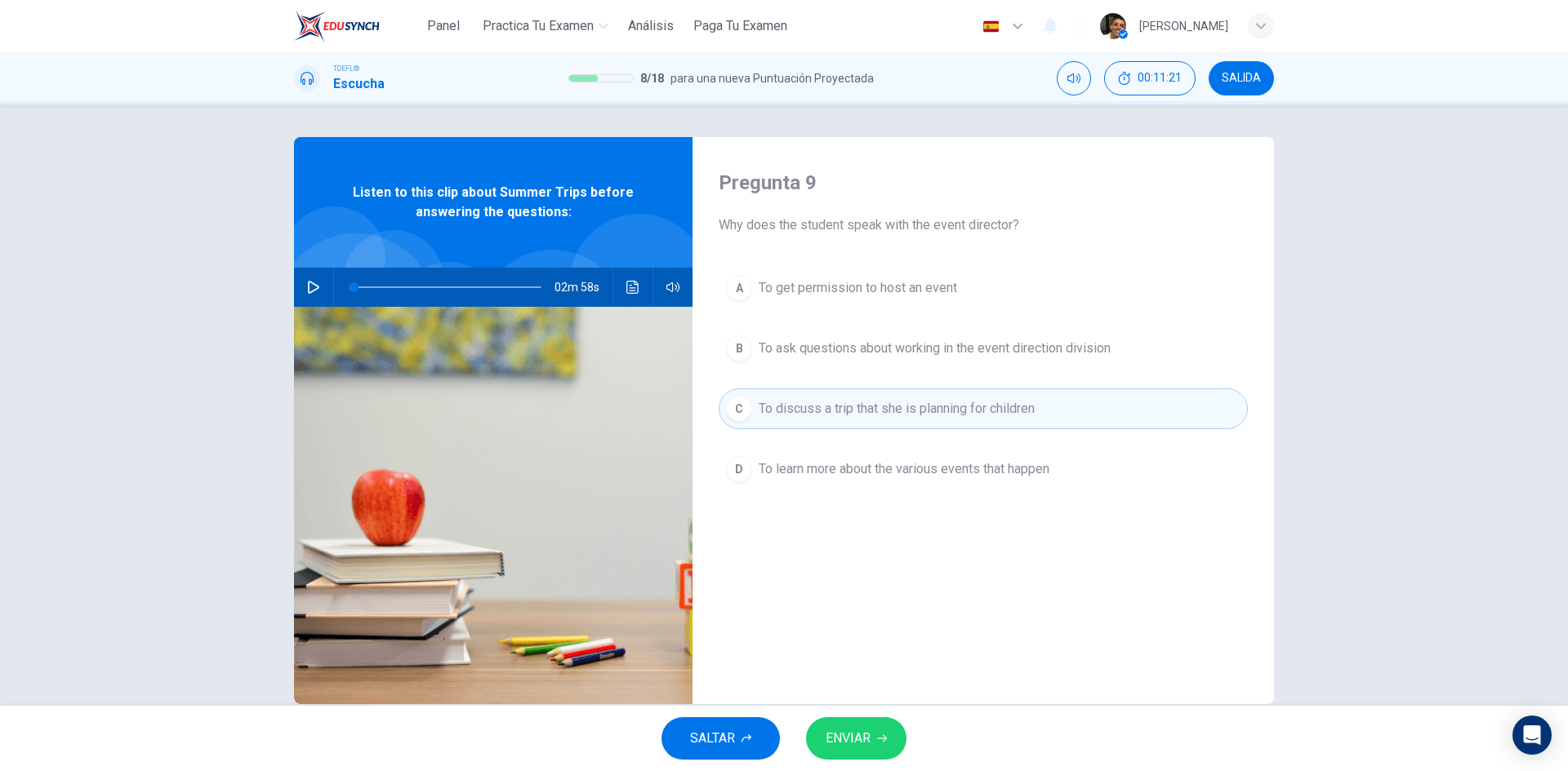
click at [881, 735] on icon "button" at bounding box center [881, 738] width 10 height 9
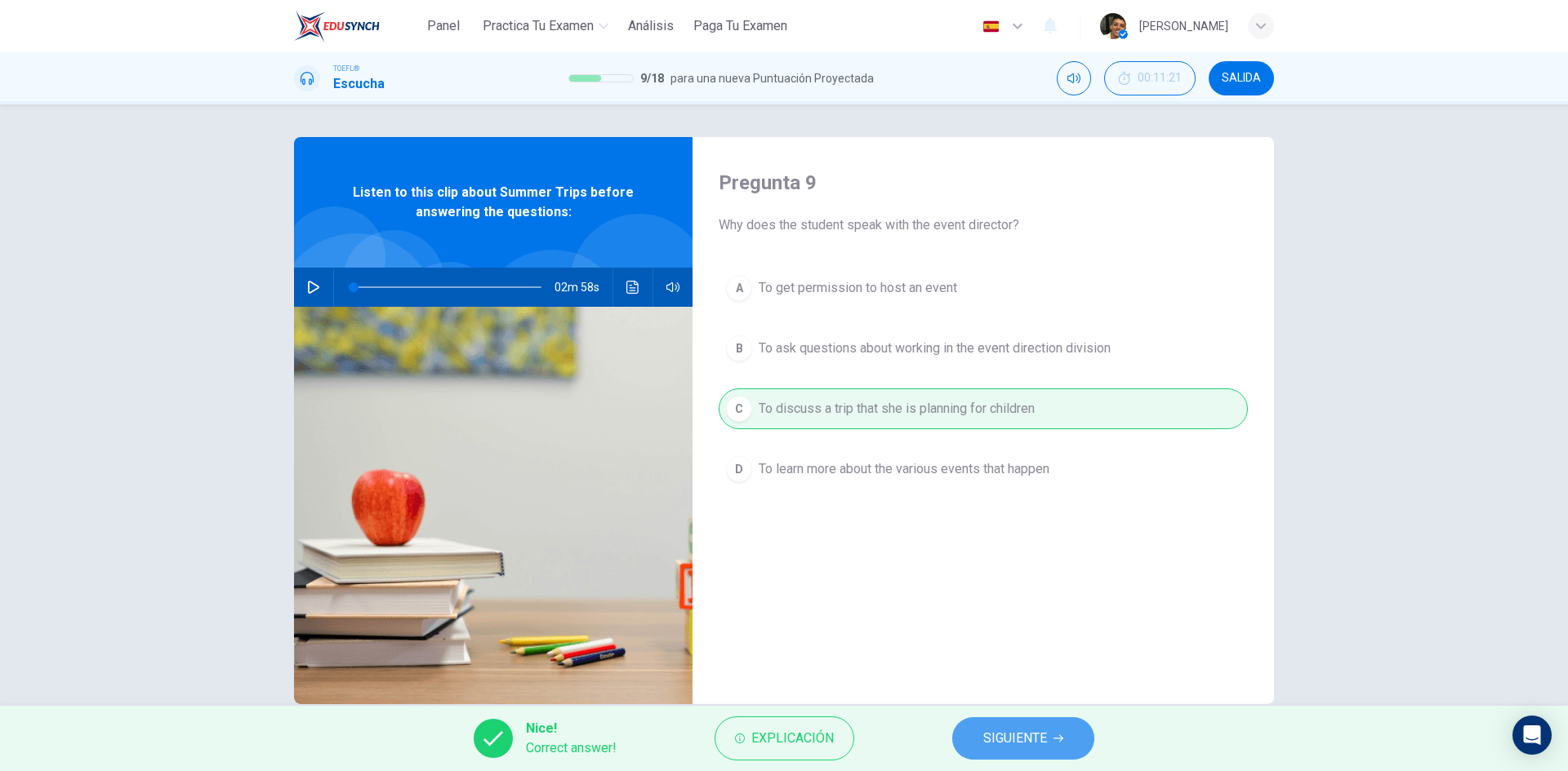
click at [963, 728] on button "SIGUIENTE" at bounding box center [1023, 738] width 142 height 42
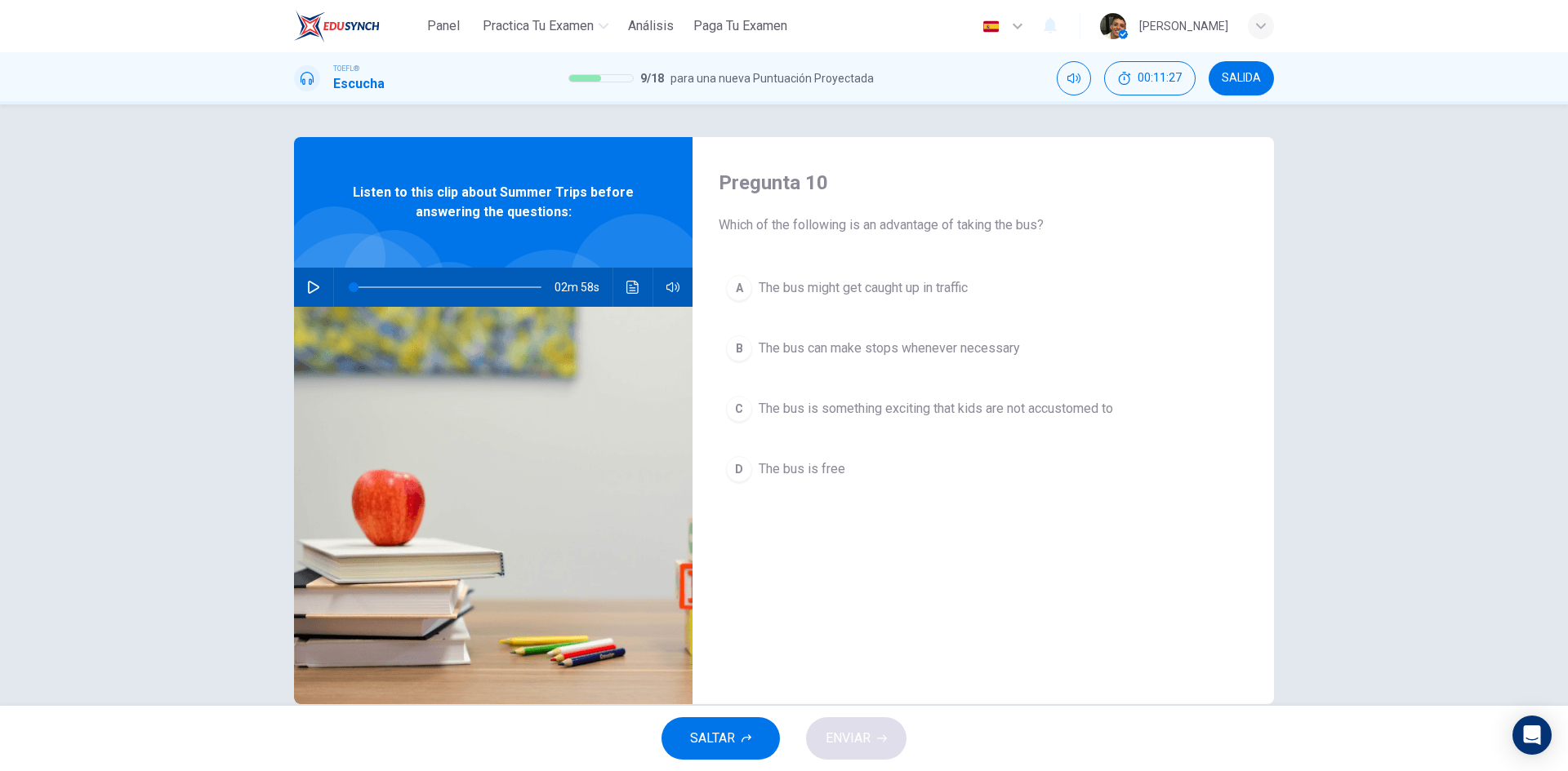
click at [873, 356] on span "The bus can make stops whenever necessary" at bounding box center [889, 348] width 261 height 20
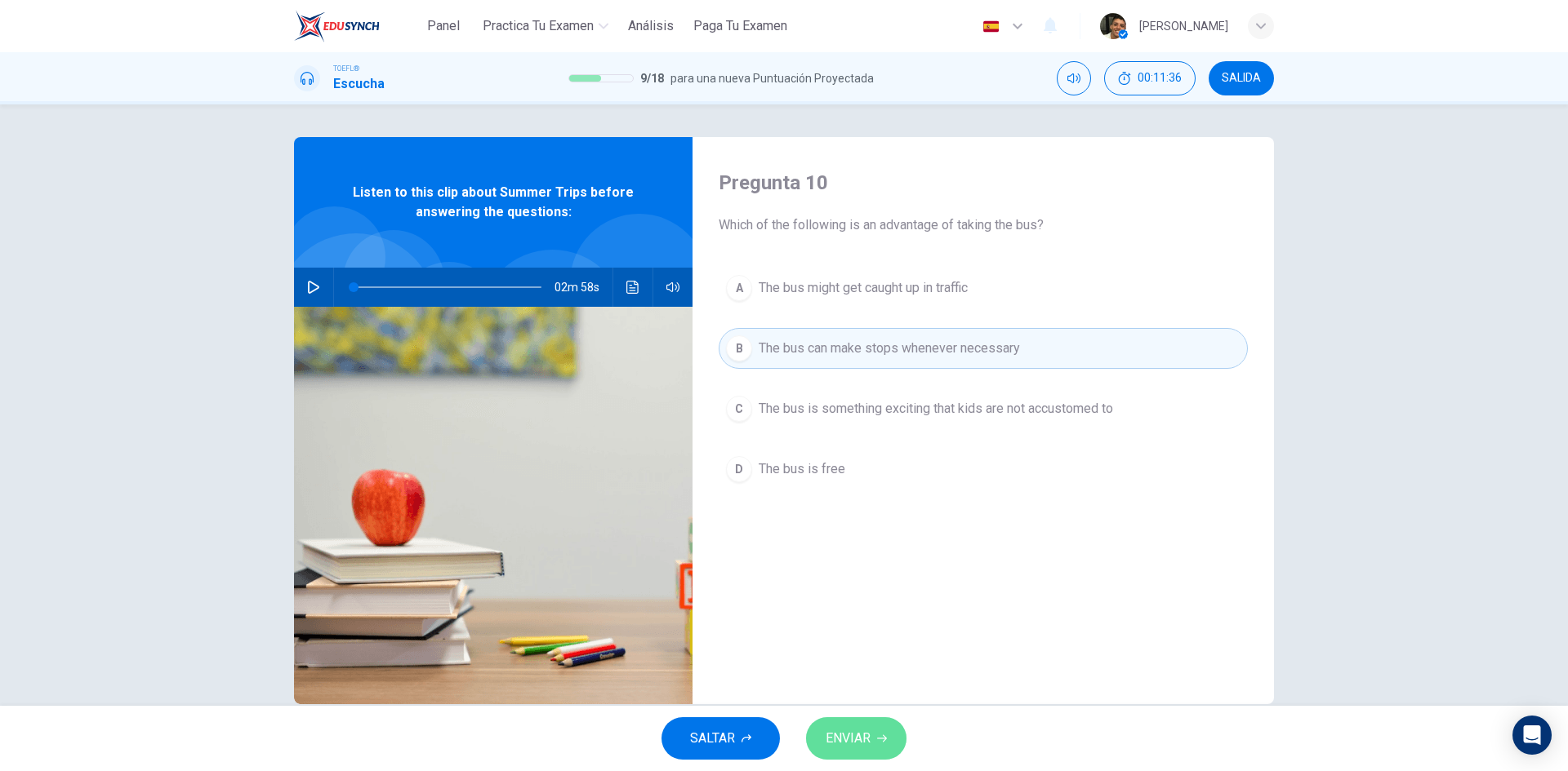
click at [887, 743] on button "ENVIAR" at bounding box center [856, 738] width 100 height 42
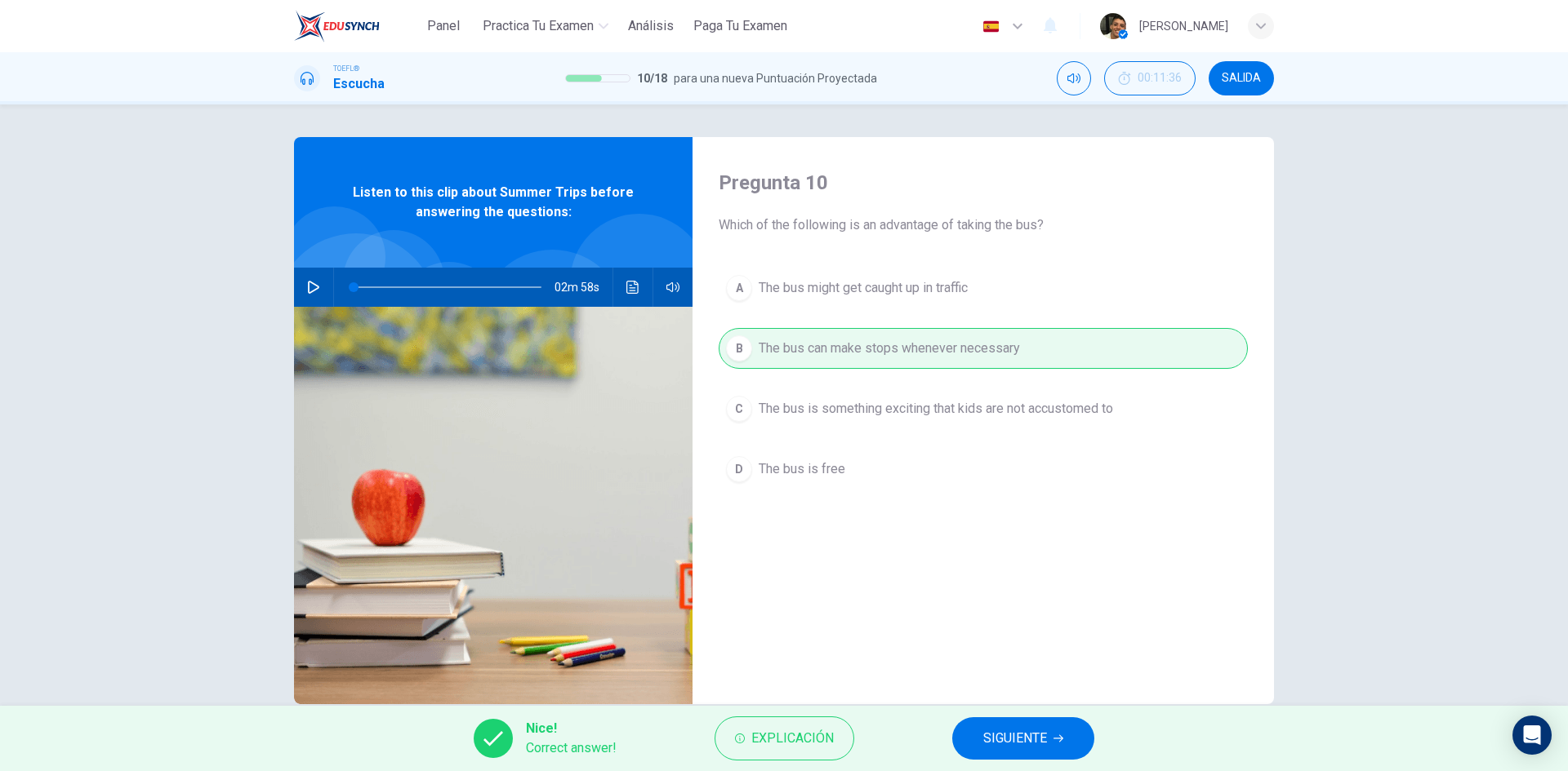
click at [1005, 744] on span "SIGUIENTE" at bounding box center [1015, 738] width 64 height 22
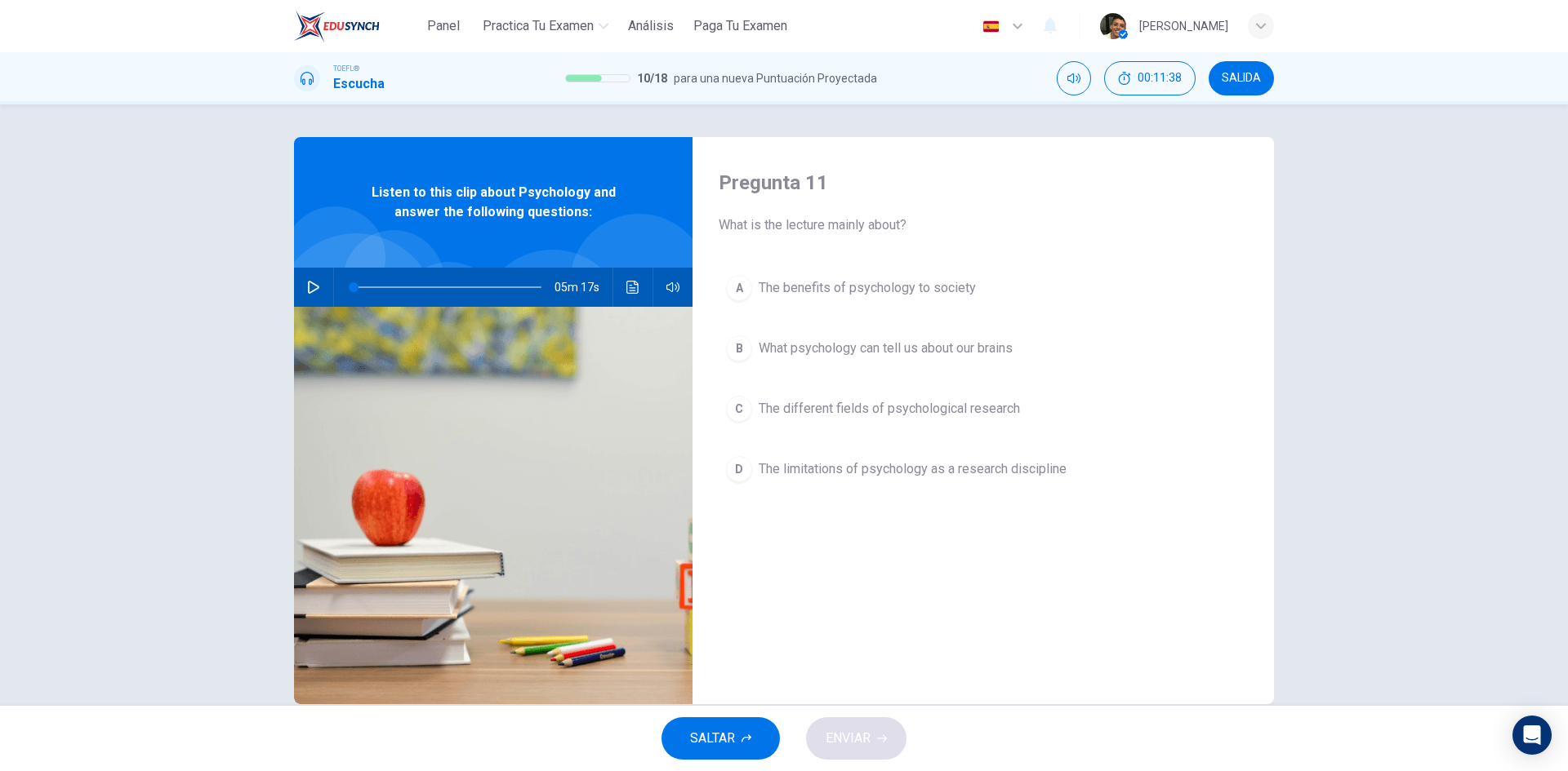
click at [321, 280] on button "button" at bounding box center [314, 287] width 26 height 39
type input "0"
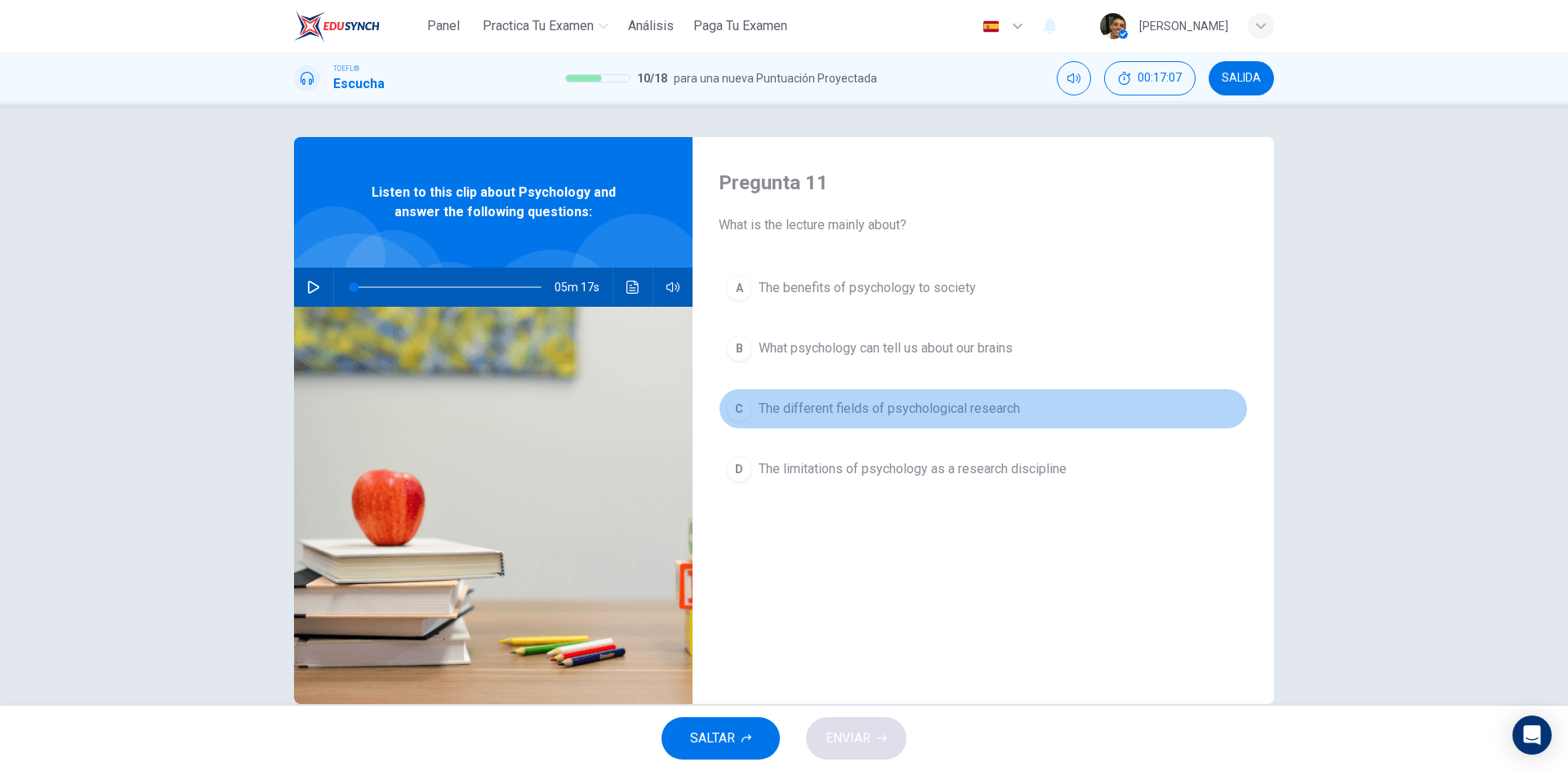
click at [938, 412] on span "The different fields of psychological research" at bounding box center [889, 408] width 261 height 20
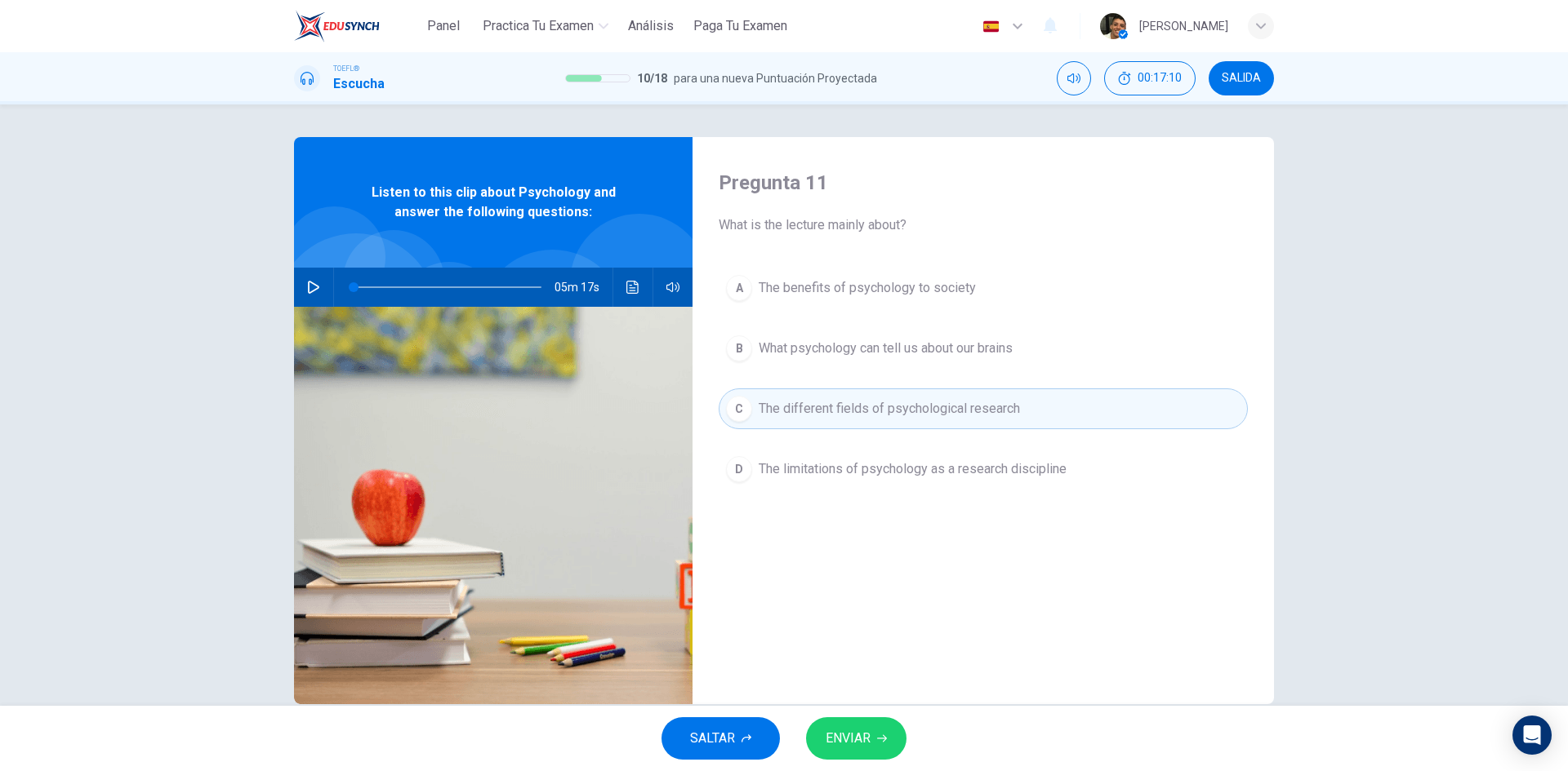
click at [888, 729] on button "ENVIAR" at bounding box center [856, 738] width 100 height 42
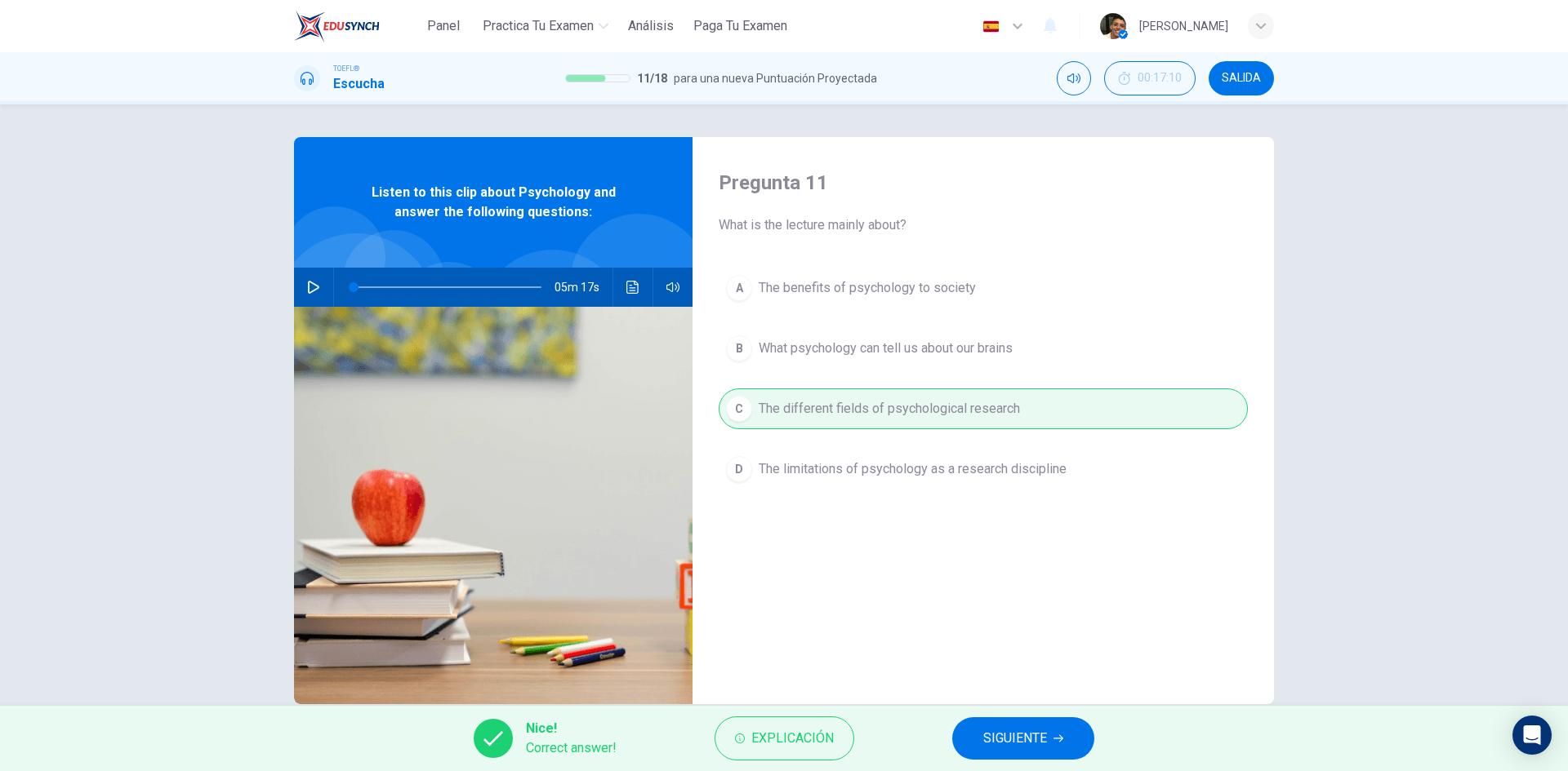
click at [990, 734] on span "SIGUIENTE" at bounding box center [1015, 738] width 64 height 22
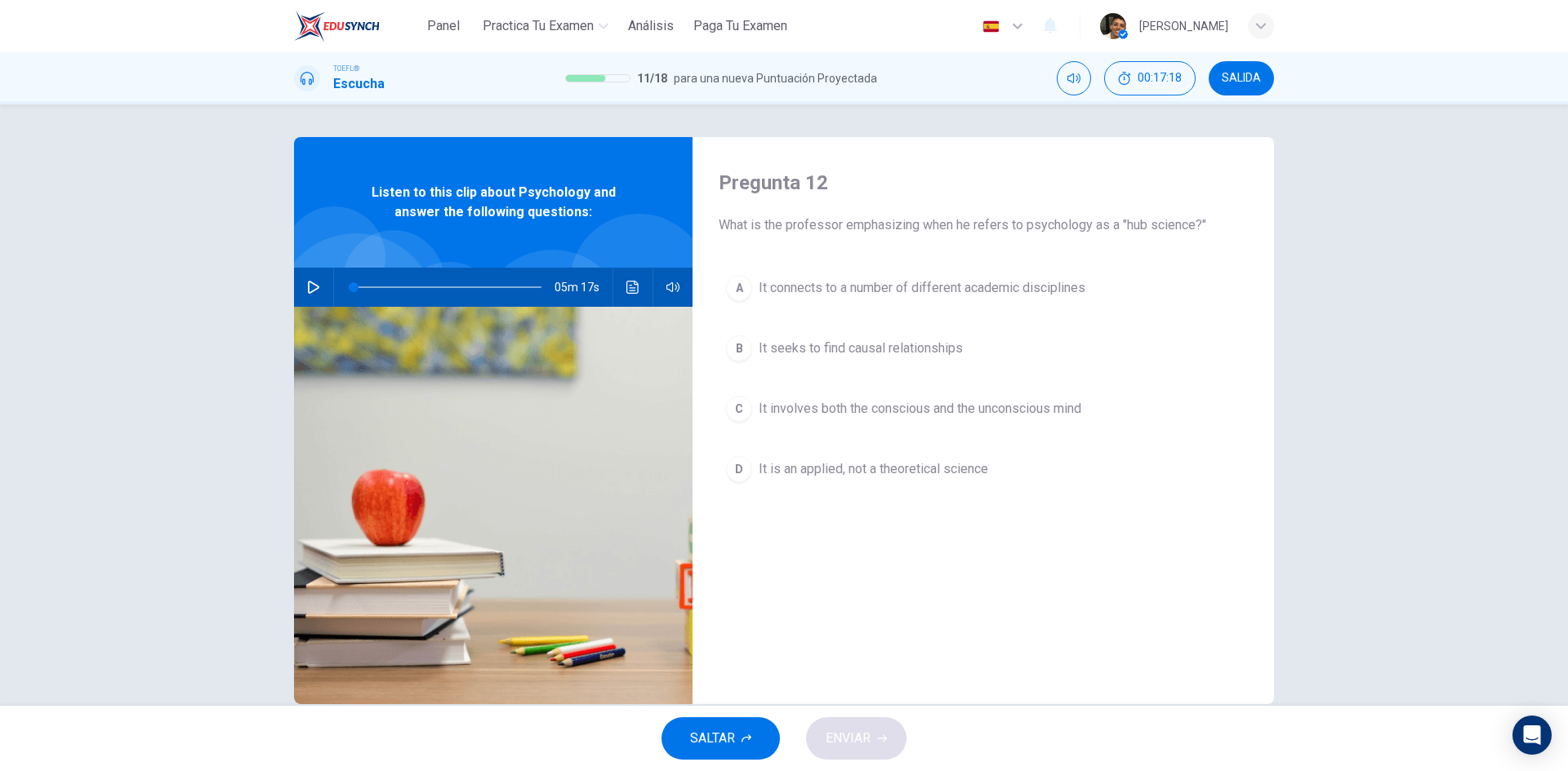
click at [991, 285] on span "It connects to a number of different academic disciplines" at bounding box center [922, 288] width 327 height 20
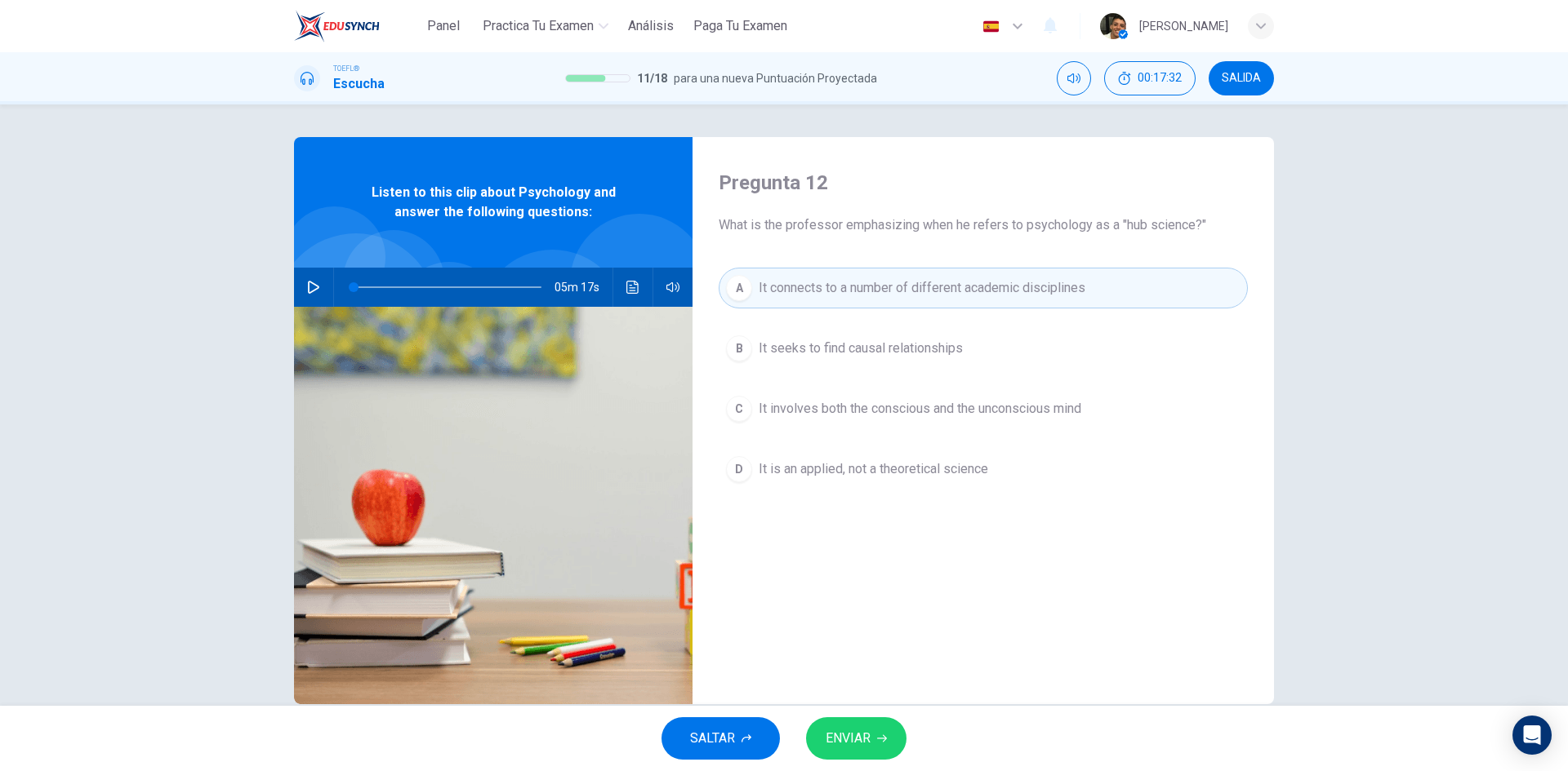
click at [886, 737] on icon "button" at bounding box center [881, 738] width 10 height 9
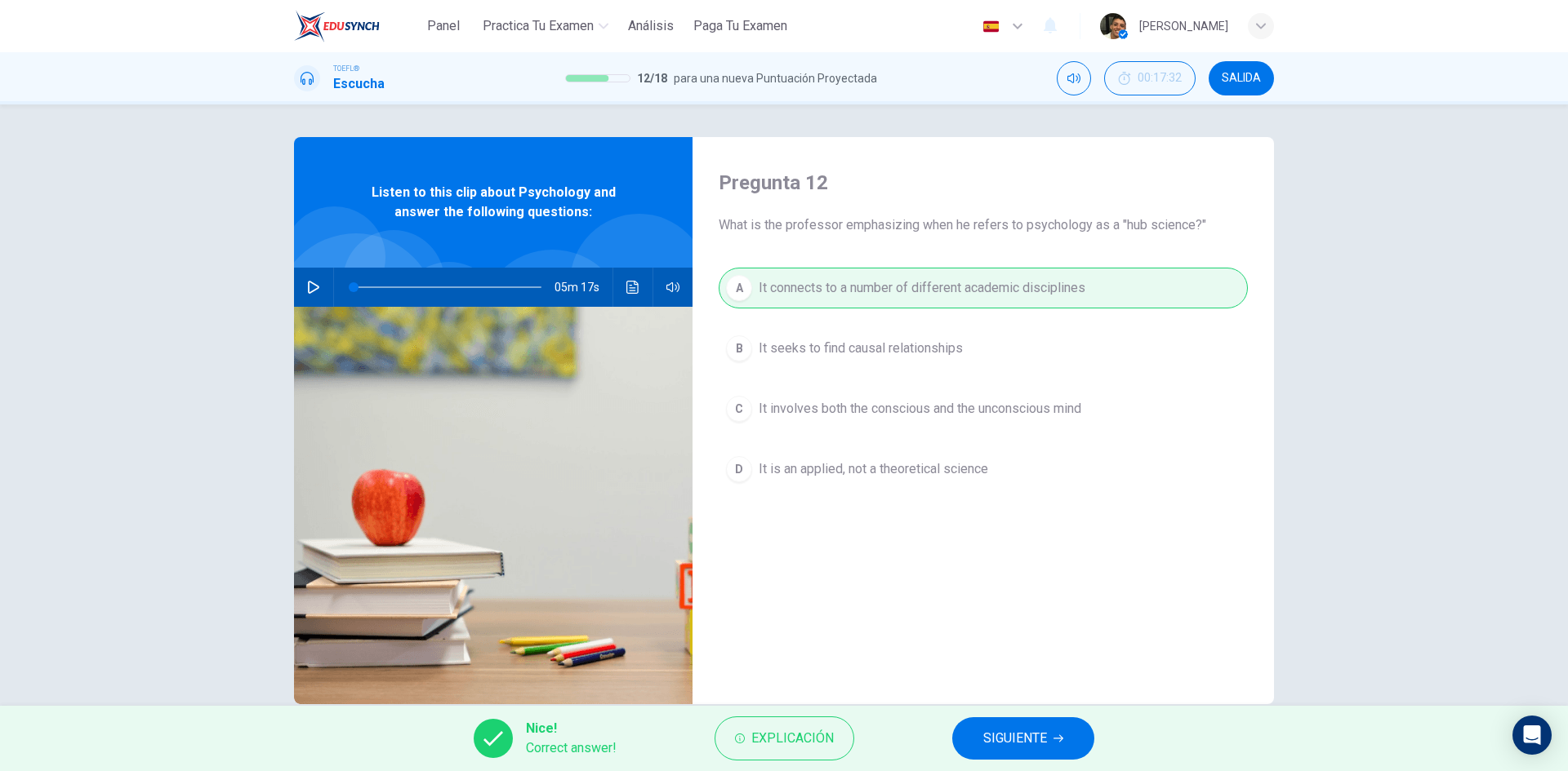
click at [968, 744] on button "SIGUIENTE" at bounding box center [1023, 738] width 142 height 42
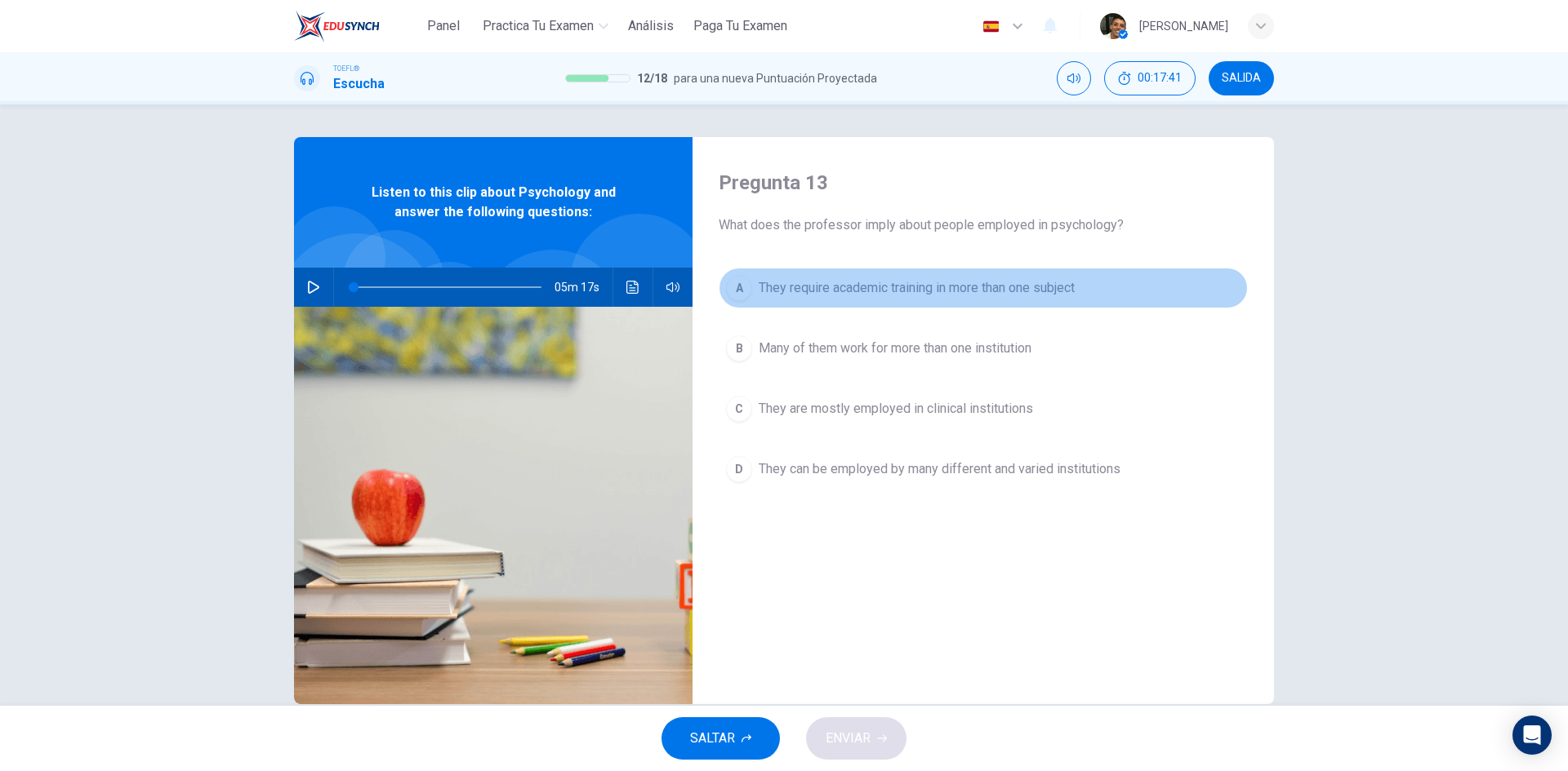
click at [993, 289] on span "They require academic training in more than one subject" at bounding box center [917, 288] width 316 height 20
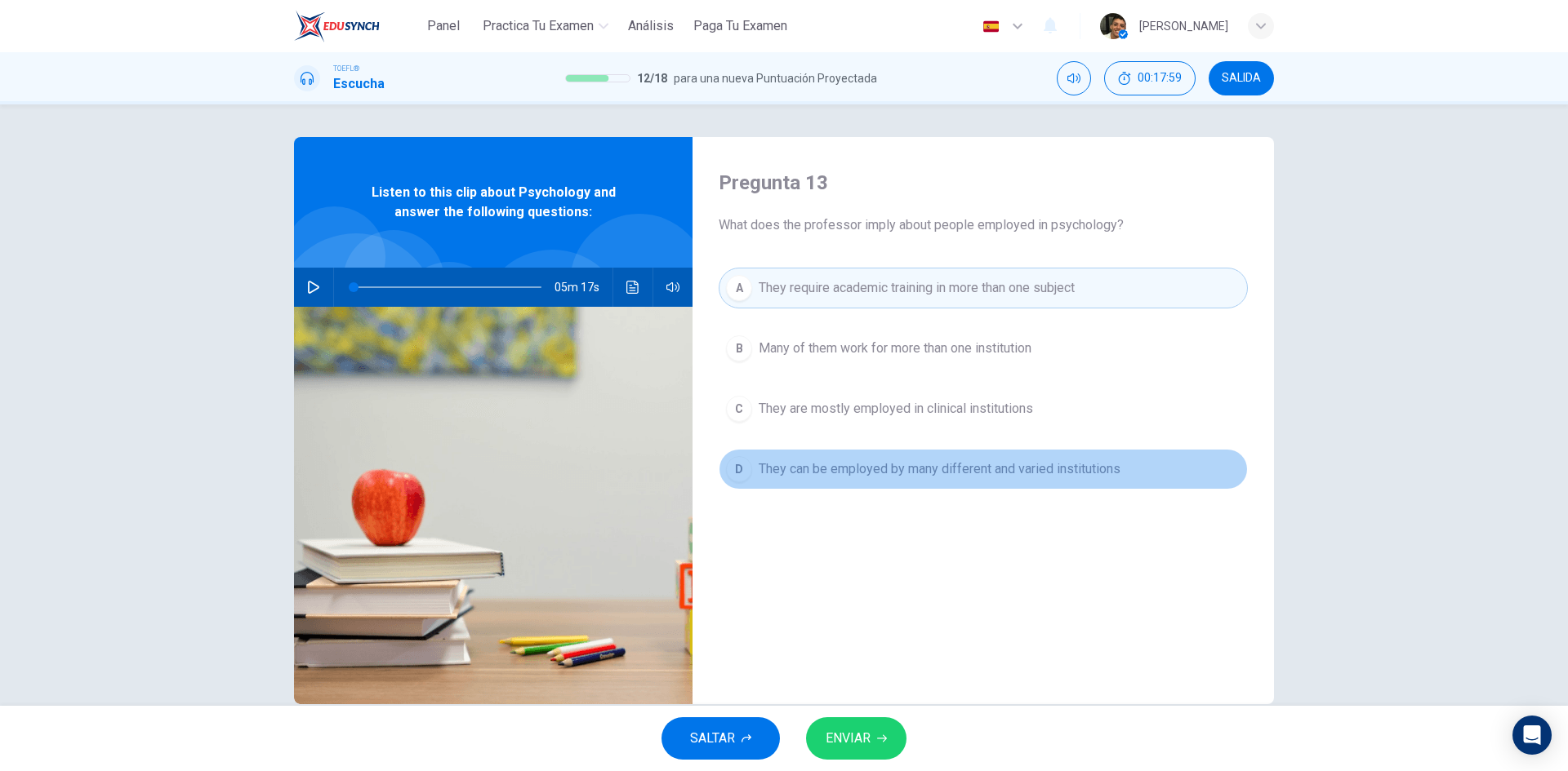
click at [955, 463] on span "They can be employed by many different and varied institutions" at bounding box center [939, 469] width 362 height 20
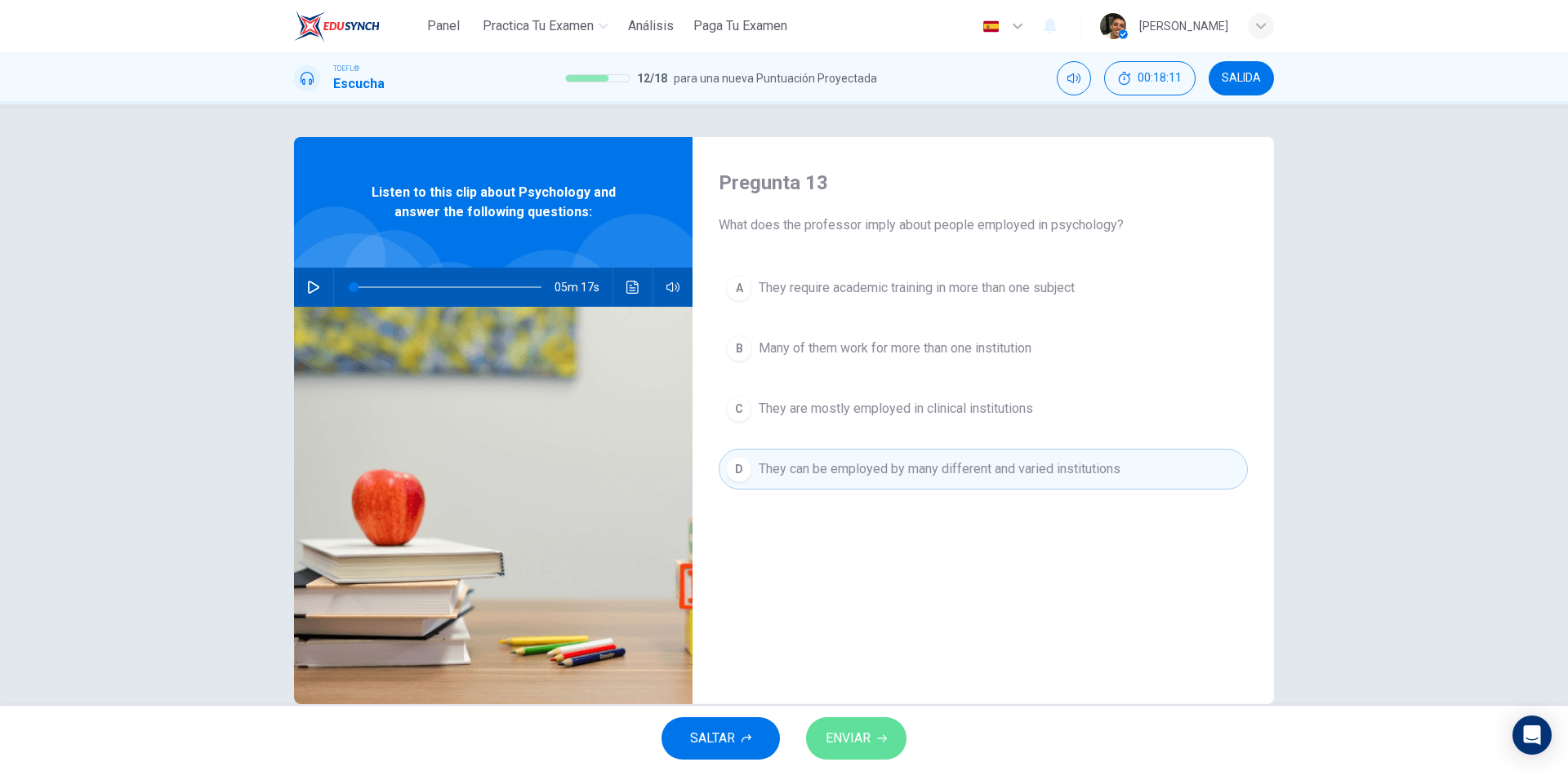
click at [884, 733] on button "ENVIAR" at bounding box center [856, 738] width 100 height 42
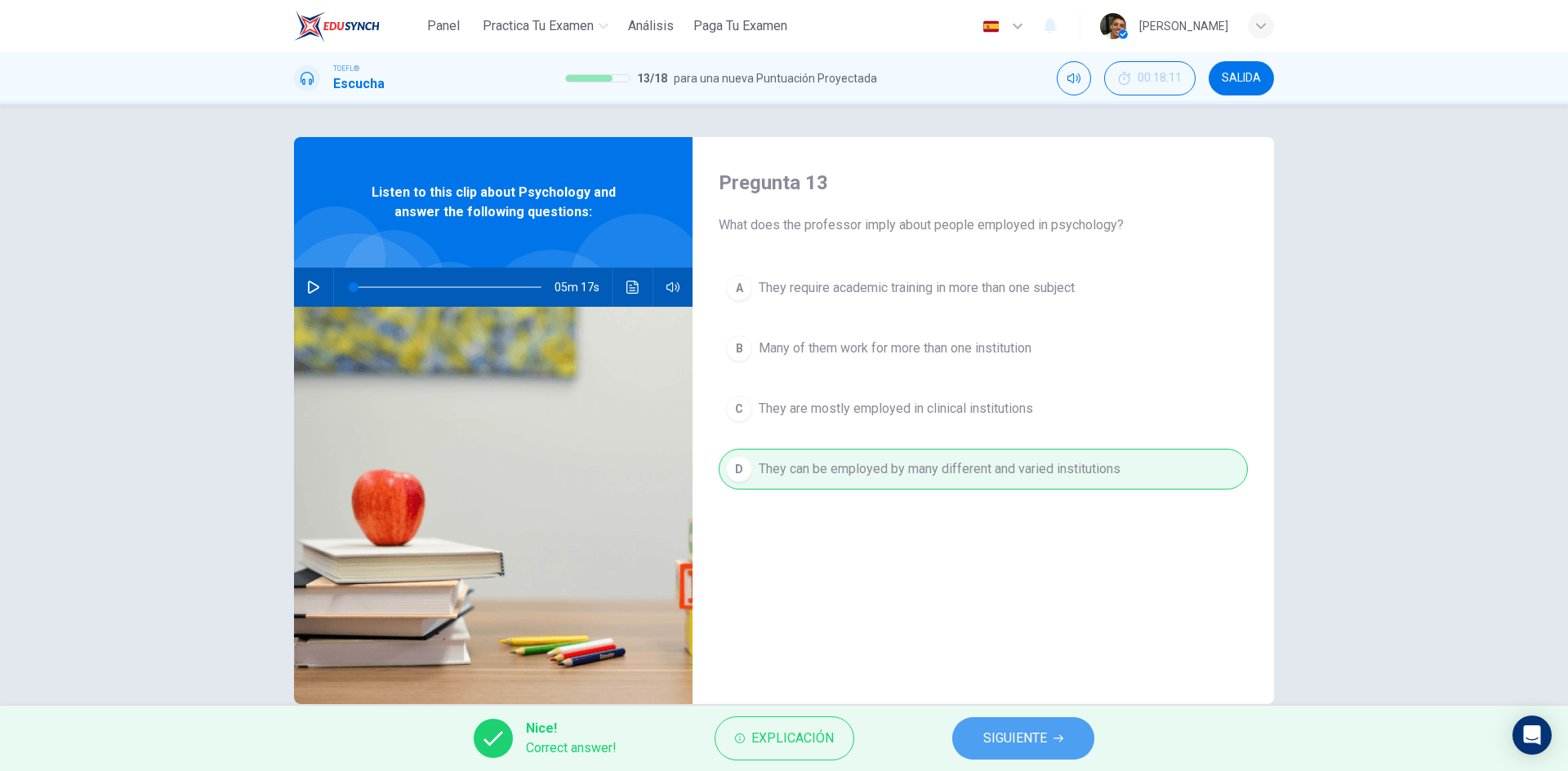
click at [1023, 732] on span "SIGUIENTE" at bounding box center [1015, 738] width 64 height 22
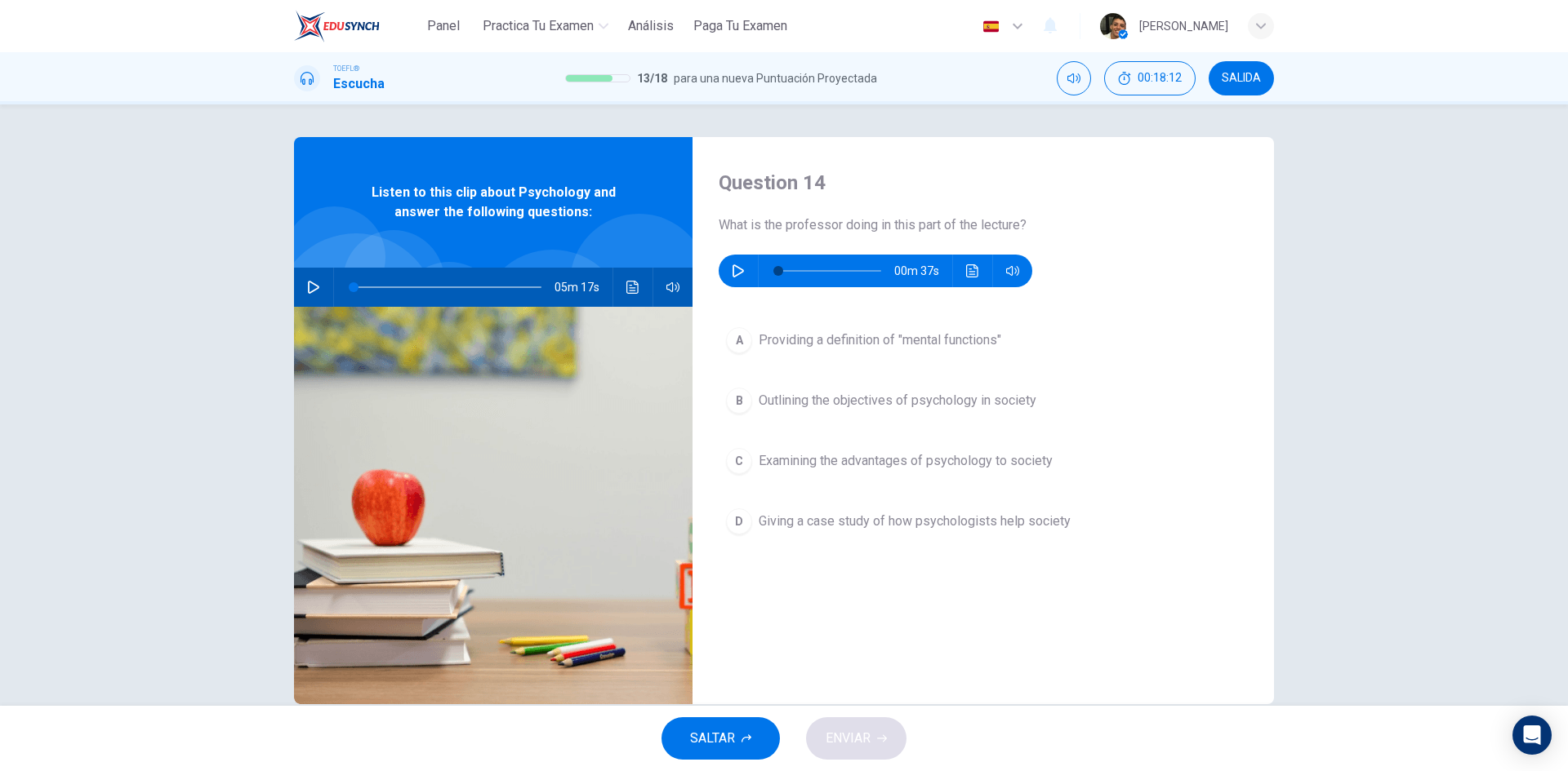
click at [737, 267] on icon "button" at bounding box center [738, 270] width 13 height 13
type input "0"
click at [863, 409] on span "Outlining the objectives of psychology in society" at bounding box center [897, 401] width 277 height 20
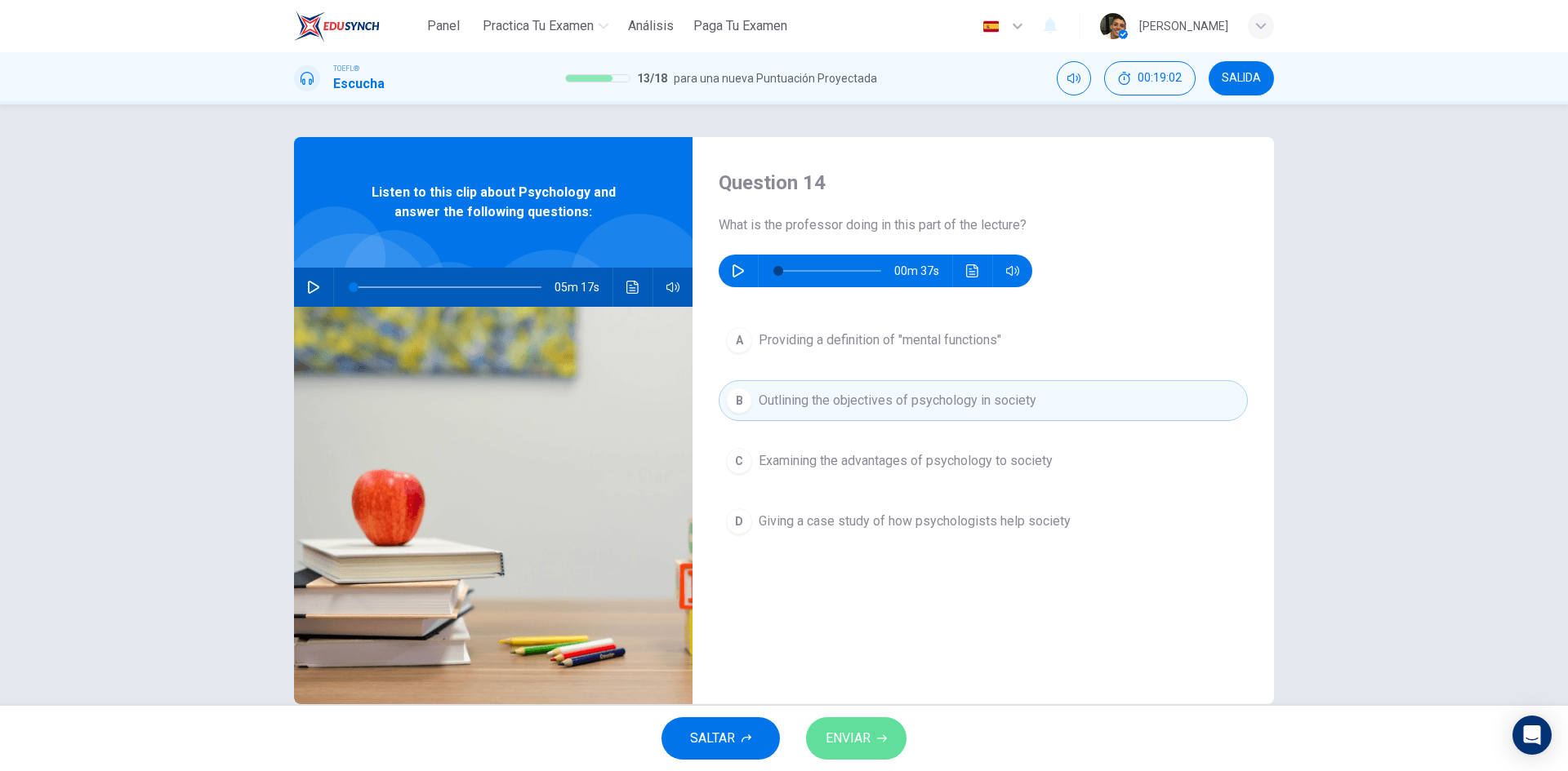
click at [856, 736] on span "ENVIAR" at bounding box center [848, 738] width 45 height 22
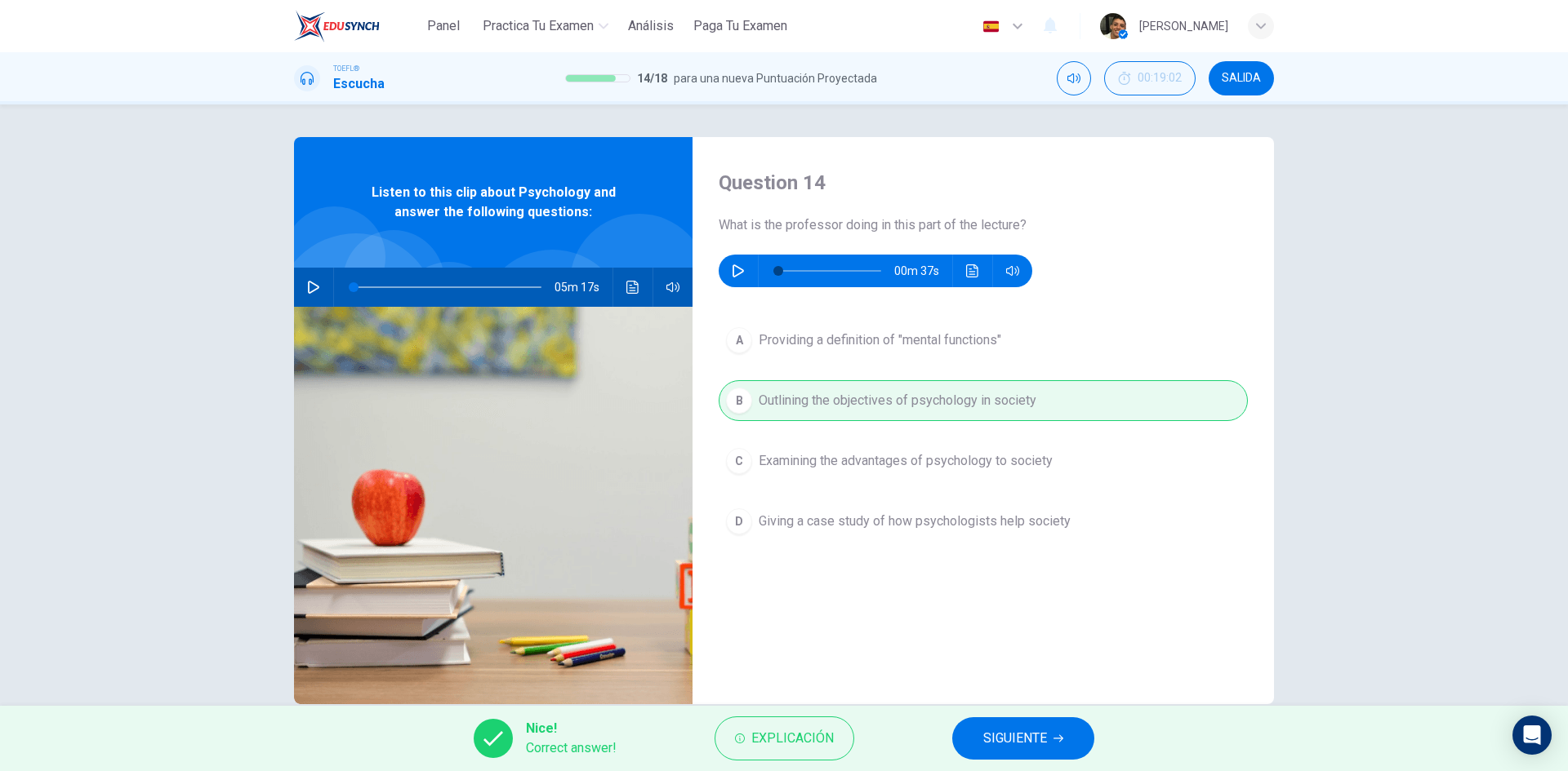
click at [993, 730] on span "SIGUIENTE" at bounding box center [1015, 738] width 64 height 22
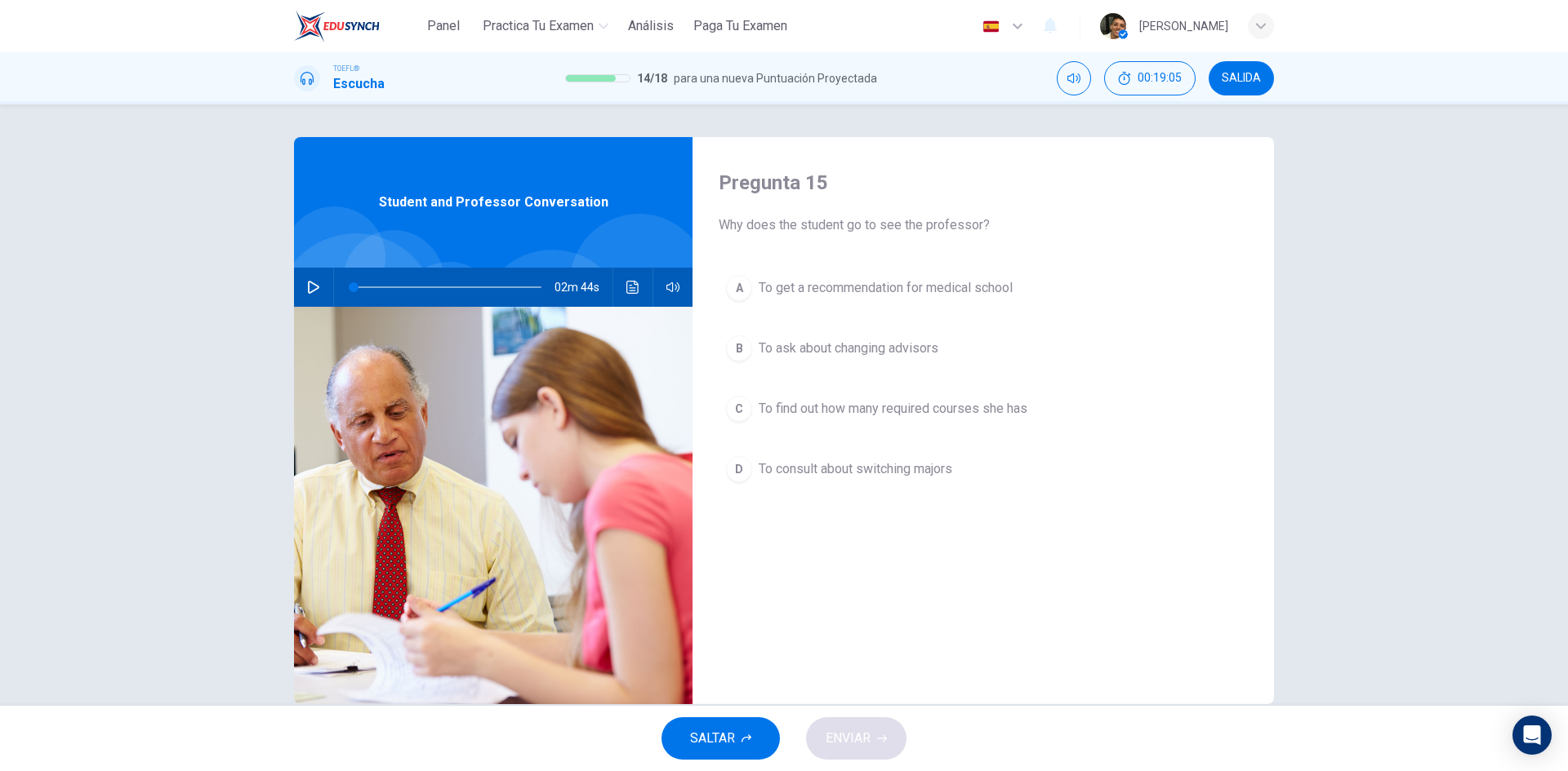
click at [311, 288] on icon "button" at bounding box center [313, 287] width 13 height 13
type input "0"
click at [835, 467] on span "To consult about switching majors" at bounding box center [855, 469] width 194 height 20
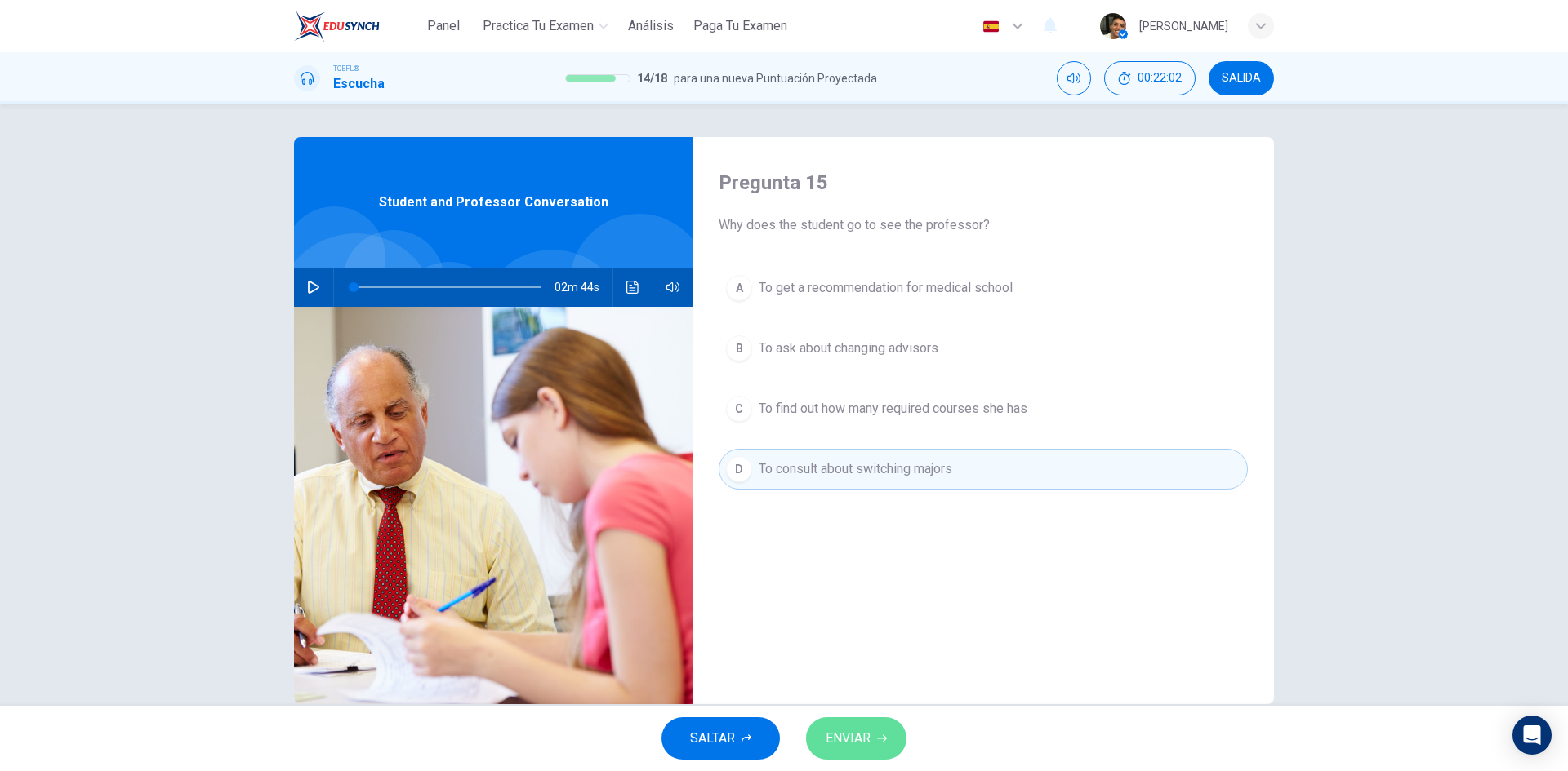
click at [856, 736] on span "ENVIAR" at bounding box center [848, 738] width 45 height 22
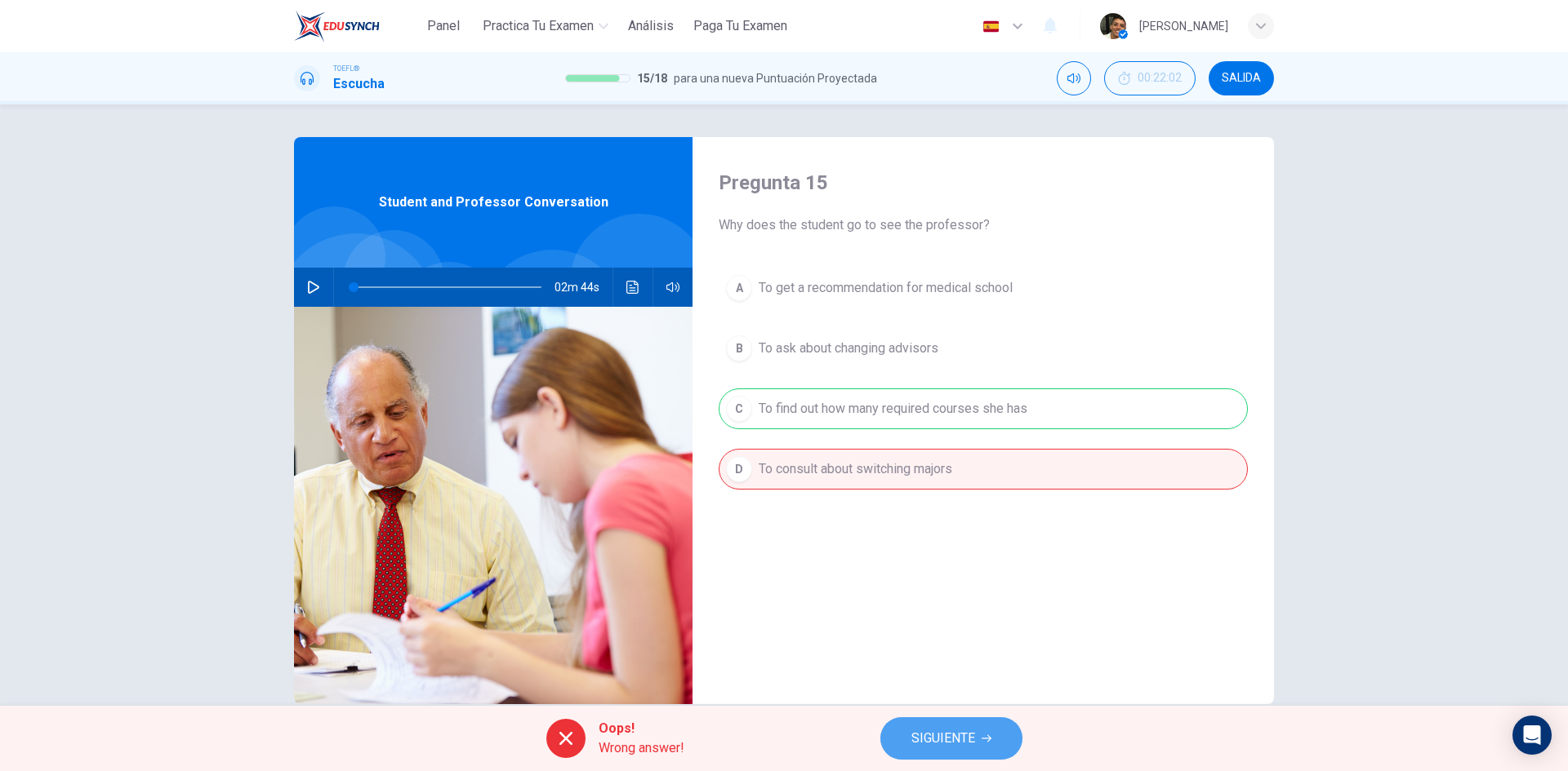
click at [936, 737] on span "SIGUIENTE" at bounding box center [943, 738] width 64 height 22
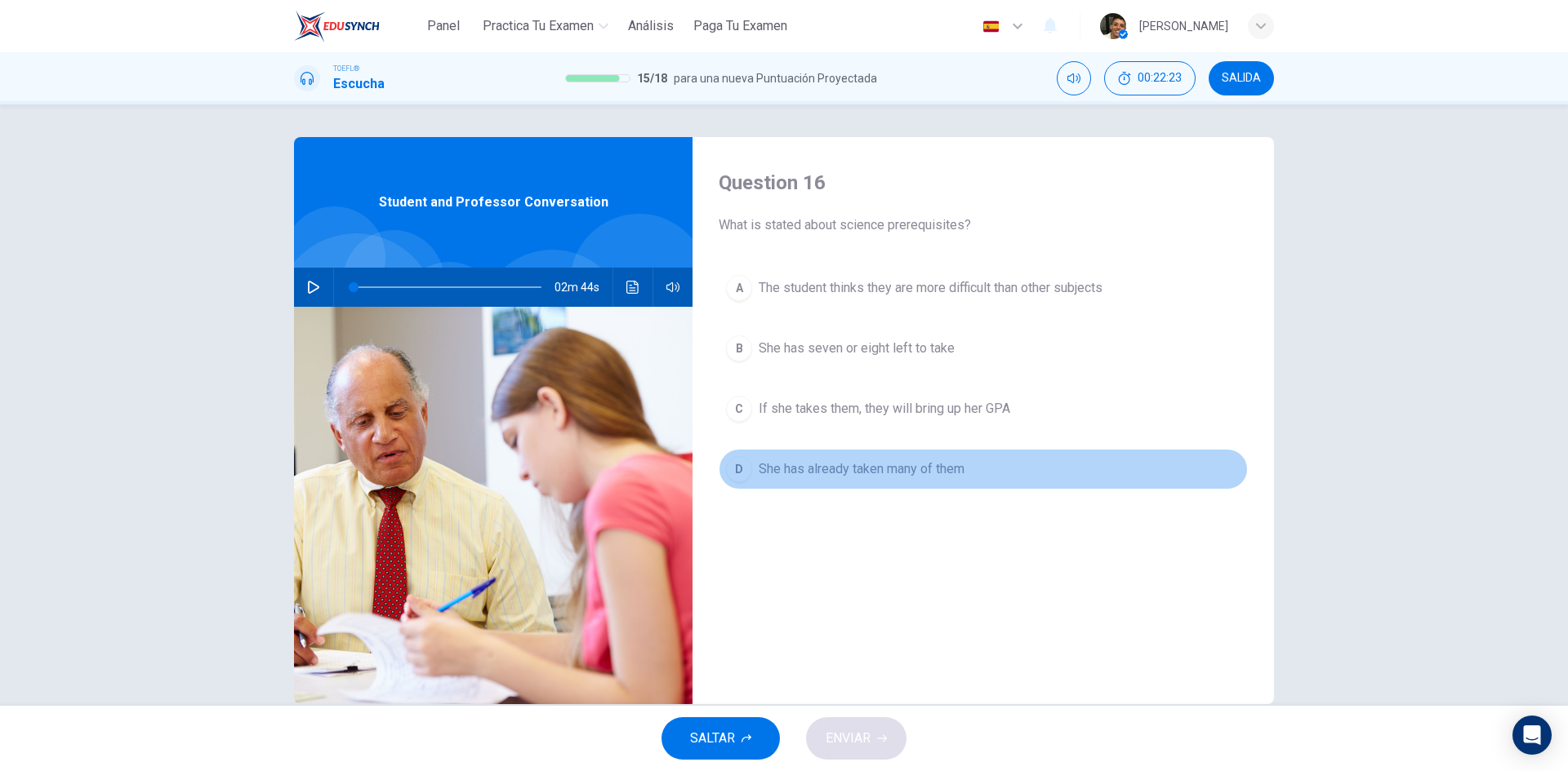
click at [847, 477] on span "She has already taken many of them" at bounding box center [861, 469] width 206 height 20
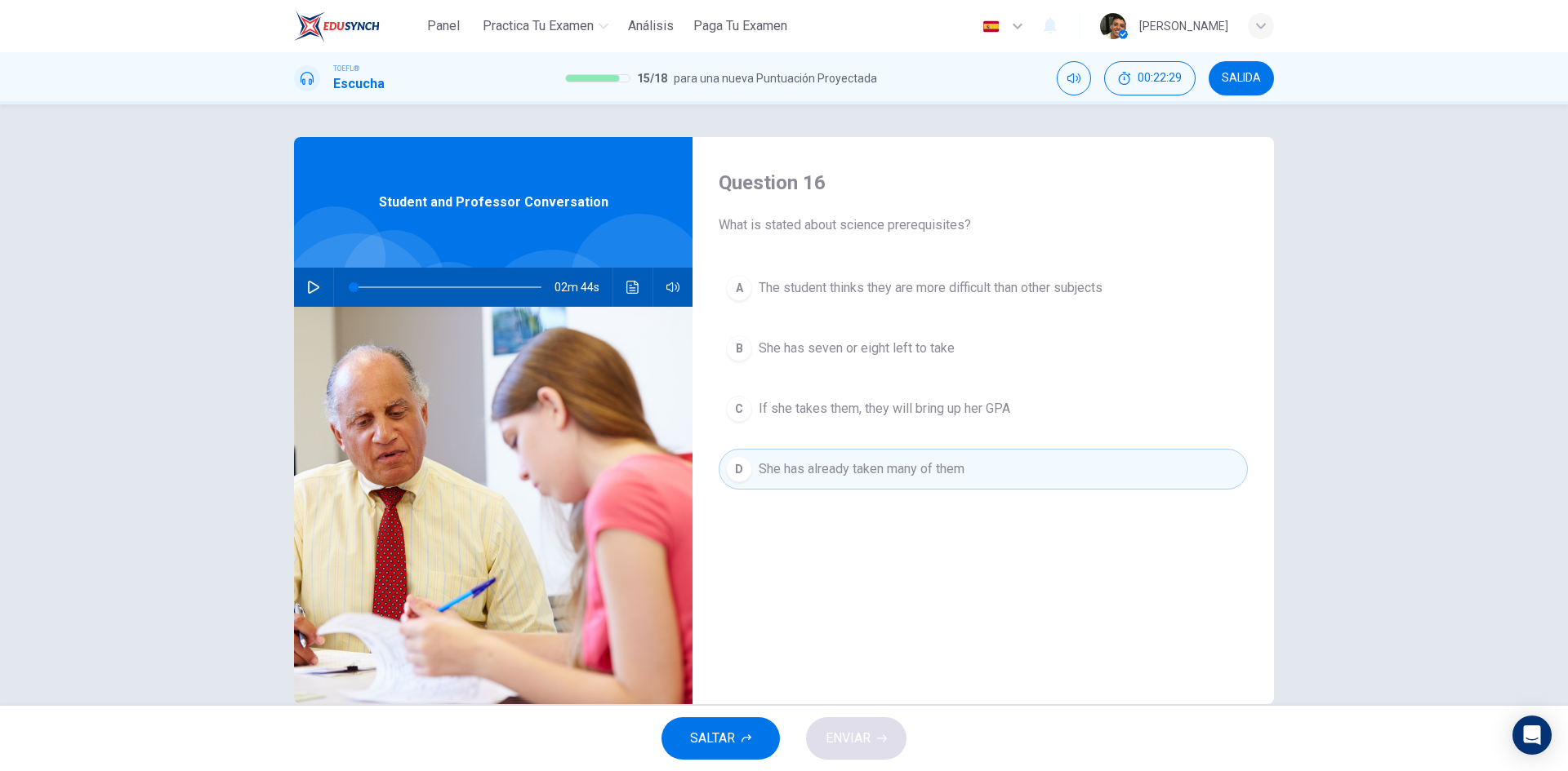
click at [980, 286] on span "The student thinks they are more difficult than other subjects" at bounding box center [930, 288] width 344 height 20
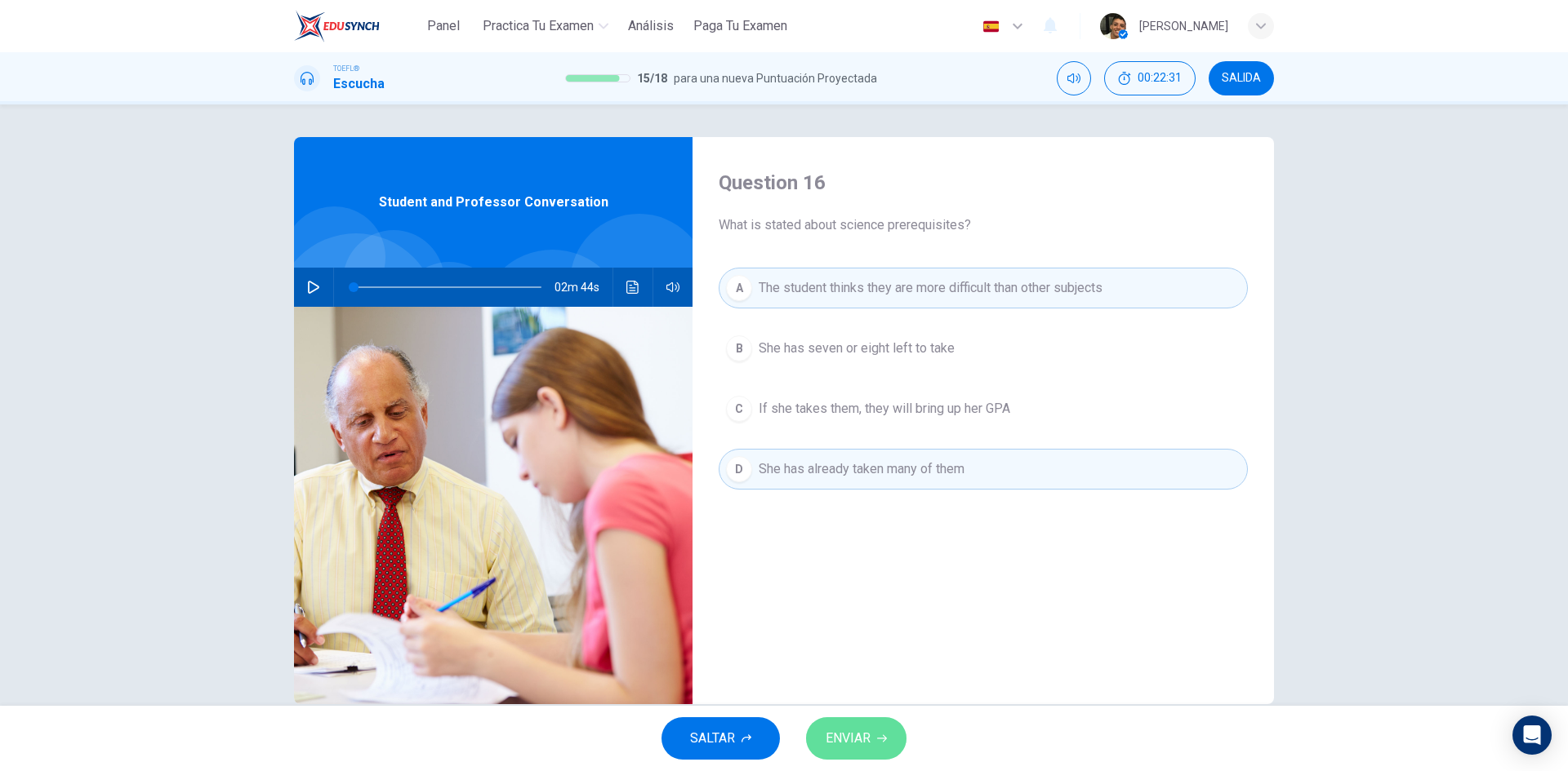
click at [874, 731] on button "ENVIAR" at bounding box center [856, 738] width 100 height 42
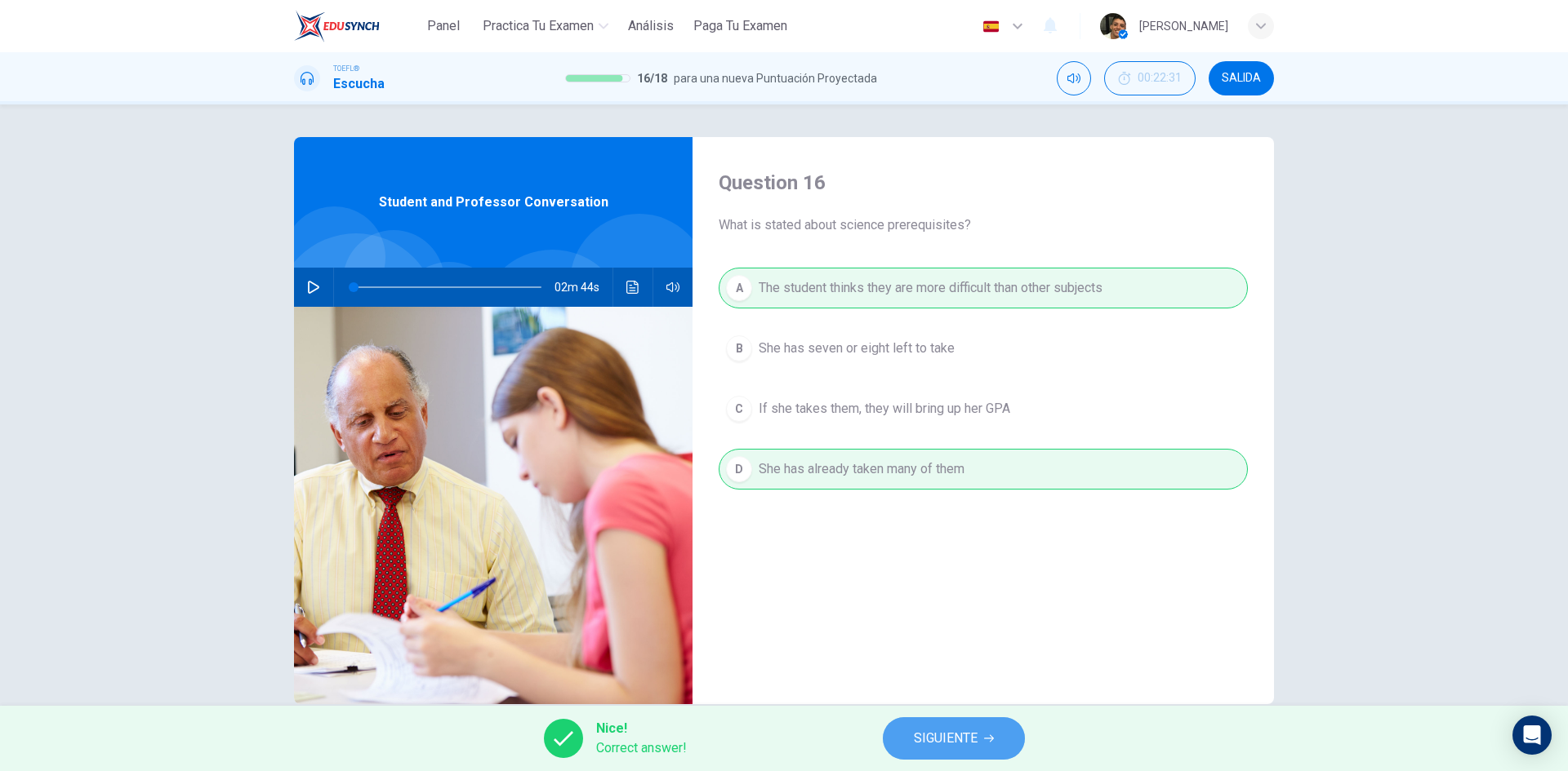
click at [904, 740] on button "SIGUIENTE" at bounding box center [954, 738] width 142 height 42
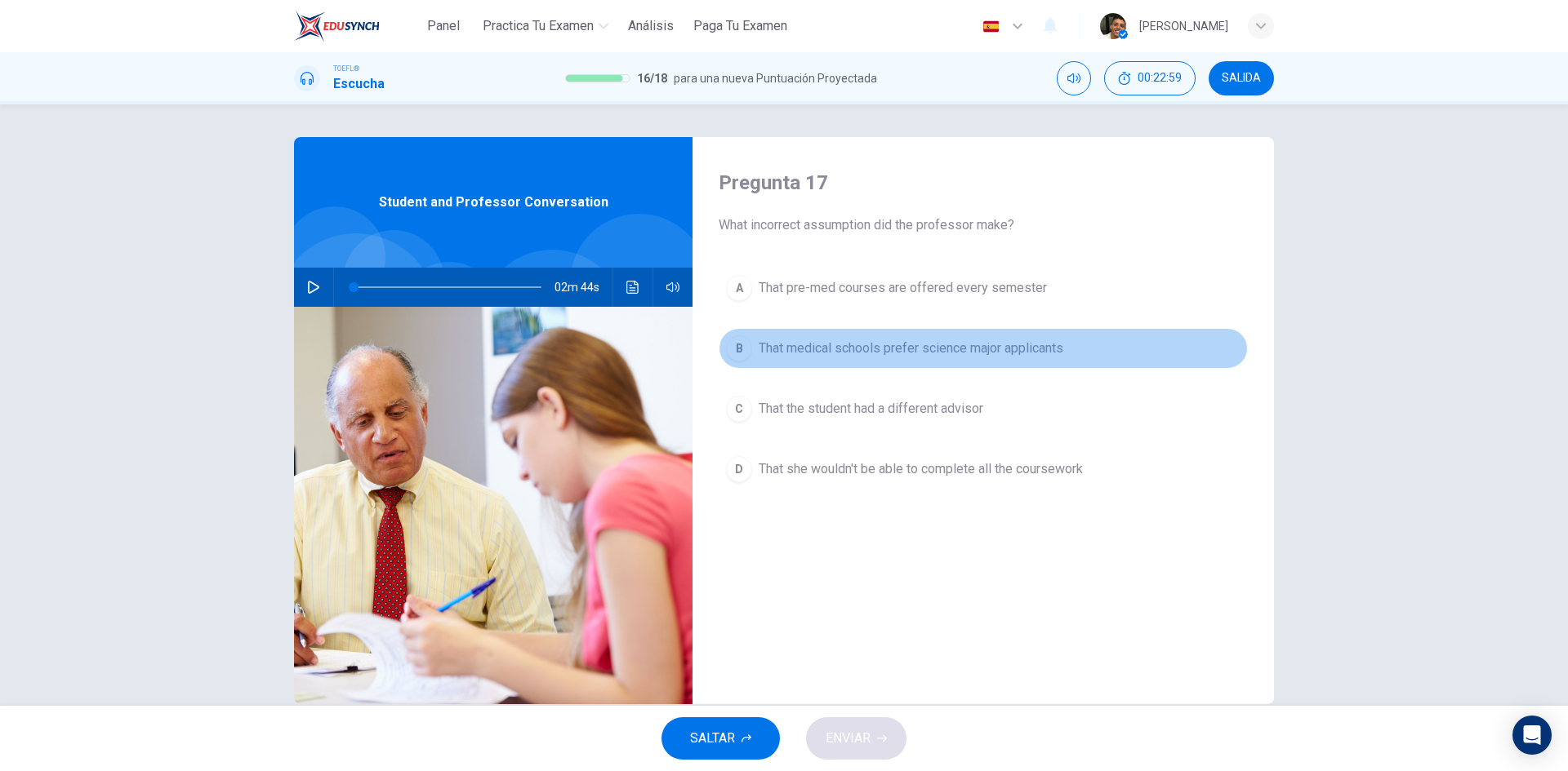
click at [988, 363] on button "B That medical schools prefer science major applicants" at bounding box center [983, 348] width 529 height 41
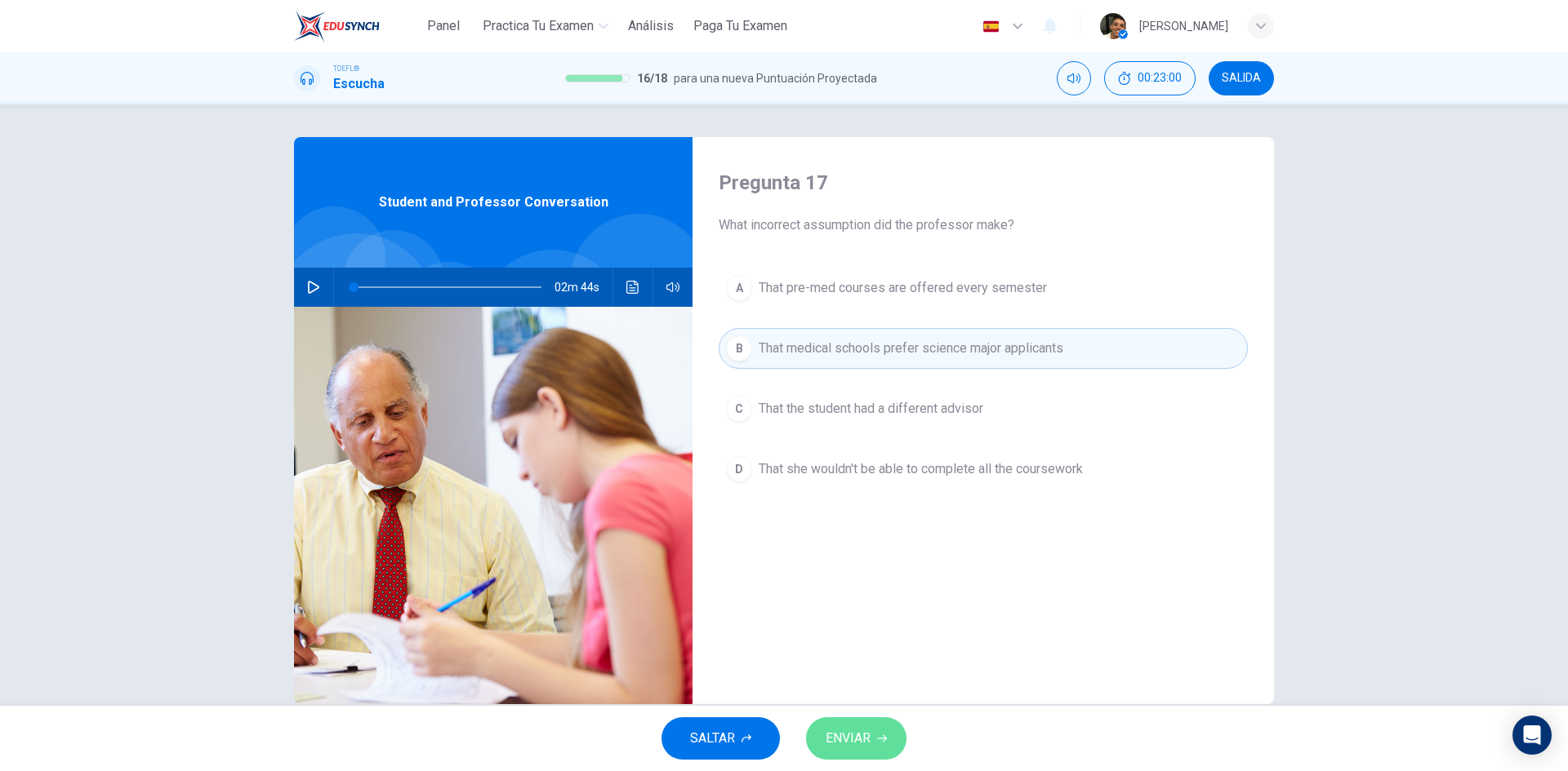
click at [864, 739] on span "ENVIAR" at bounding box center [848, 738] width 45 height 22
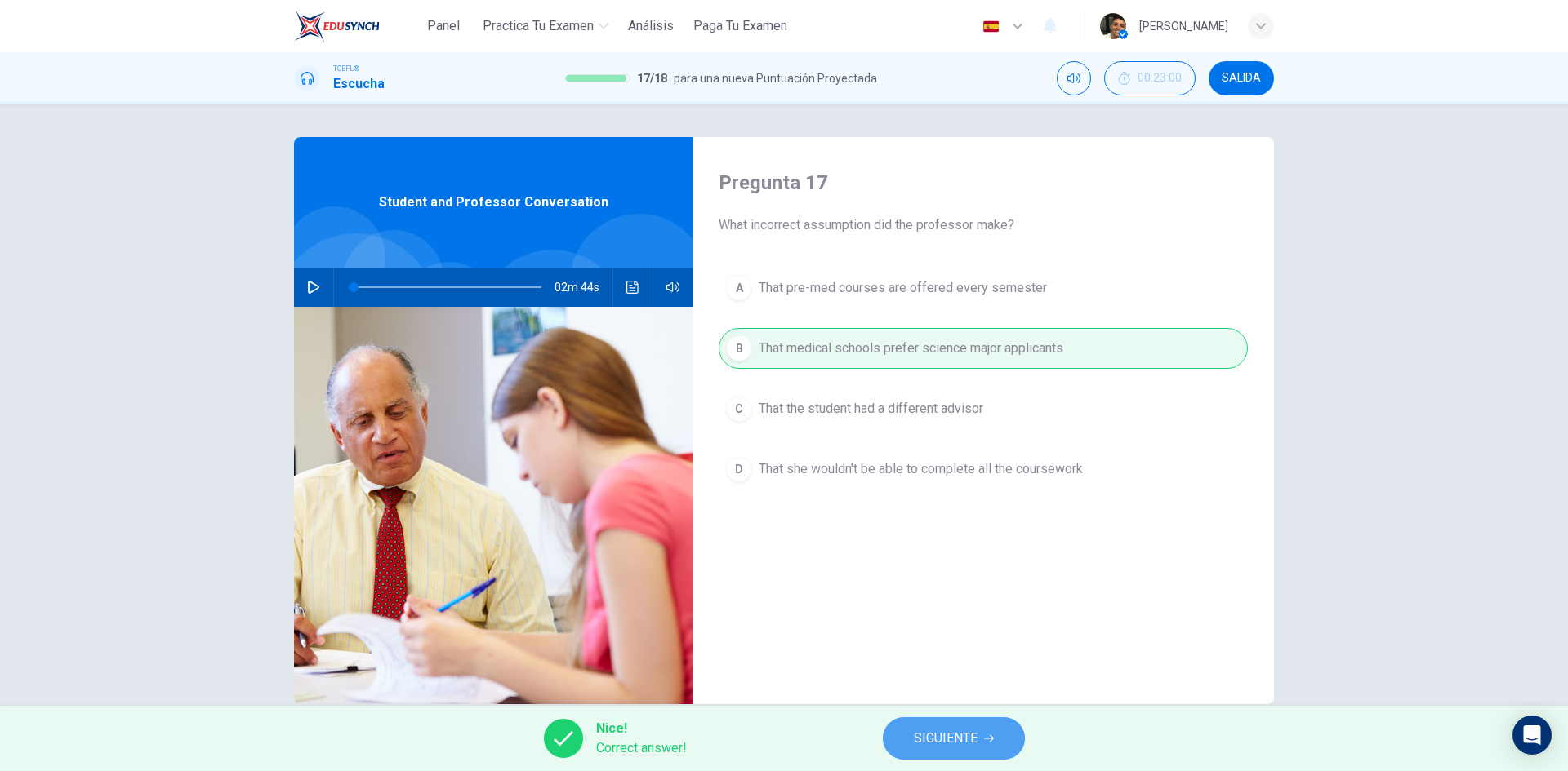
click at [930, 738] on span "SIGUIENTE" at bounding box center [946, 738] width 64 height 22
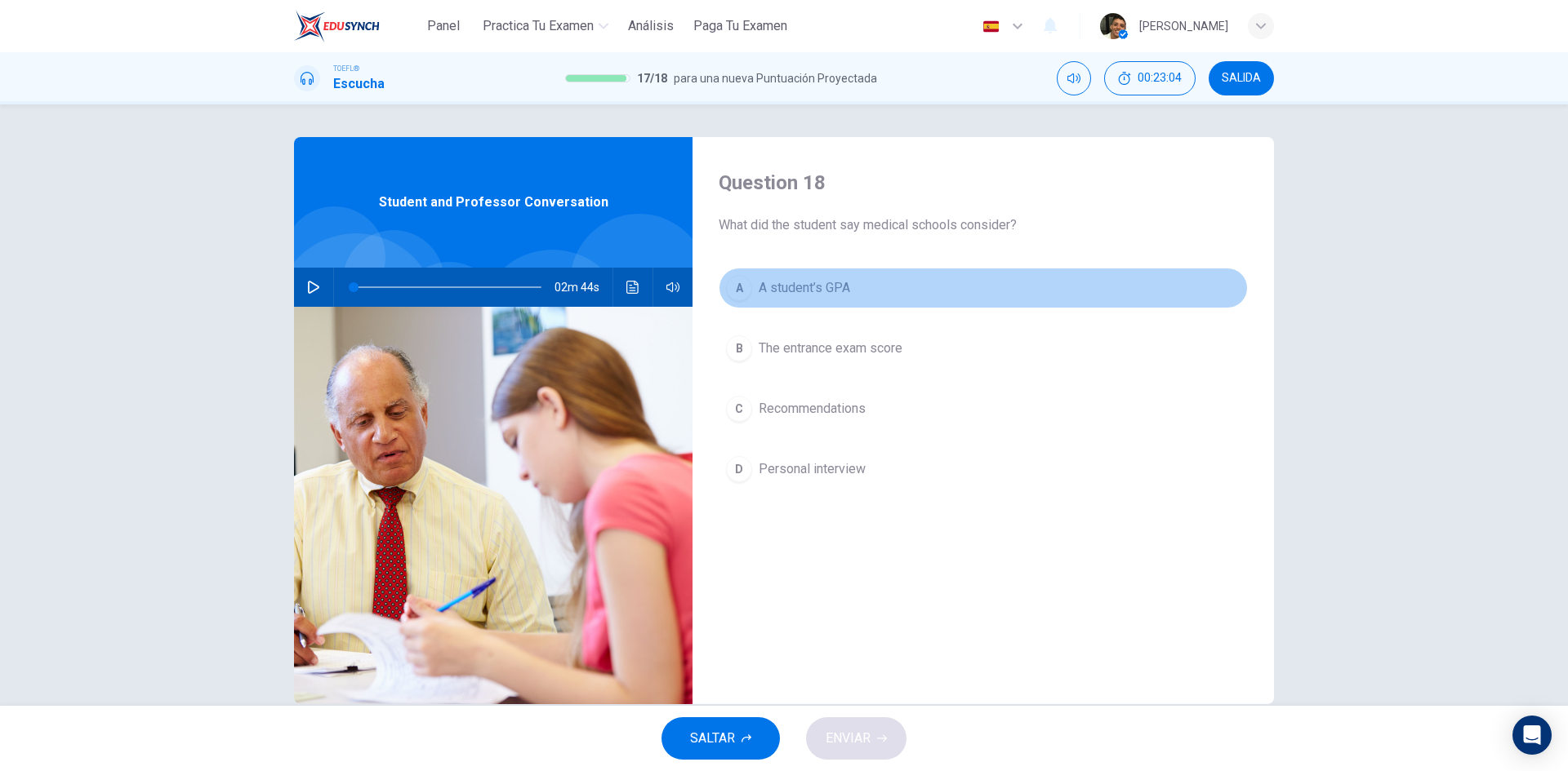
click at [815, 300] on button "A A student’s GPA" at bounding box center [983, 288] width 529 height 41
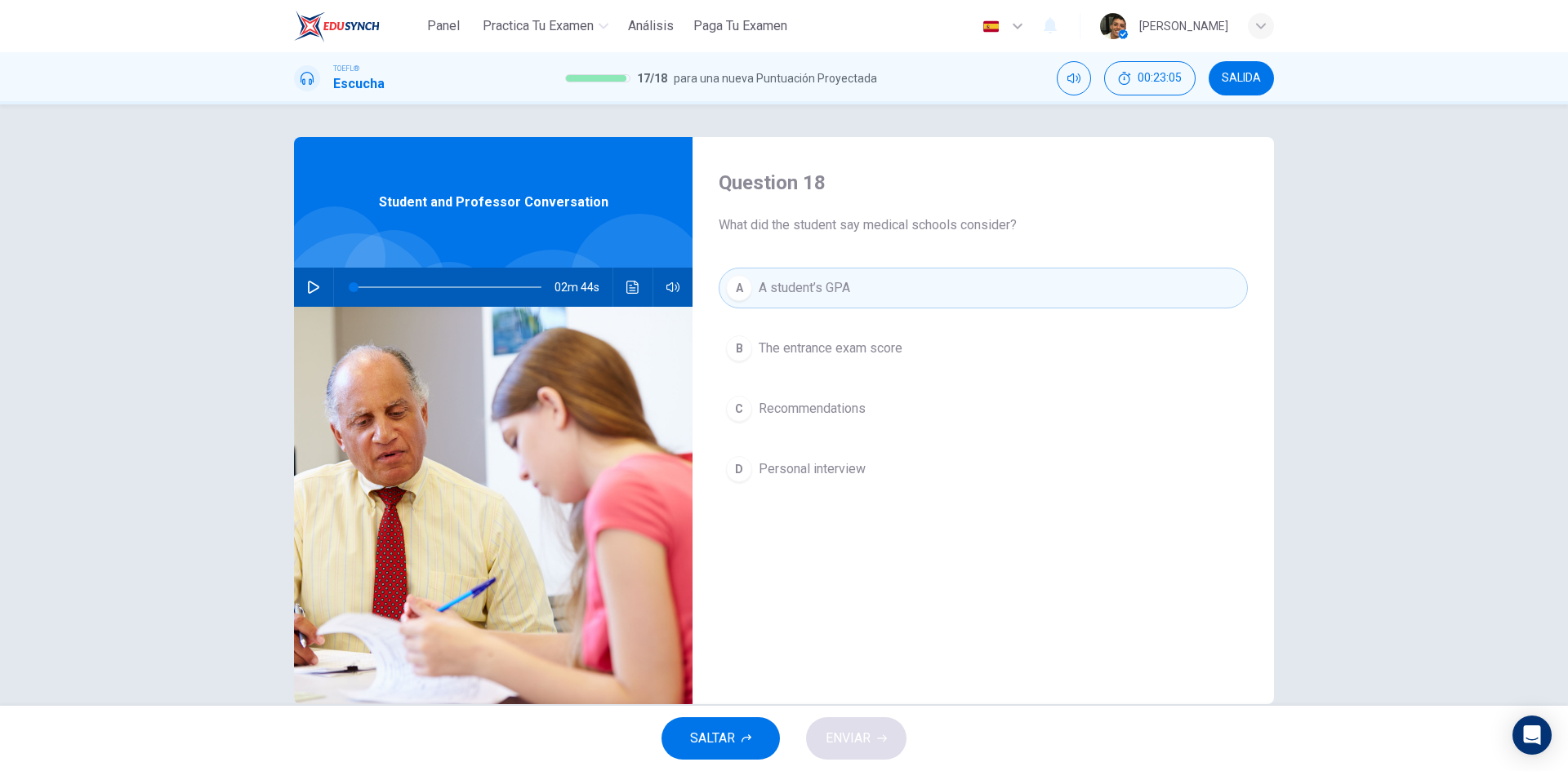
click at [832, 335] on button "B The entrance exam score" at bounding box center [983, 348] width 529 height 41
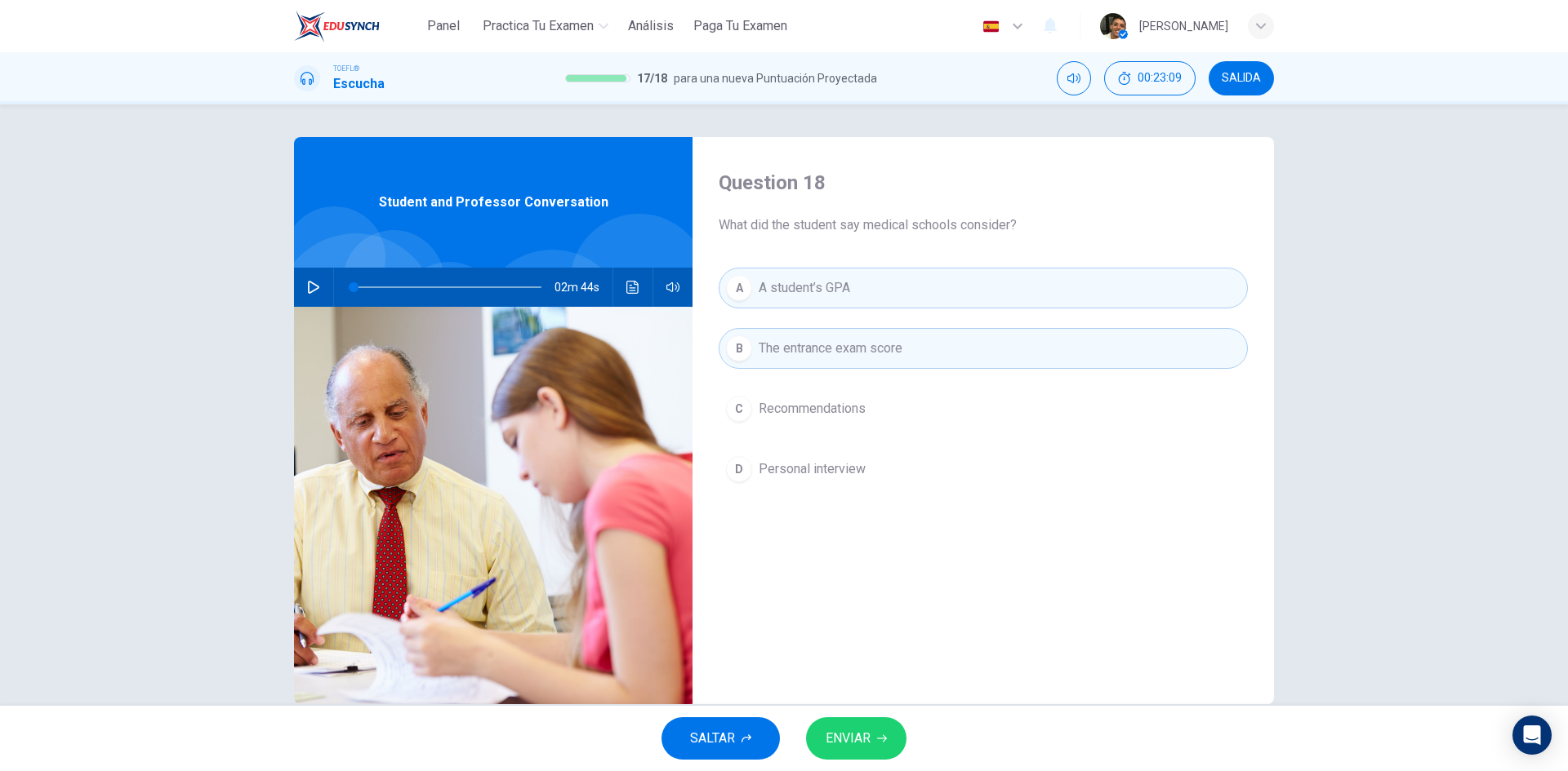
click at [870, 739] on span "ENVIAR" at bounding box center [848, 738] width 45 height 22
